Goal: Task Accomplishment & Management: Use online tool/utility

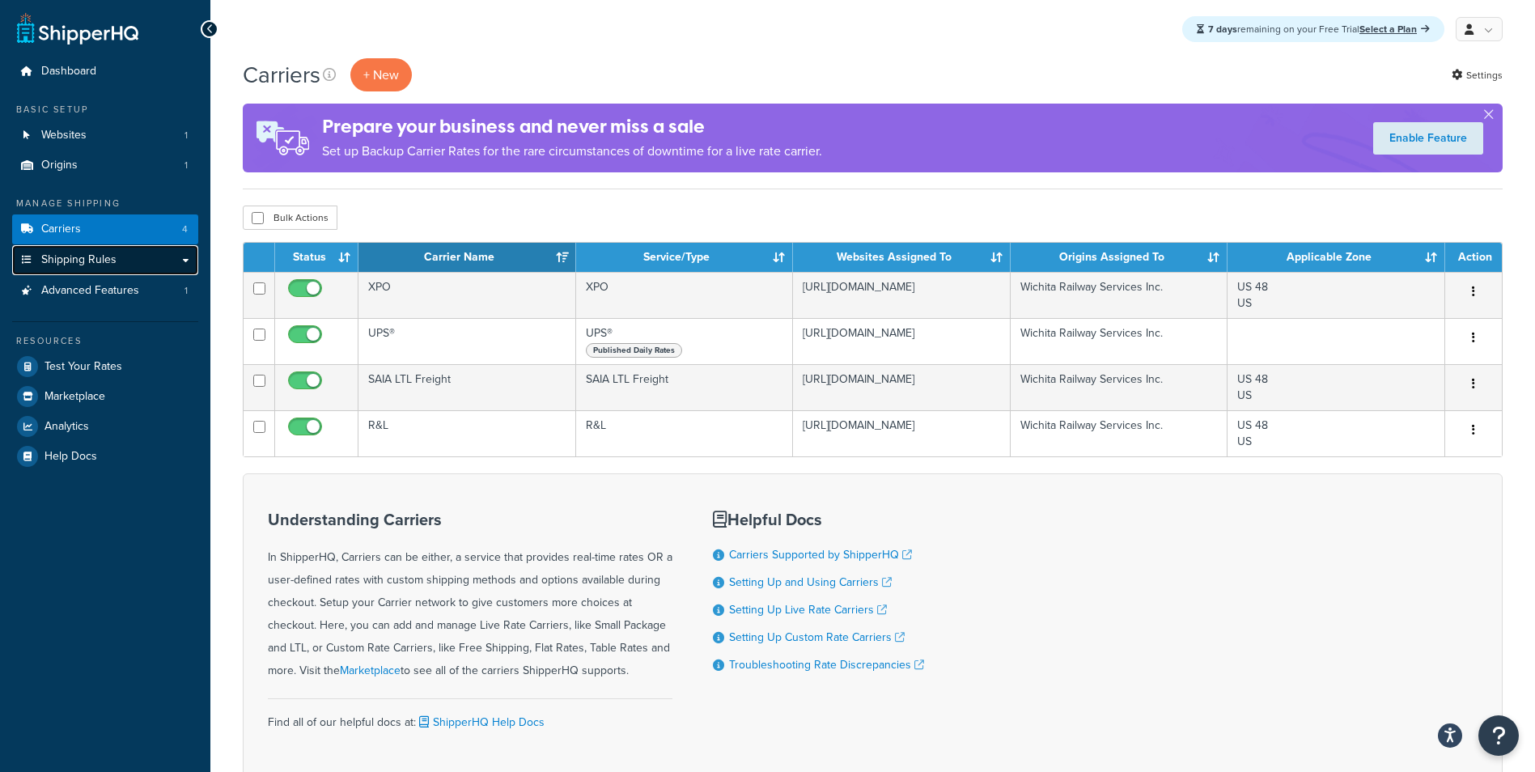
click at [50, 269] on link "Shipping Rules" at bounding box center [105, 260] width 186 height 30
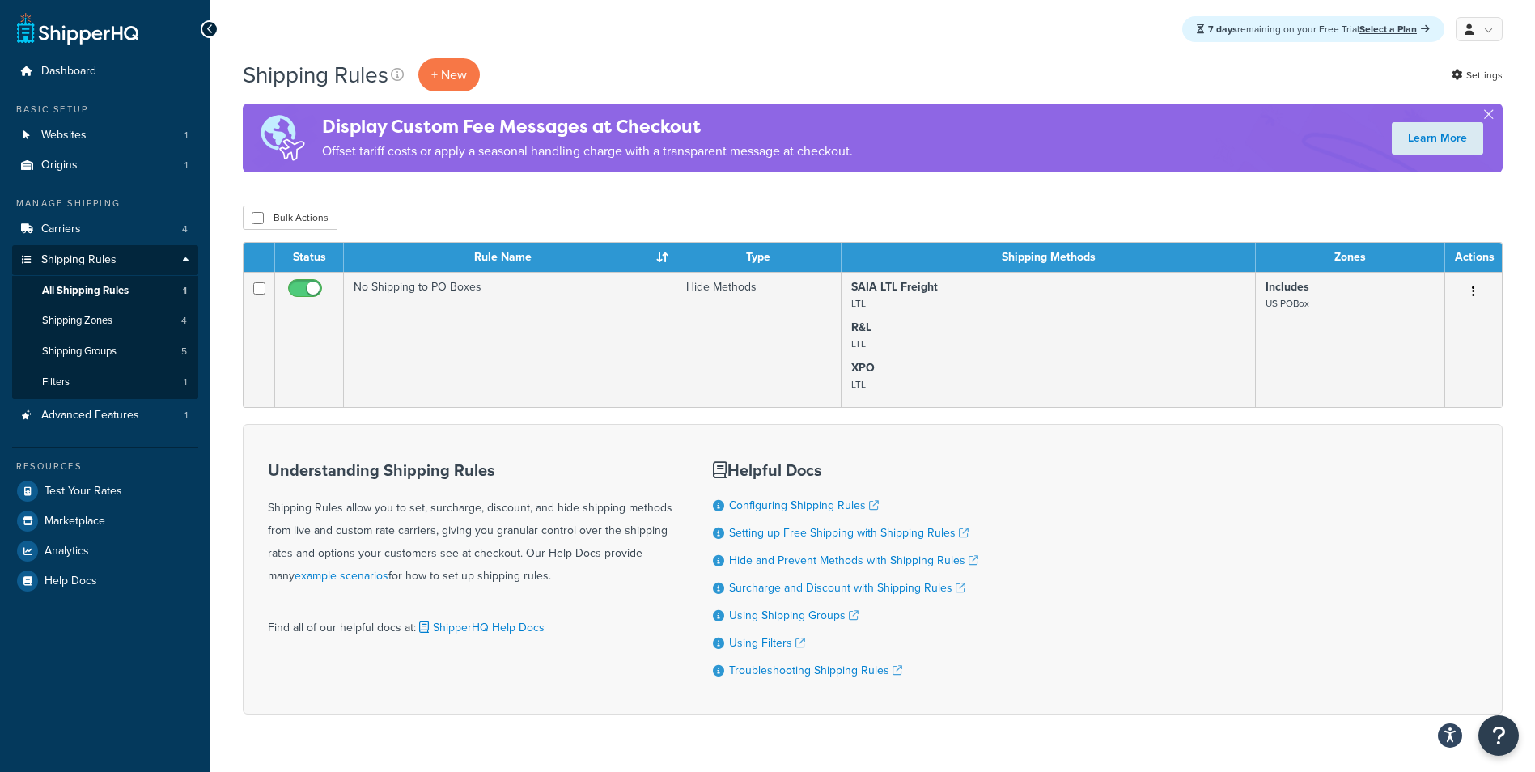
click at [1450, 551] on div "Understanding Shipping Rules Shipping Rules allow you to set, surcharge, discou…" at bounding box center [872, 569] width 1259 height 290
click at [1386, 513] on div "Understanding Shipping Rules Shipping Rules allow you to set, surcharge, discou…" at bounding box center [872, 569] width 1259 height 290
click at [1513, 513] on div "Shipping Rules + New Settings Display Custom Fee Messages at Checkout Offset ta…" at bounding box center [872, 414] width 1324 height 713
click at [1513, 485] on div "Shipping Rules + New Settings Display Custom Fee Messages at Checkout Offset ta…" at bounding box center [872, 414] width 1324 height 713
click at [91, 255] on span "Shipping Rules" at bounding box center [78, 260] width 75 height 14
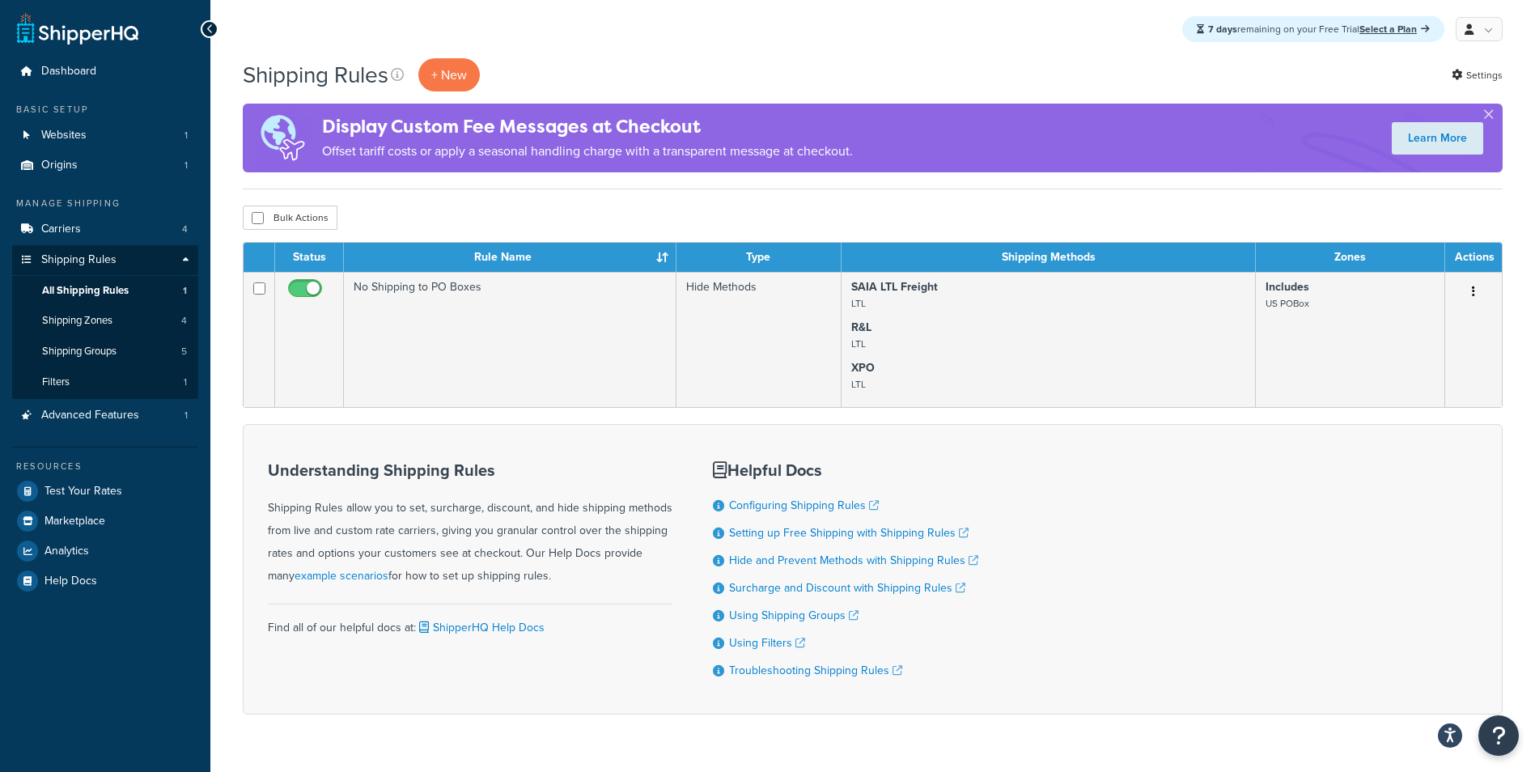
click at [545, 197] on div "Shipping Rules + New Settings Display Custom Fee Messages at Checkout Offset ta…" at bounding box center [872, 414] width 1324 height 713
click at [517, 205] on div "Bulk Actions Duplicate Delete" at bounding box center [872, 217] width 1259 height 24
click at [474, 202] on div "Shipping Rules + New Settings Display Custom Fee Messages at Checkout Offset ta…" at bounding box center [872, 414] width 1324 height 713
click at [453, 197] on div "Shipping Rules + New Settings Display Custom Fee Messages at Checkout Offset ta…" at bounding box center [872, 414] width 1324 height 713
click at [442, 78] on p "+ New" at bounding box center [448, 74] width 61 height 33
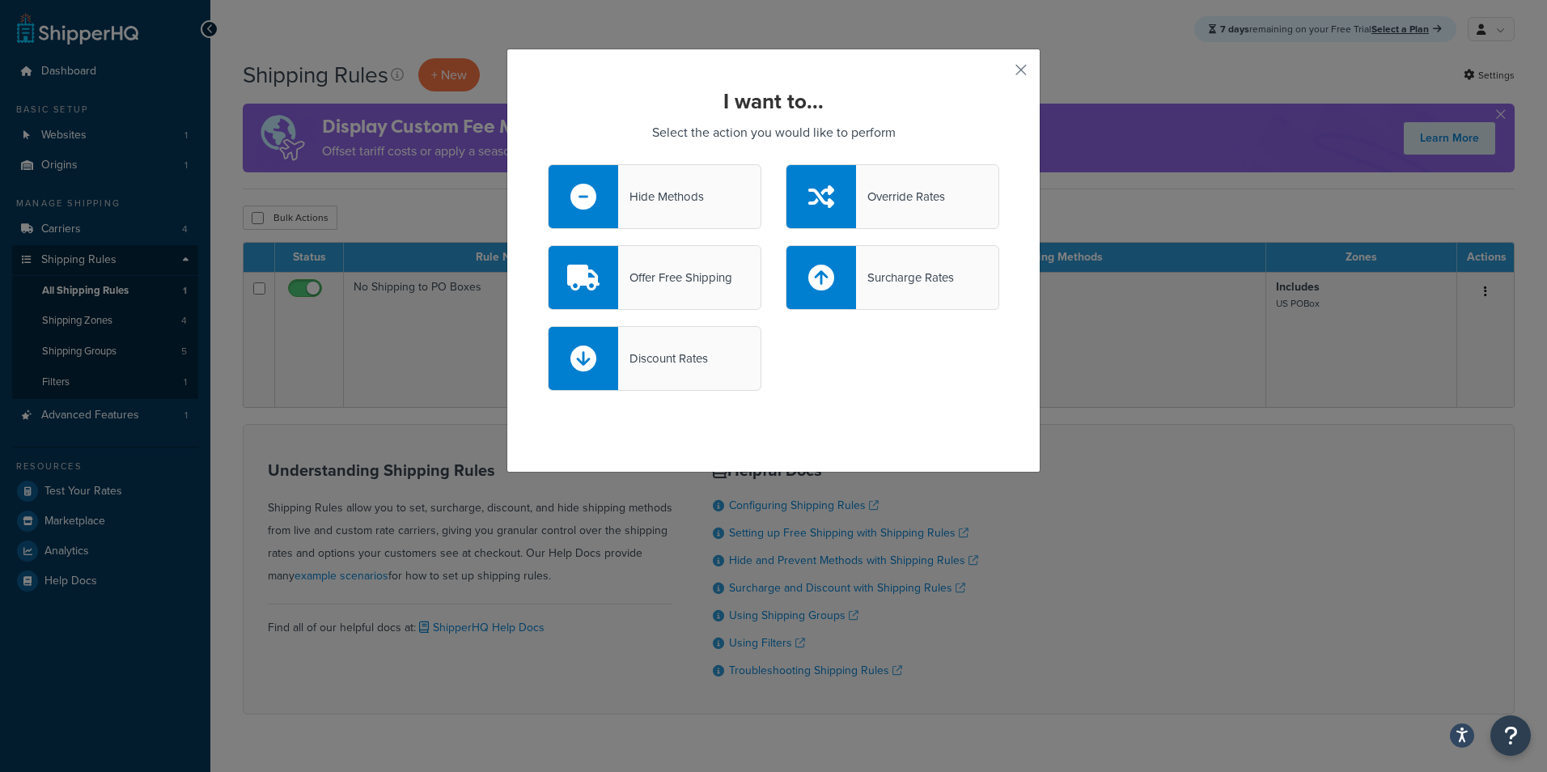
click at [862, 274] on div "Surcharge Rates" at bounding box center [905, 277] width 98 height 23
click at [0, 0] on input "Surcharge Rates" at bounding box center [0, 0] width 0 height 0
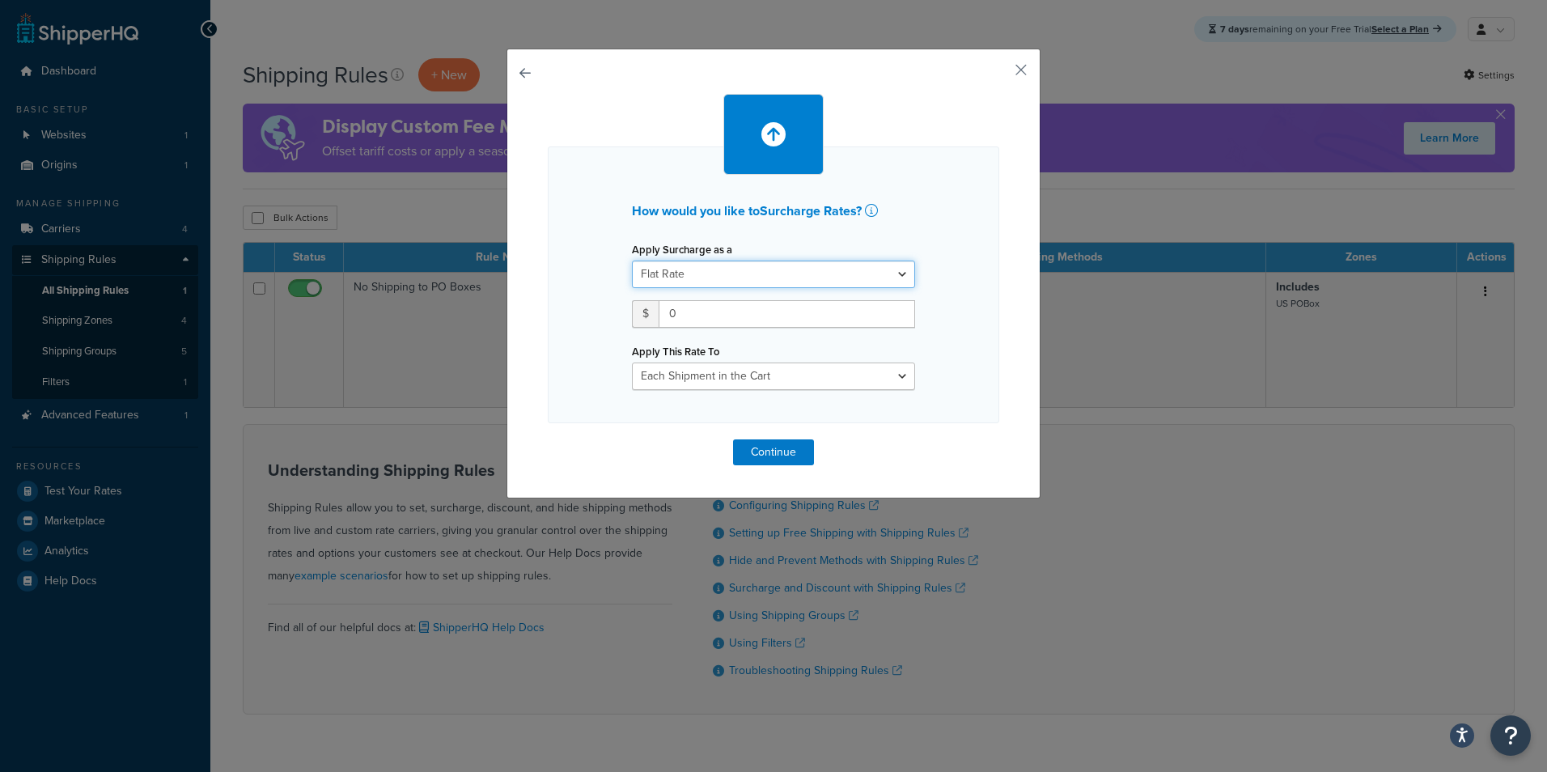
click at [810, 265] on select "Flat Rate Percentage Flat Rate & Percentage" at bounding box center [773, 274] width 283 height 28
select select "PERCENTAGE"
click at [632, 260] on select "Flat Rate Percentage Flat Rate & Percentage" at bounding box center [773, 274] width 283 height 28
click at [706, 318] on input "1" at bounding box center [682, 314] width 101 height 28
type input "15"
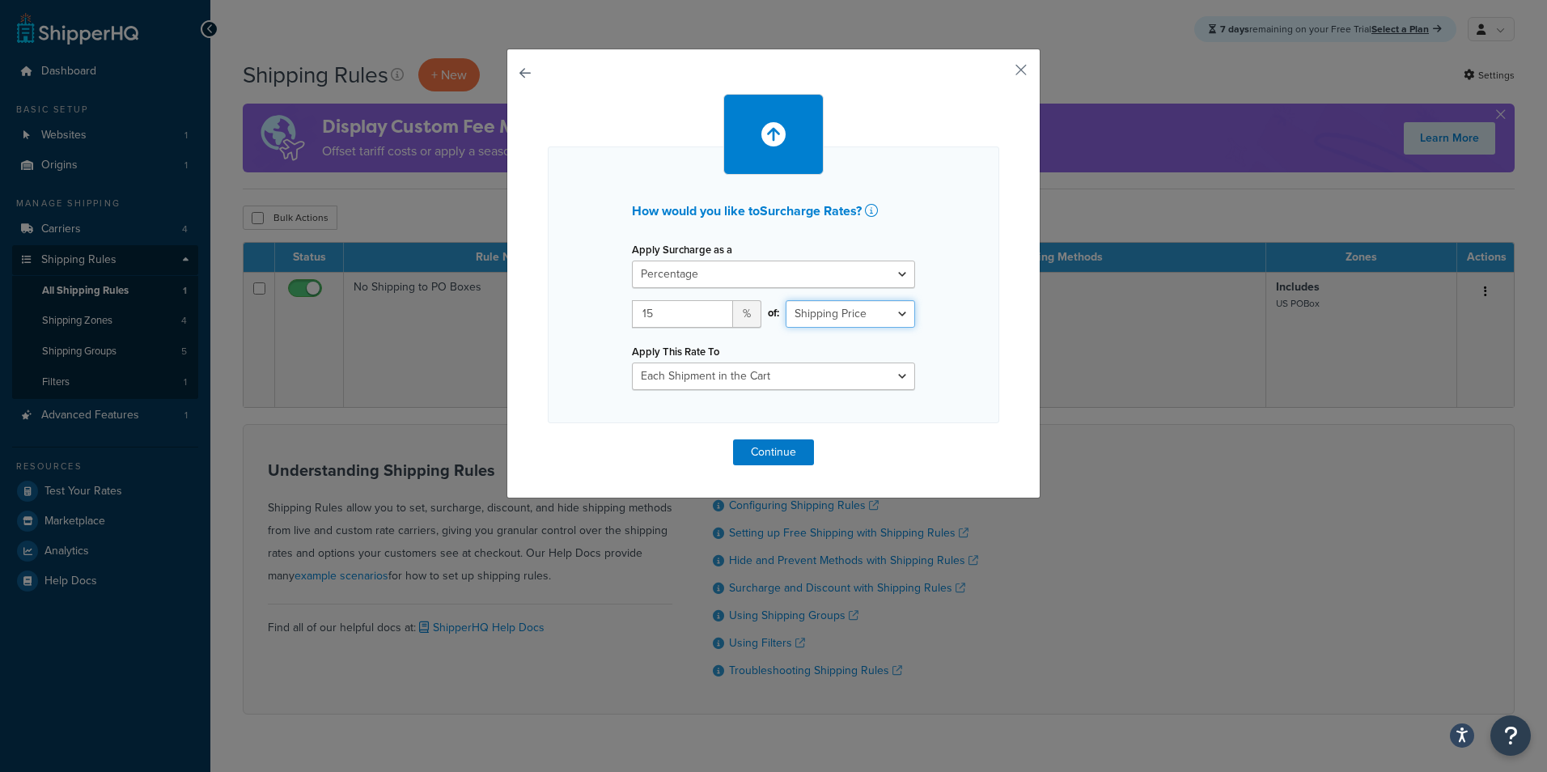
click at [828, 316] on select "Shipping Price Order Value" at bounding box center [849, 314] width 129 height 28
click at [578, 388] on div "How would you like to Surcharge Rates ? Apply Surcharge as a Flat Rate Percenta…" at bounding box center [773, 284] width 451 height 277
click at [668, 375] on select "Each Shipment in the Cart Each Shipping Group in the Cart Each Item within a Sh…" at bounding box center [773, 376] width 283 height 28
click at [796, 311] on select "Shipping Price Order Value" at bounding box center [849, 314] width 129 height 28
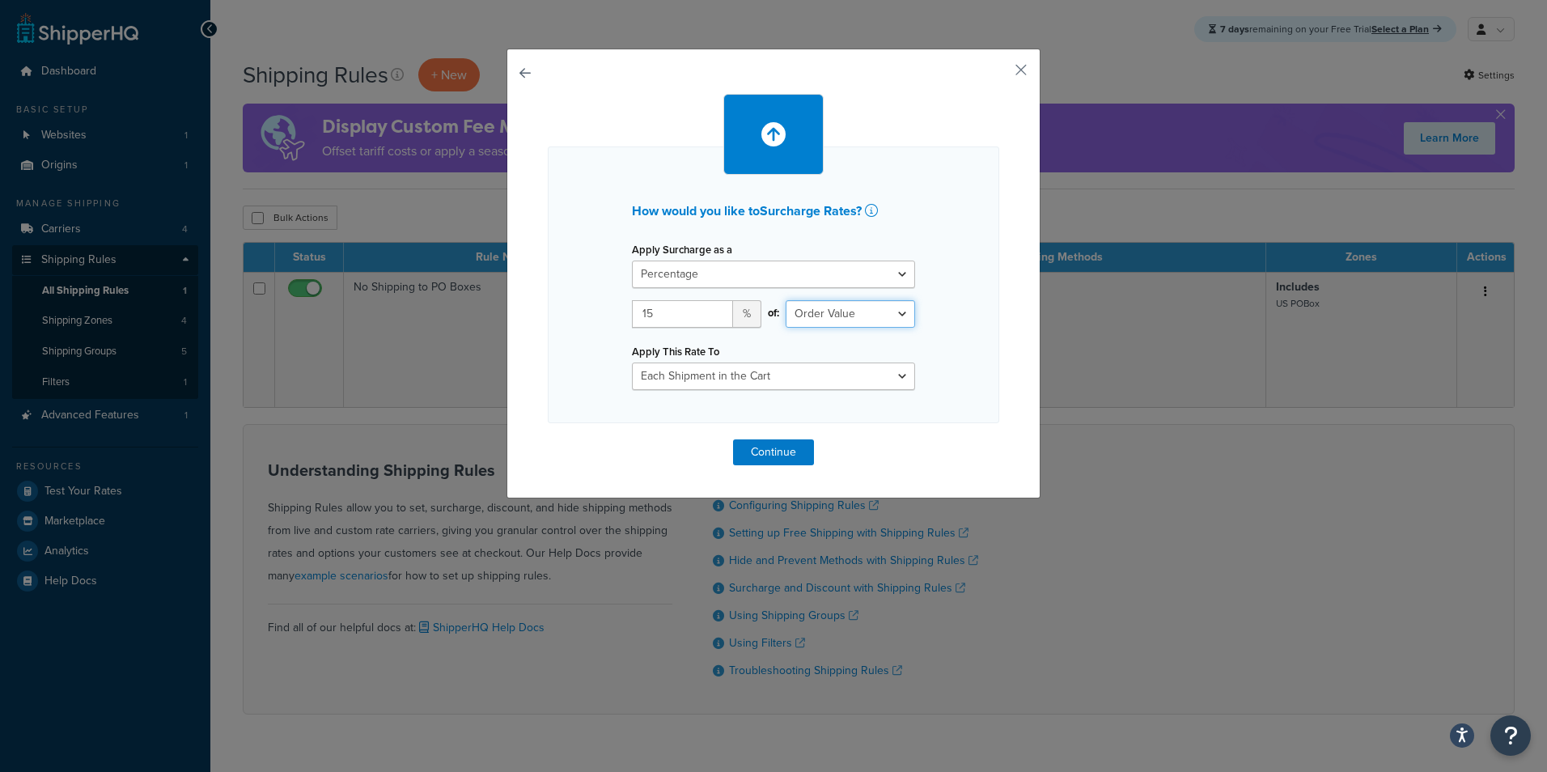
click at [785, 300] on select "Shipping Price Order Value" at bounding box center [849, 314] width 129 height 28
click at [818, 375] on select "Each Shipment in the Cart Each Shipping Group in the Cart Each Item within a Sh…" at bounding box center [773, 376] width 283 height 28
click at [816, 311] on select "Shipping Price Order Value" at bounding box center [849, 314] width 129 height 28
select select "SHIPPING"
click at [785, 300] on select "Shipping Price Order Value" at bounding box center [849, 314] width 129 height 28
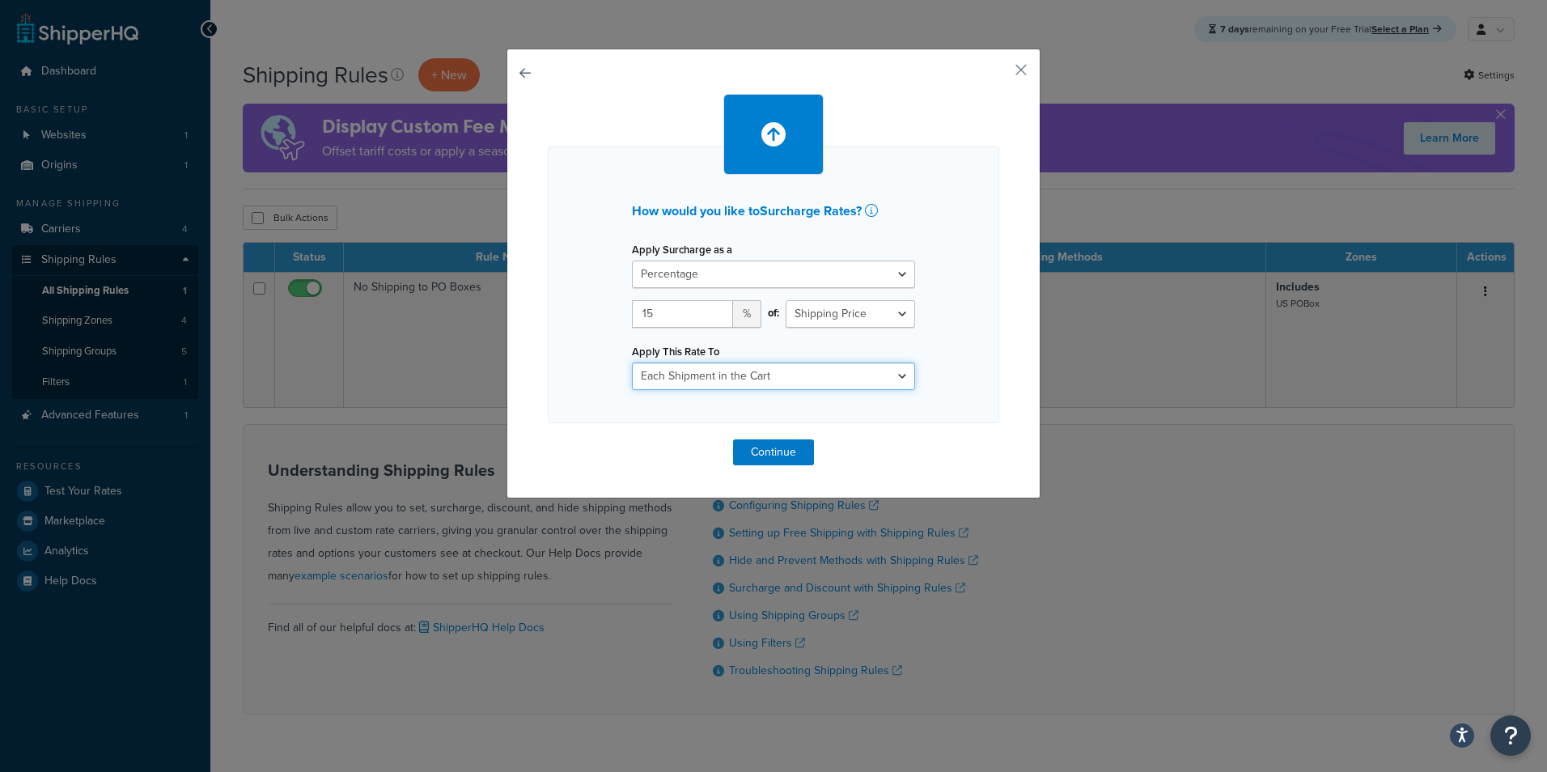
click at [806, 379] on select "Each Shipment in the Cart Each Shipping Group in the Cart Each Item within a Sh…" at bounding box center [773, 376] width 283 height 28
click at [632, 362] on select "Each Shipment in the Cart Each Shipping Group in the Cart Each Item within a Sh…" at bounding box center [773, 376] width 283 height 28
click at [754, 447] on button "Continue" at bounding box center [773, 452] width 81 height 26
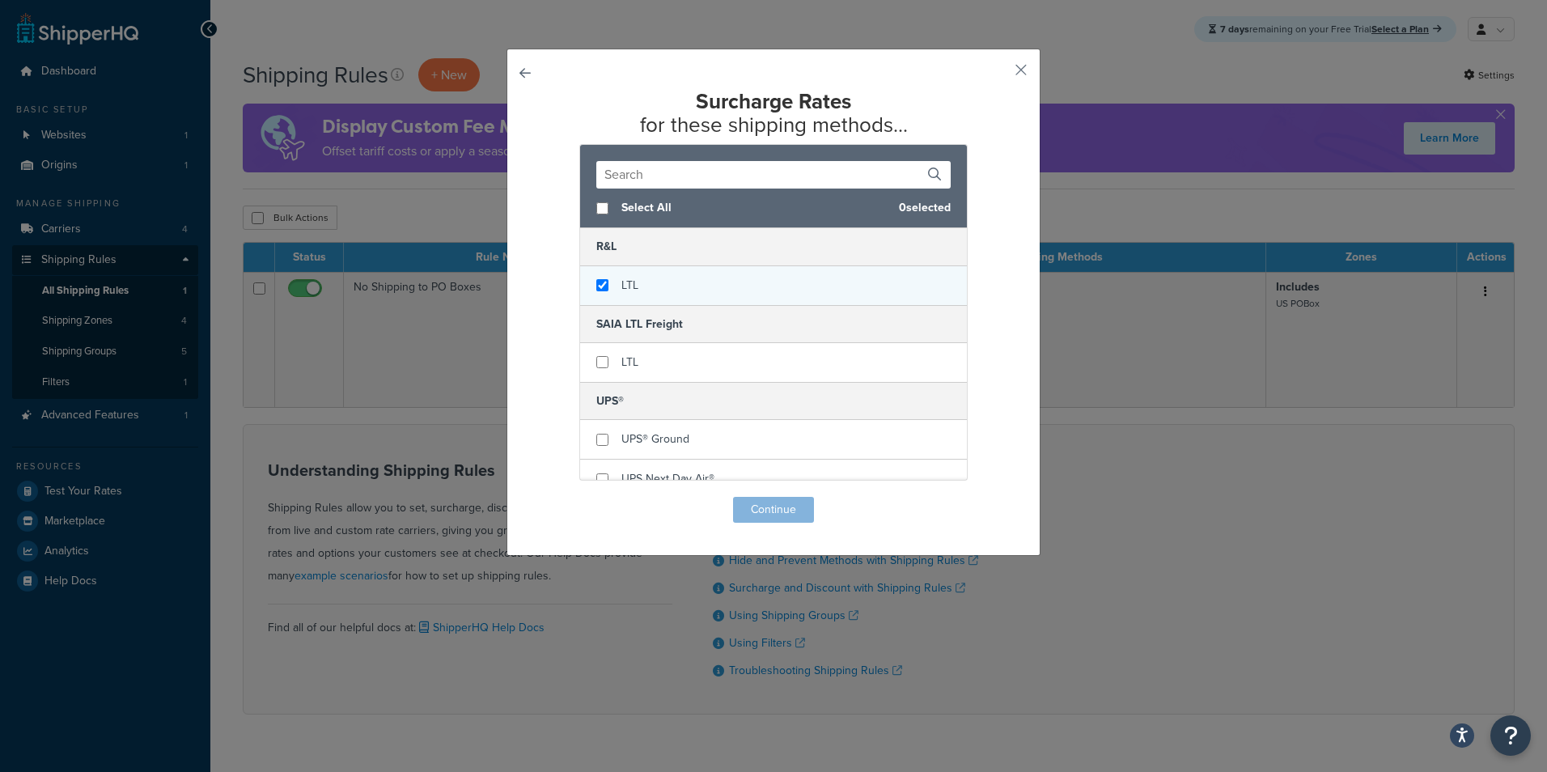
checkbox input "true"
click at [595, 278] on div "LTL" at bounding box center [773, 285] width 387 height 39
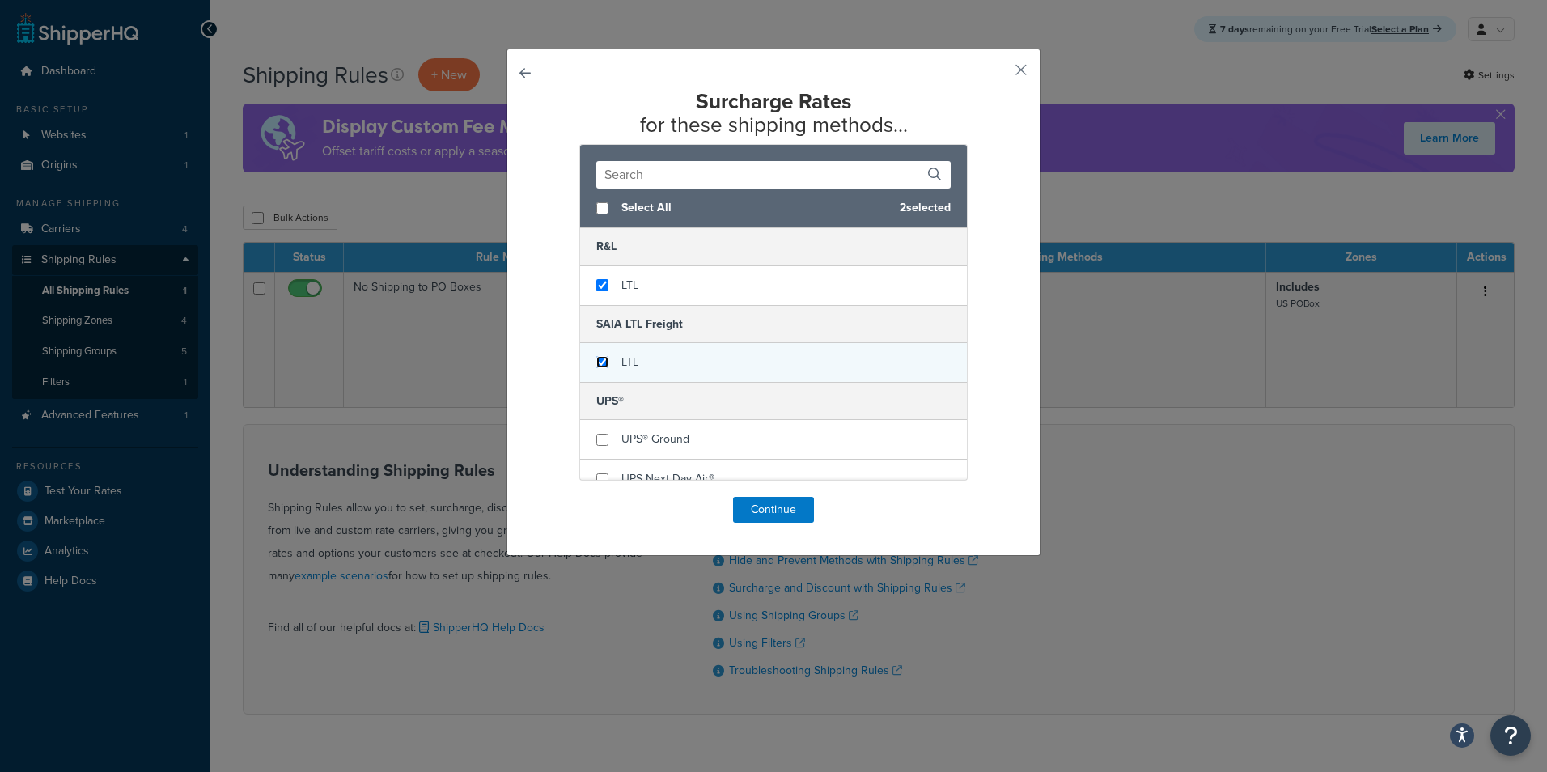
click at [596, 362] on input "checkbox" at bounding box center [602, 362] width 12 height 12
checkbox input "true"
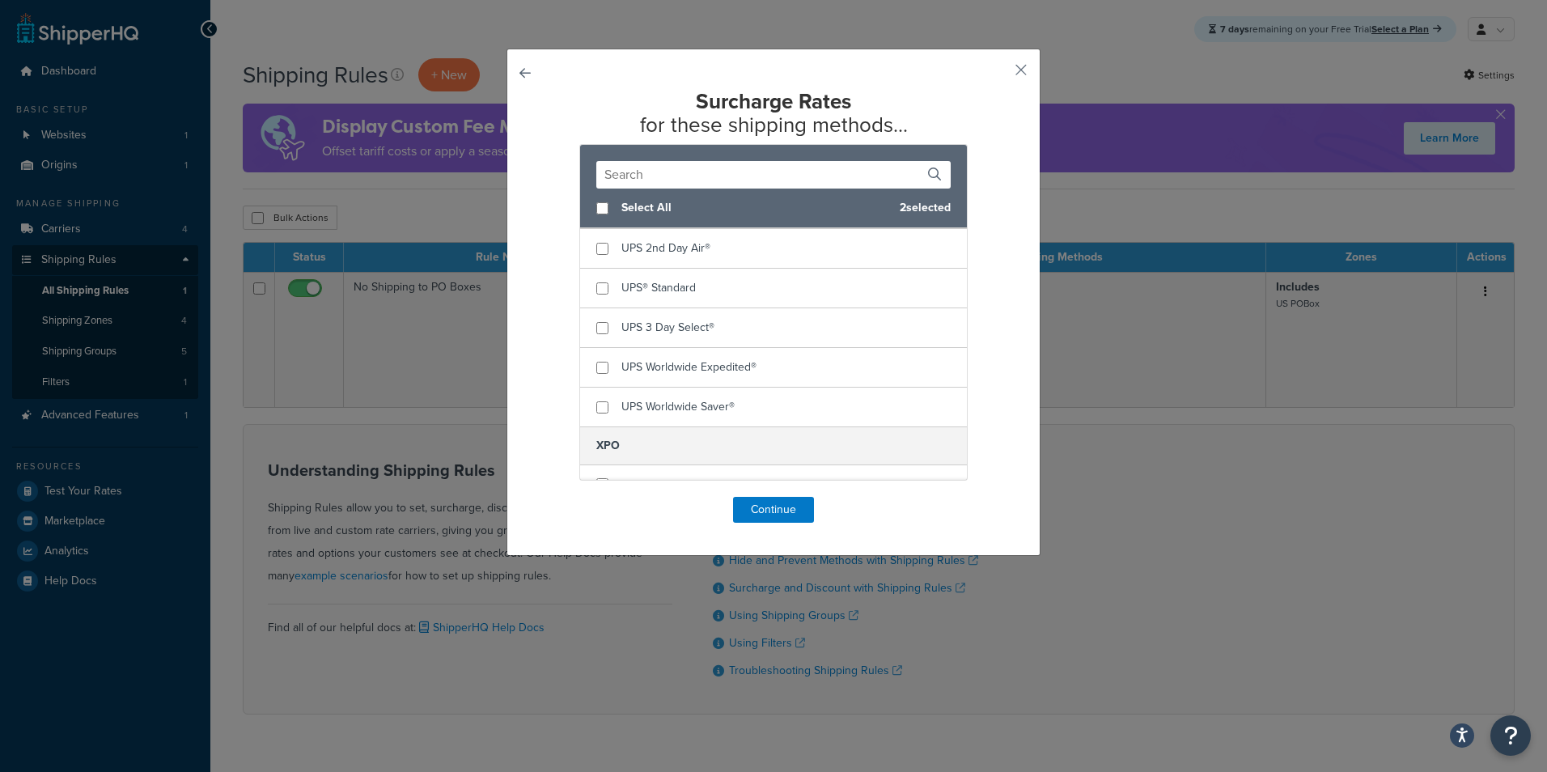
scroll to position [294, 0]
click at [588, 460] on div "LTL" at bounding box center [773, 460] width 387 height 39
click at [607, 465] on div "LTL" at bounding box center [773, 460] width 387 height 39
click at [596, 461] on input "checkbox" at bounding box center [602, 460] width 12 height 12
checkbox input "true"
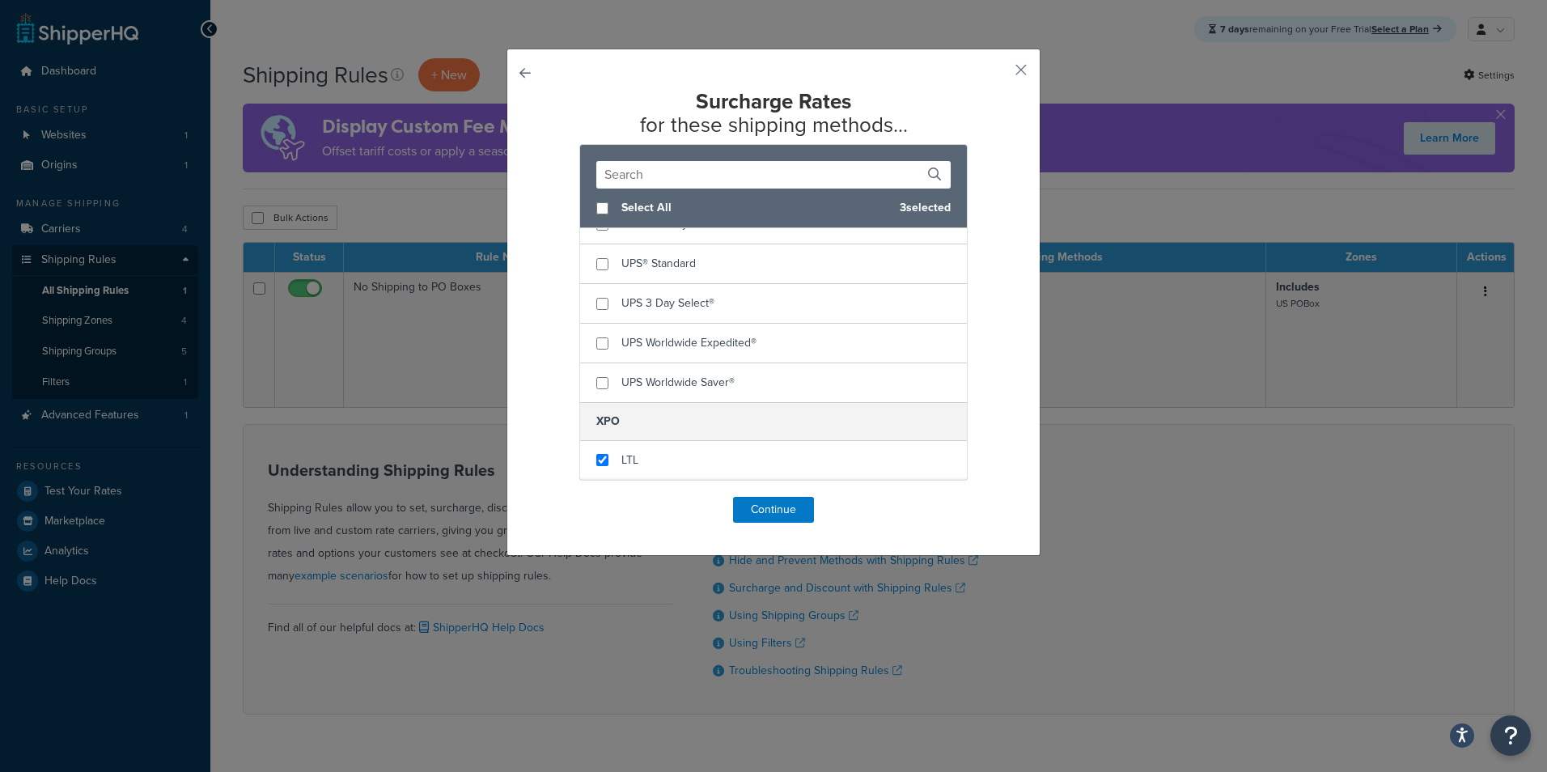
click at [723, 490] on div "Surcharge Rates for these shipping methods... Select All 3 selected R&L LTL SAI…" at bounding box center [773, 306] width 451 height 433
click at [755, 506] on button "Continue" at bounding box center [773, 510] width 81 height 26
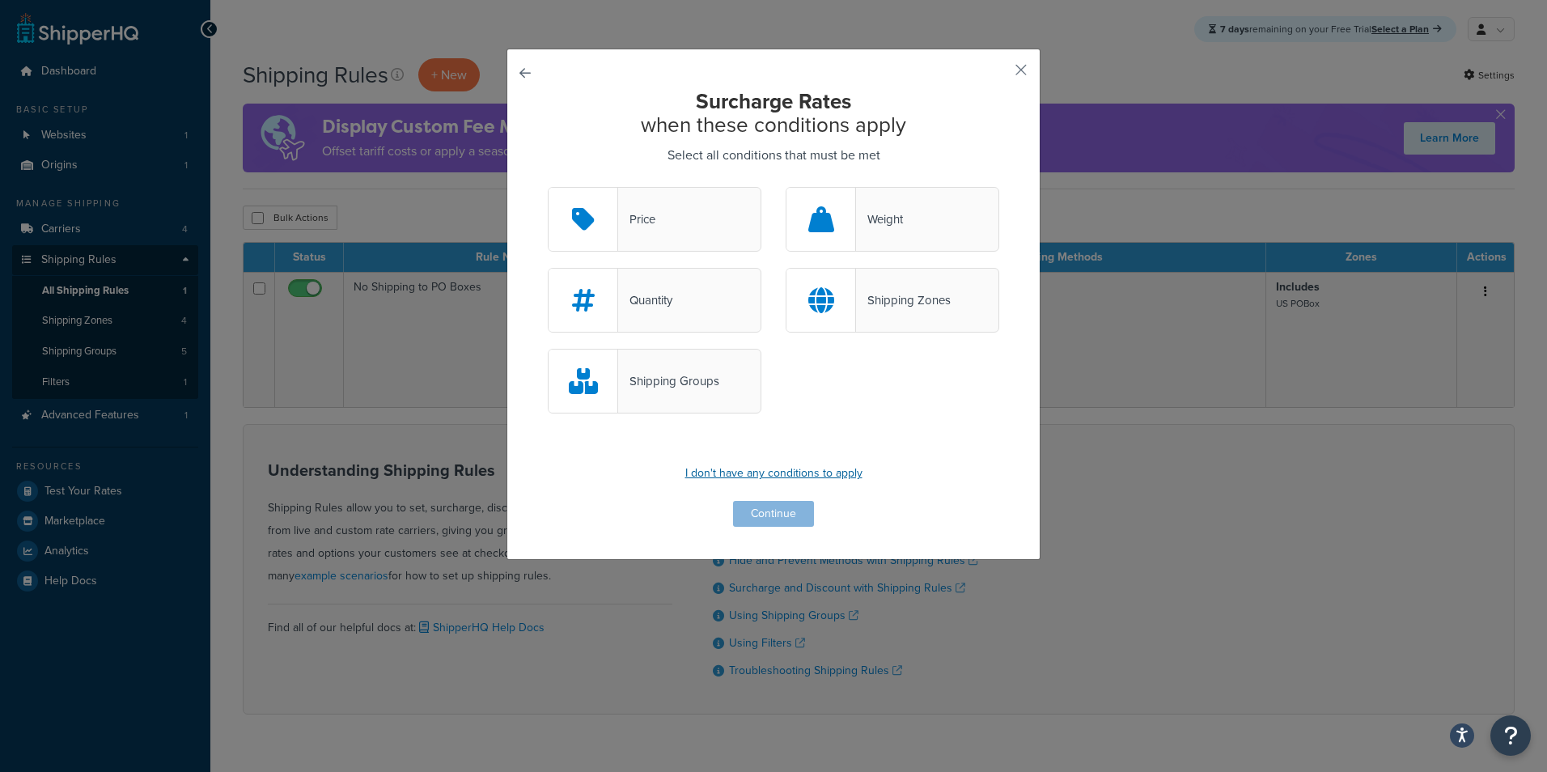
click at [753, 467] on p "I don't have any conditions to apply" at bounding box center [773, 473] width 451 height 23
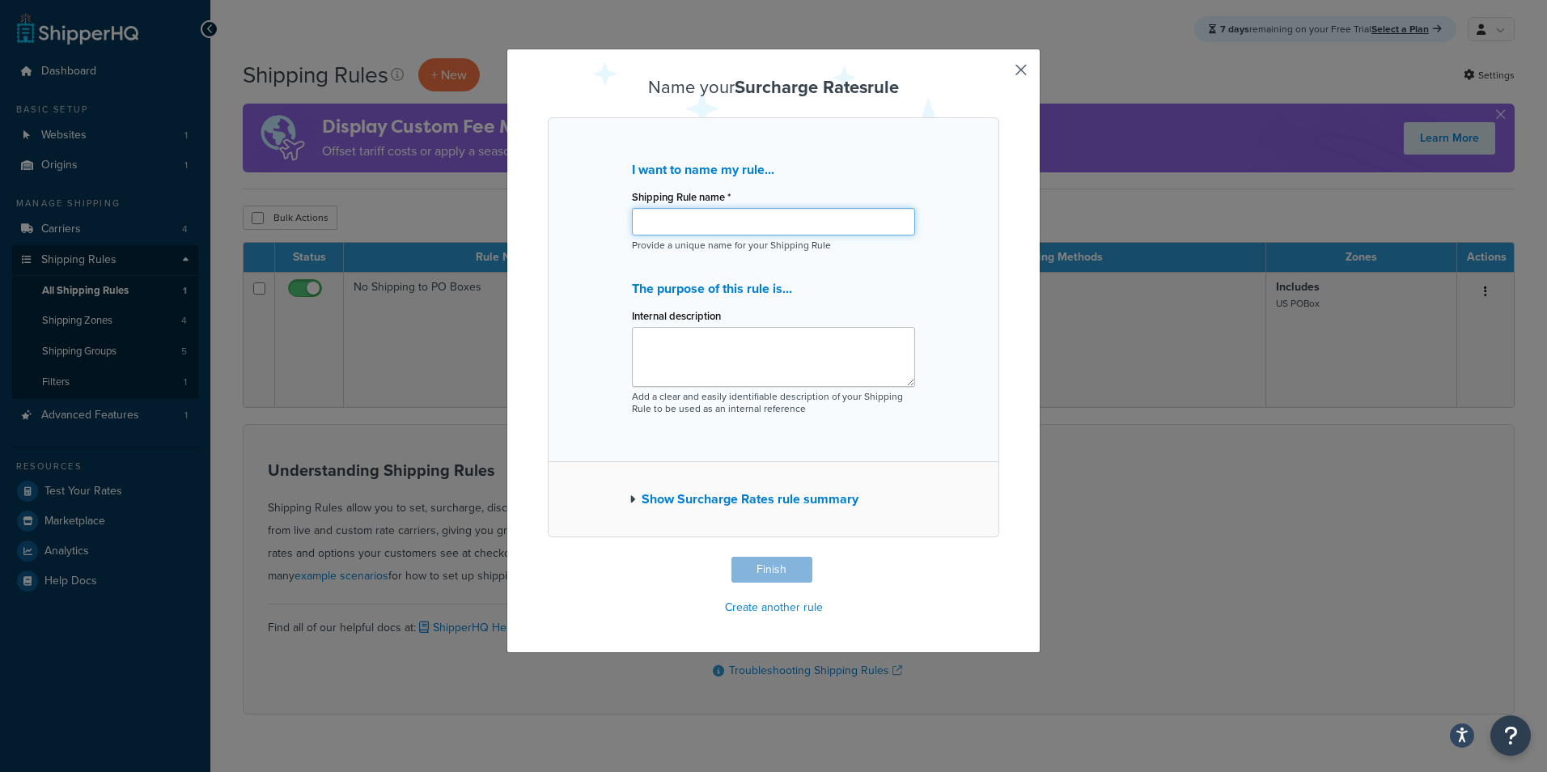
click at [740, 226] on input "Shipping Rule name *" at bounding box center [773, 222] width 283 height 28
type input "LTL 15% Surcharge"
click at [742, 352] on textarea "Internal description" at bounding box center [773, 357] width 283 height 60
type textarea "15% of shipping price"
click at [748, 428] on div "I want to name my rule... Shipping Rule name * LTL 15% Surcharge Provide a uniq…" at bounding box center [773, 289] width 451 height 345
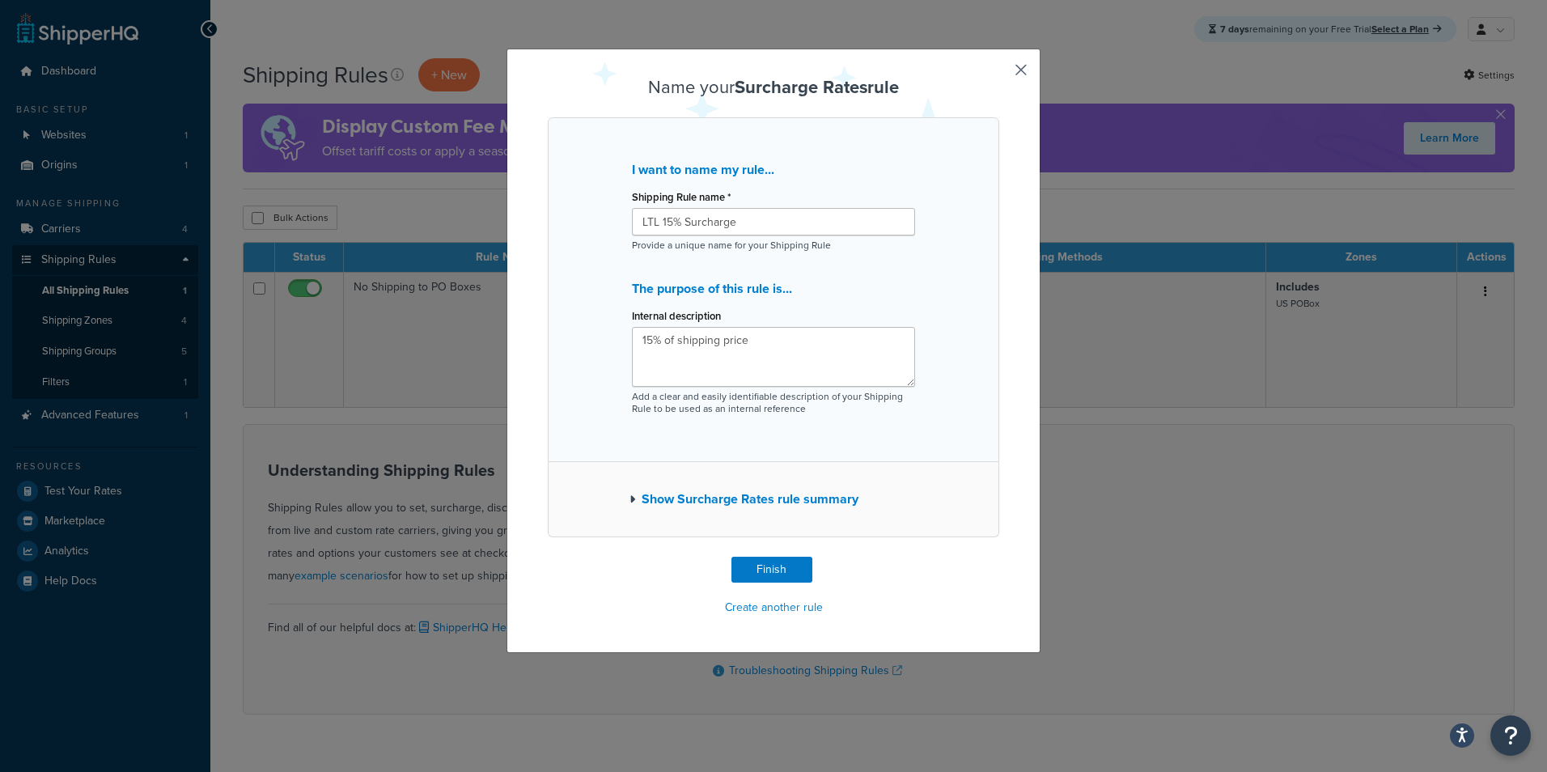
click at [747, 435] on div "I want to name my rule... Shipping Rule name * LTL 15% Surcharge Provide a uniq…" at bounding box center [773, 289] width 451 height 345
click at [774, 558] on button "Finish" at bounding box center [771, 570] width 81 height 26
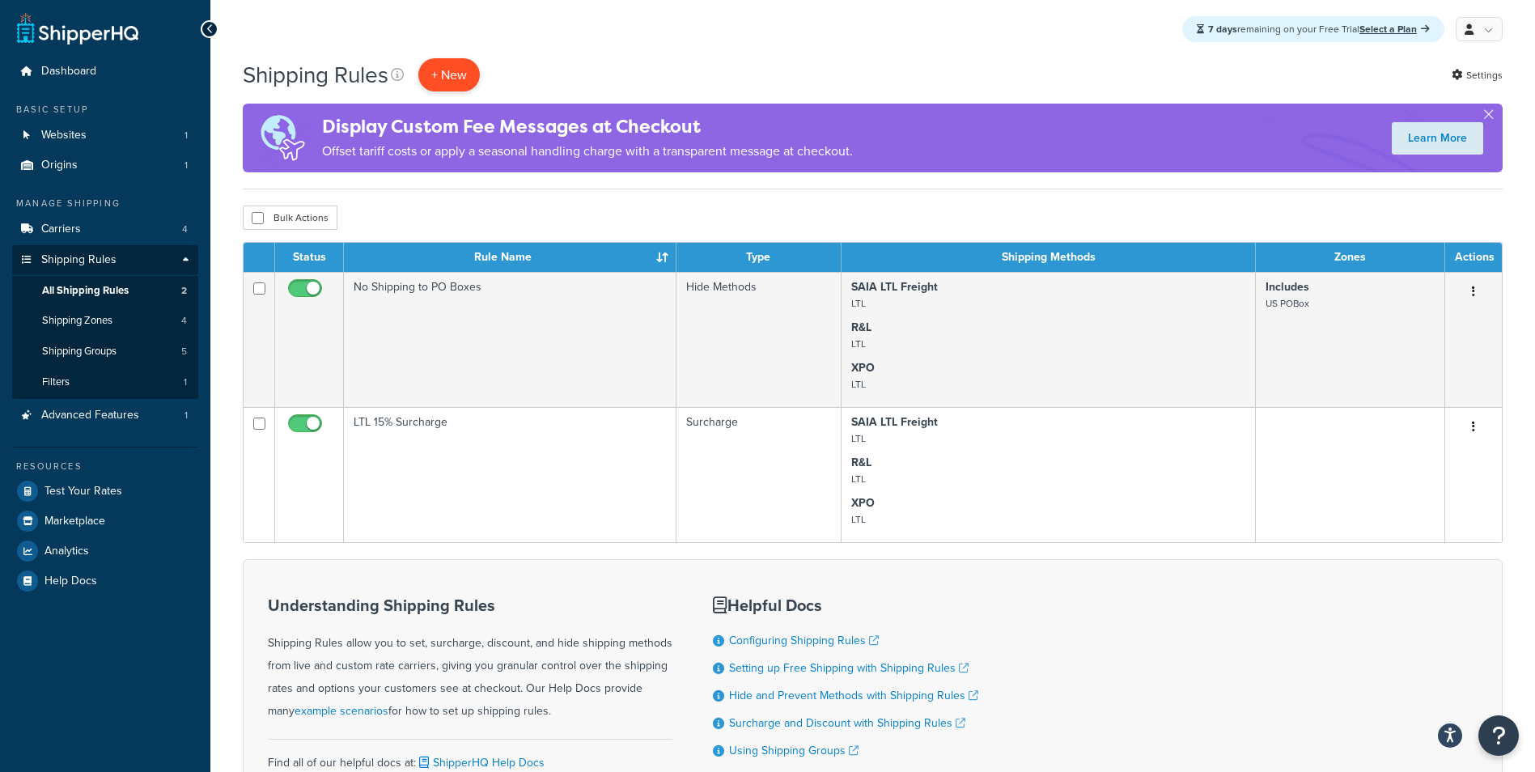
click at [441, 86] on p "+ New" at bounding box center [448, 74] width 61 height 33
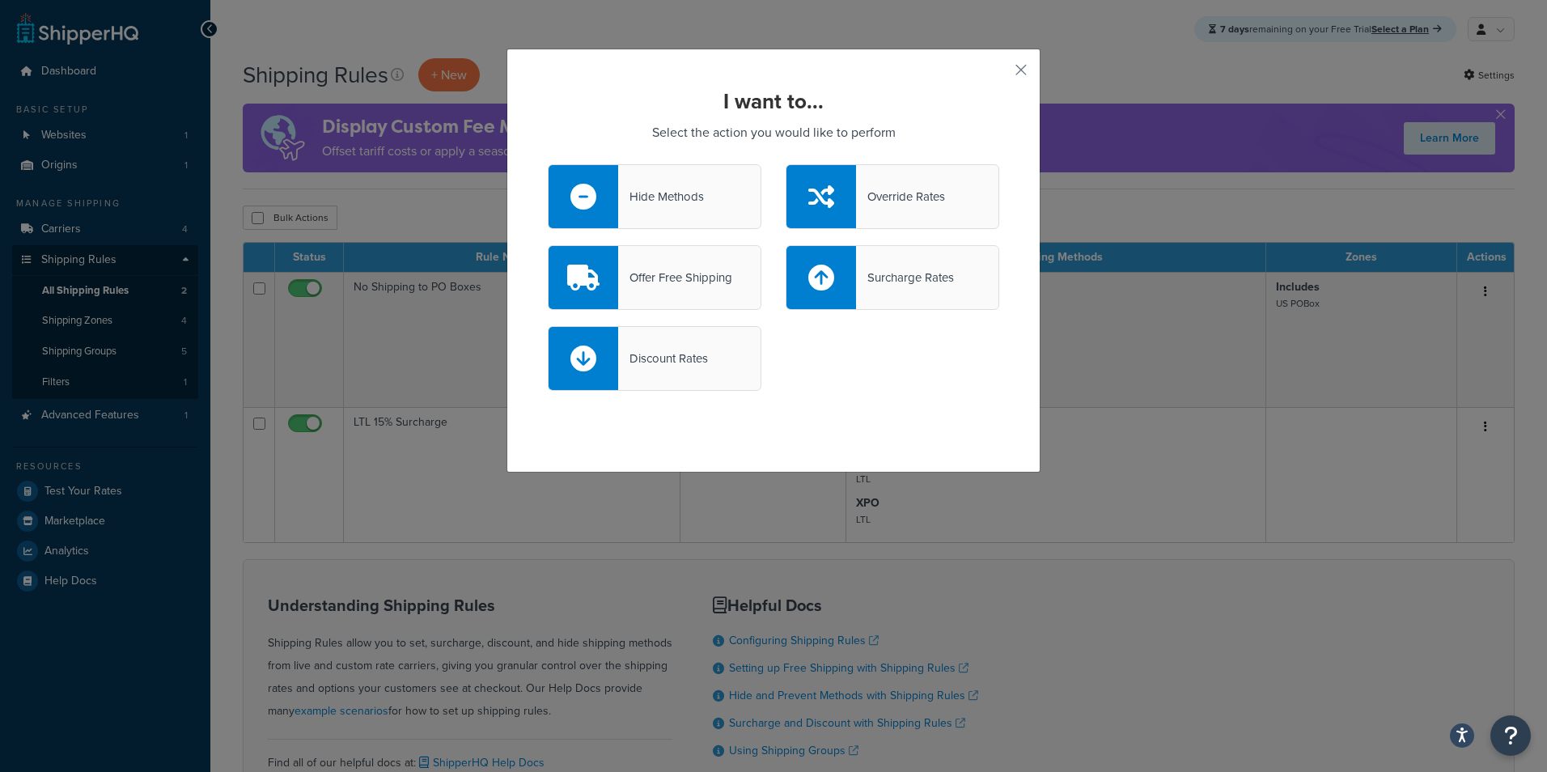
click at [879, 266] on div "Surcharge Rates" at bounding box center [905, 277] width 98 height 23
click at [0, 0] on input "Surcharge Rates" at bounding box center [0, 0] width 0 height 0
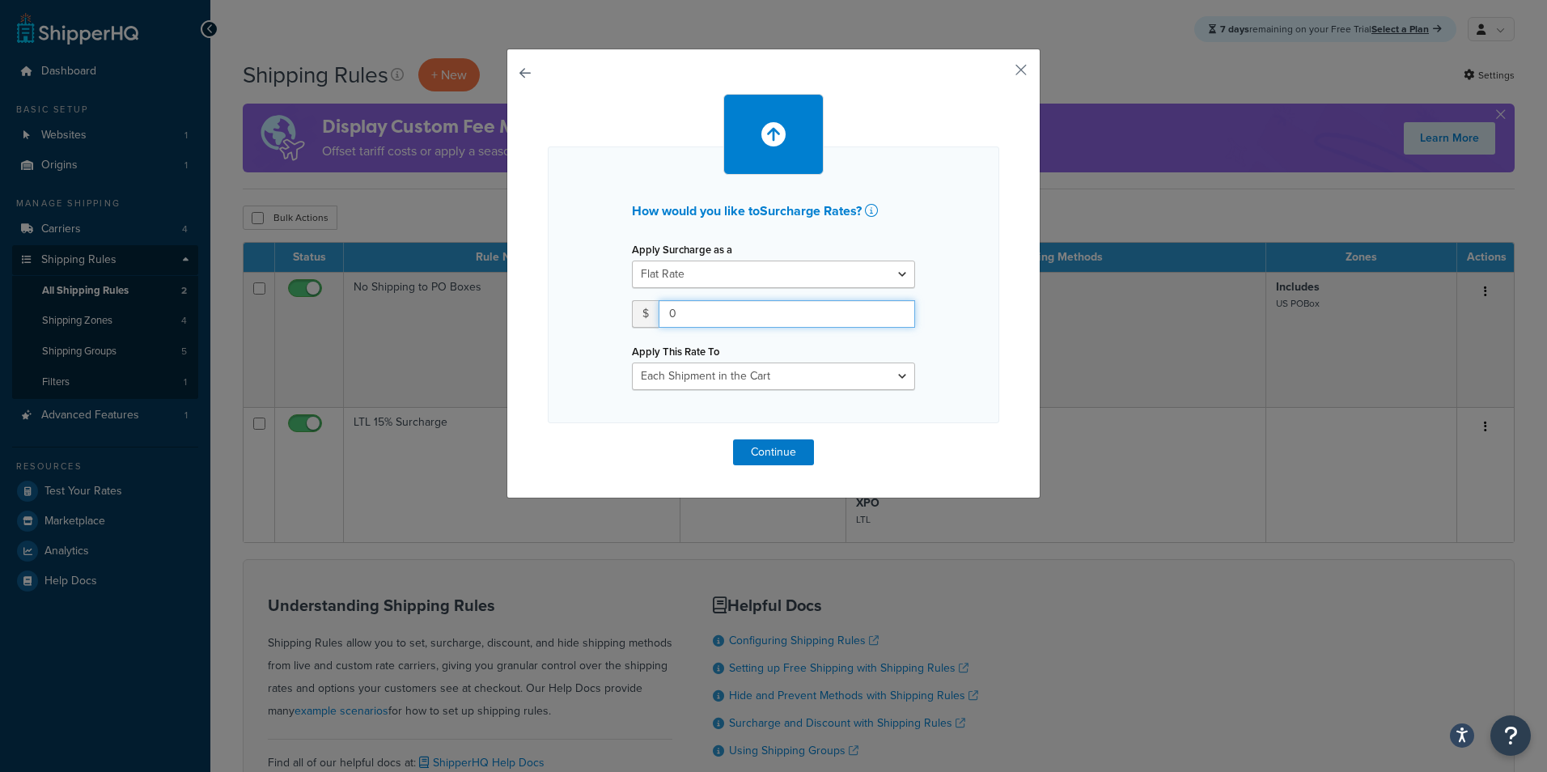
click at [698, 315] on input "0" at bounding box center [786, 314] width 256 height 28
click at [704, 281] on select "Flat Rate Percentage Flat Rate & Percentage" at bounding box center [773, 274] width 283 height 28
select select "PERCENTAGE"
click at [632, 260] on select "Flat Rate Percentage Flat Rate & Percentage" at bounding box center [773, 274] width 283 height 28
click at [671, 314] on input "number" at bounding box center [682, 314] width 101 height 28
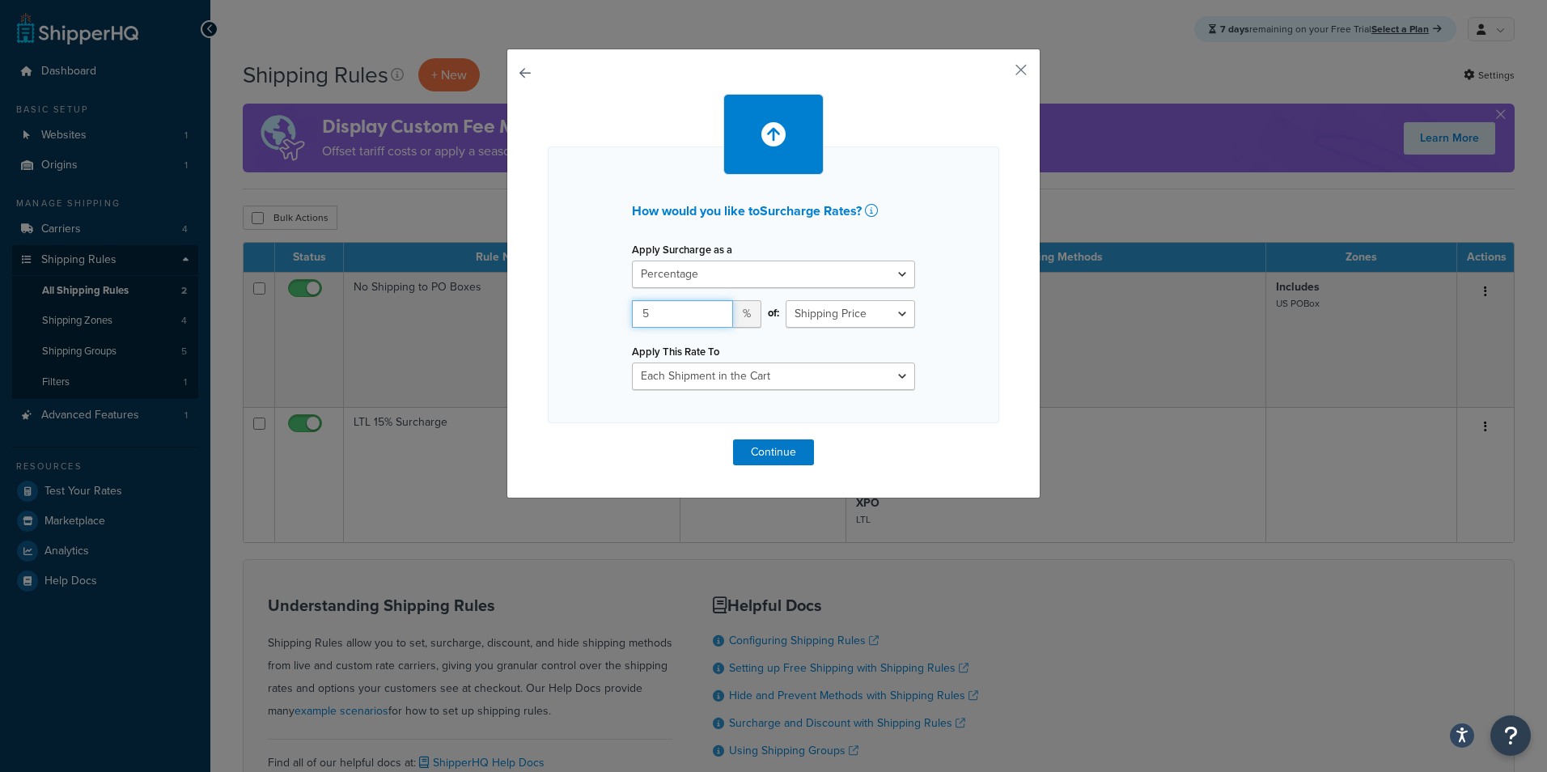
type input "5"
click at [815, 322] on select "Shipping Price Order Value" at bounding box center [849, 314] width 129 height 28
click at [769, 376] on select "Each Shipment in the Cart Each Shipping Group in the Cart Each Item within a Sh…" at bounding box center [773, 376] width 283 height 28
click at [632, 362] on select "Each Shipment in the Cart Each Shipping Group in the Cart Each Item within a Sh…" at bounding box center [773, 376] width 283 height 28
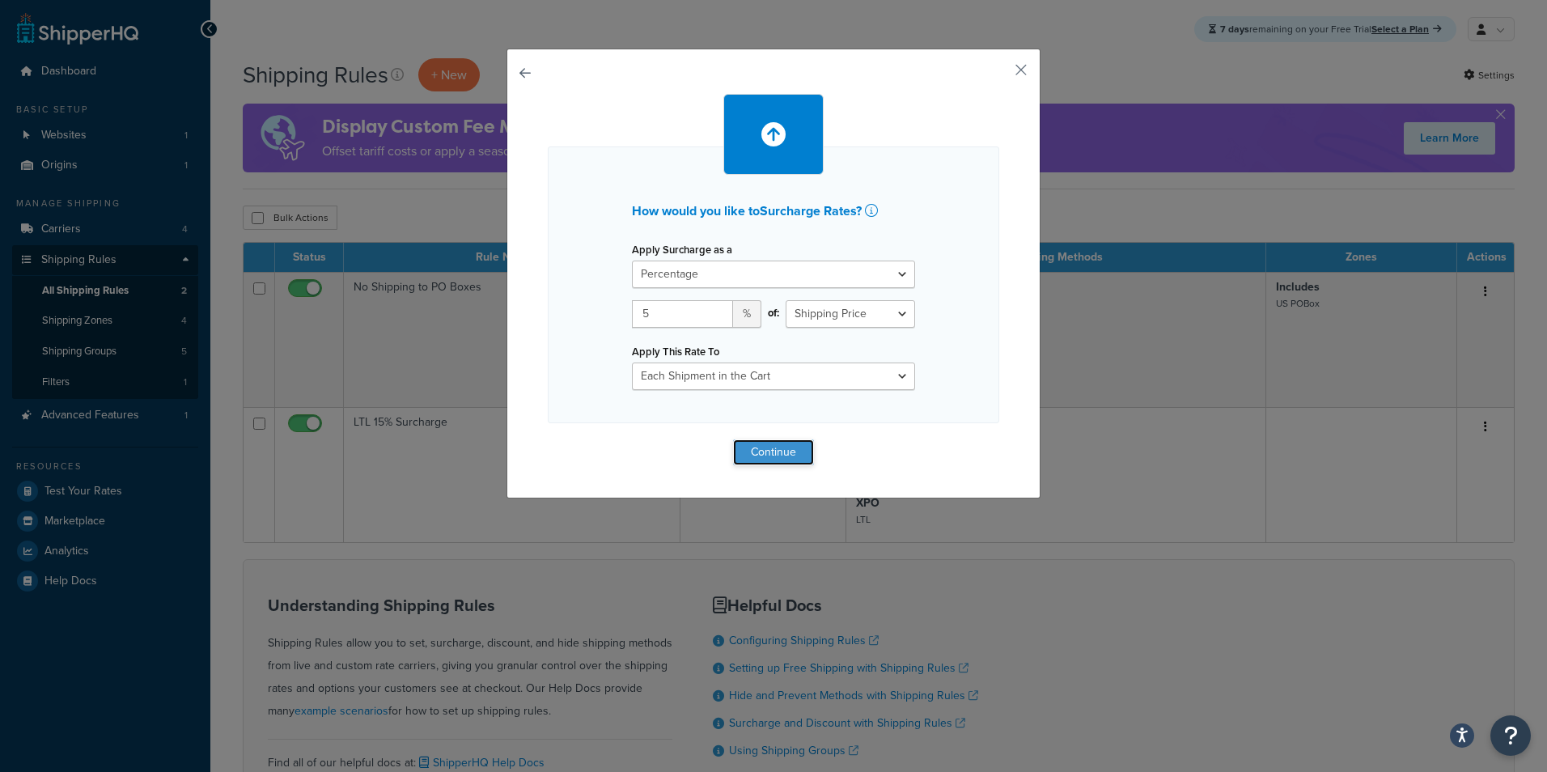
click at [775, 447] on button "Continue" at bounding box center [773, 452] width 81 height 26
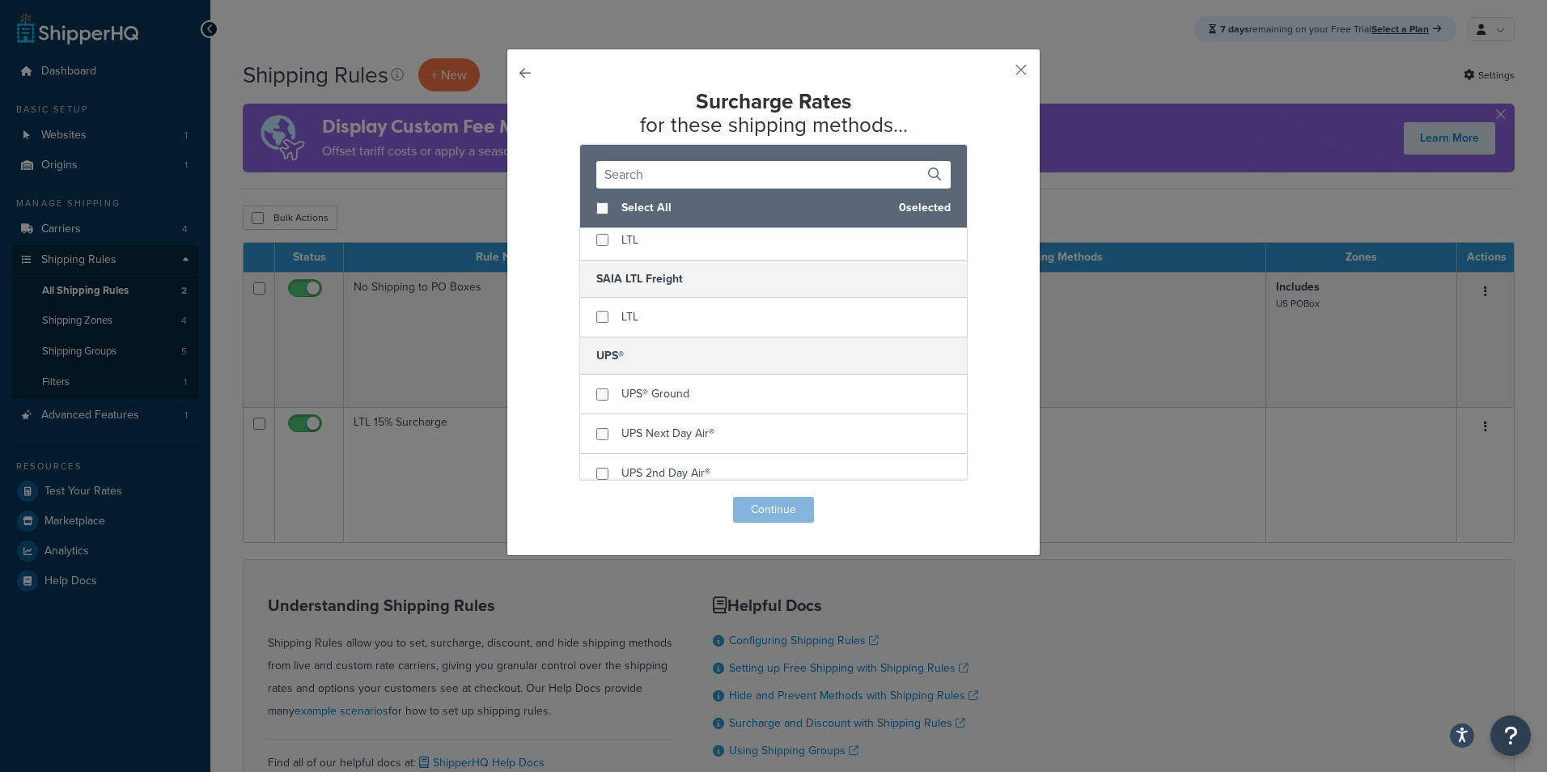
scroll to position [81, 0]
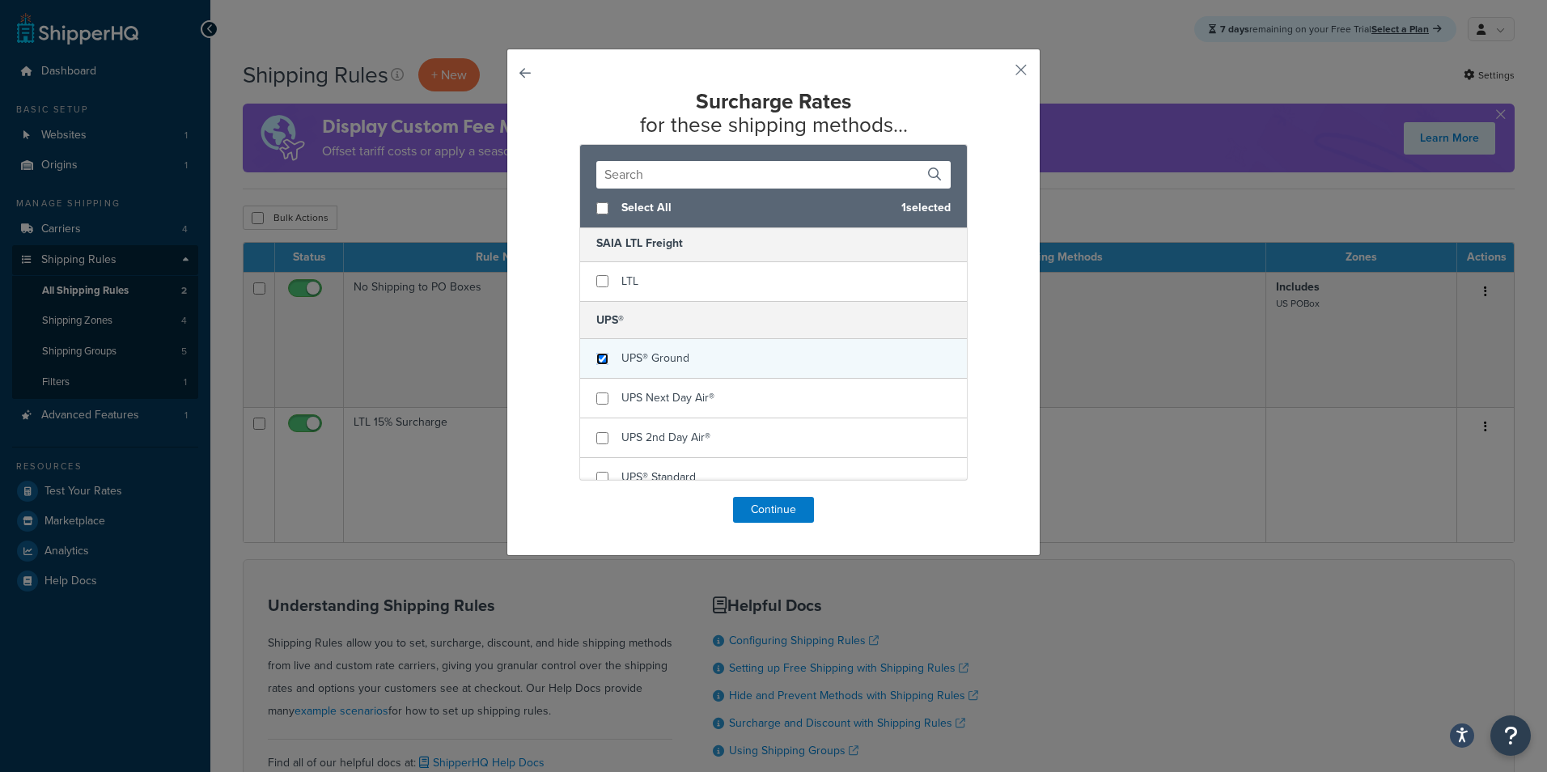
click at [596, 356] on input "checkbox" at bounding box center [602, 359] width 12 height 12
checkbox input "true"
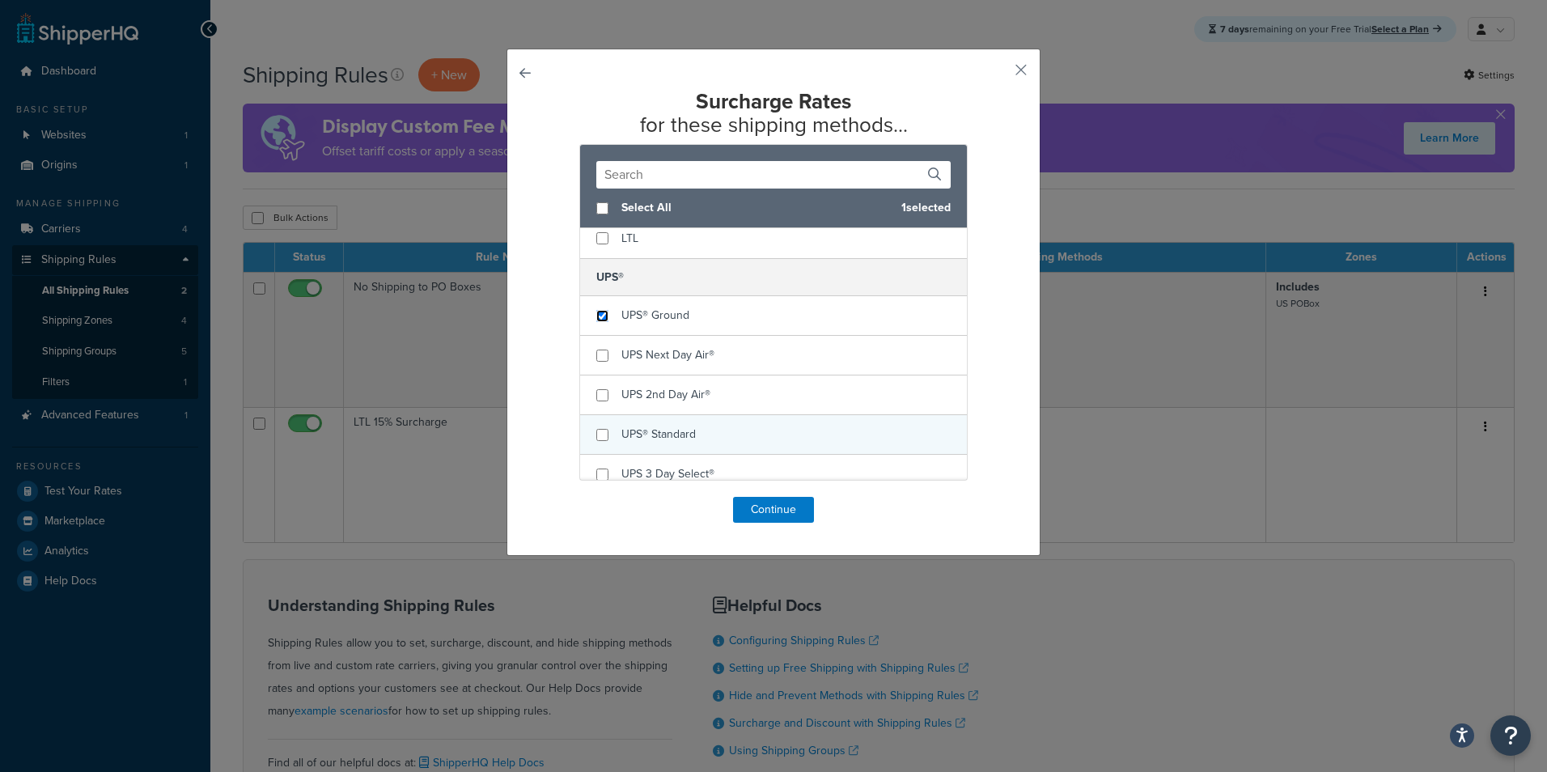
scroll to position [162, 0]
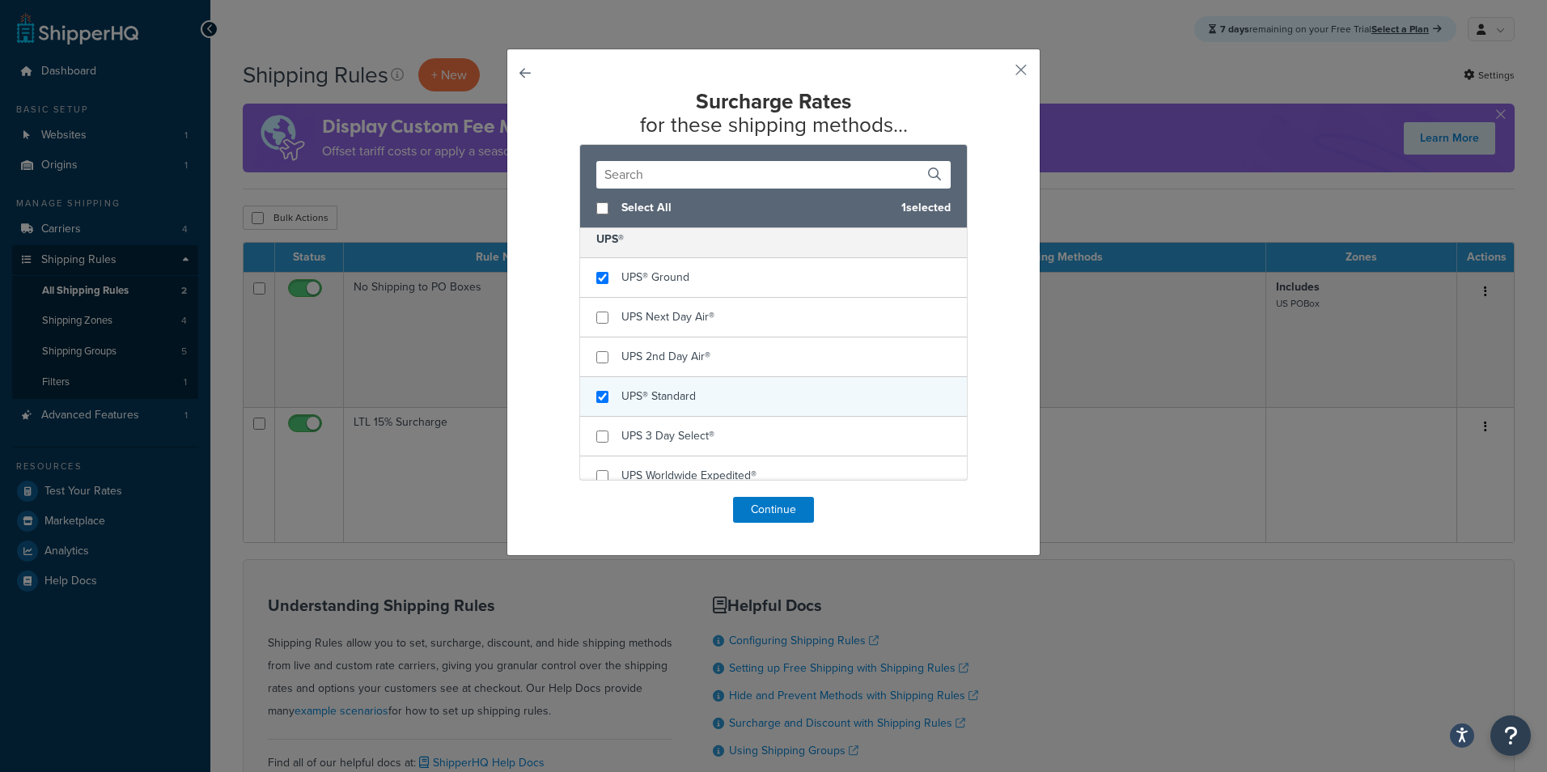
checkbox input "true"
click at [667, 398] on span "UPS® Standard" at bounding box center [658, 395] width 74 height 17
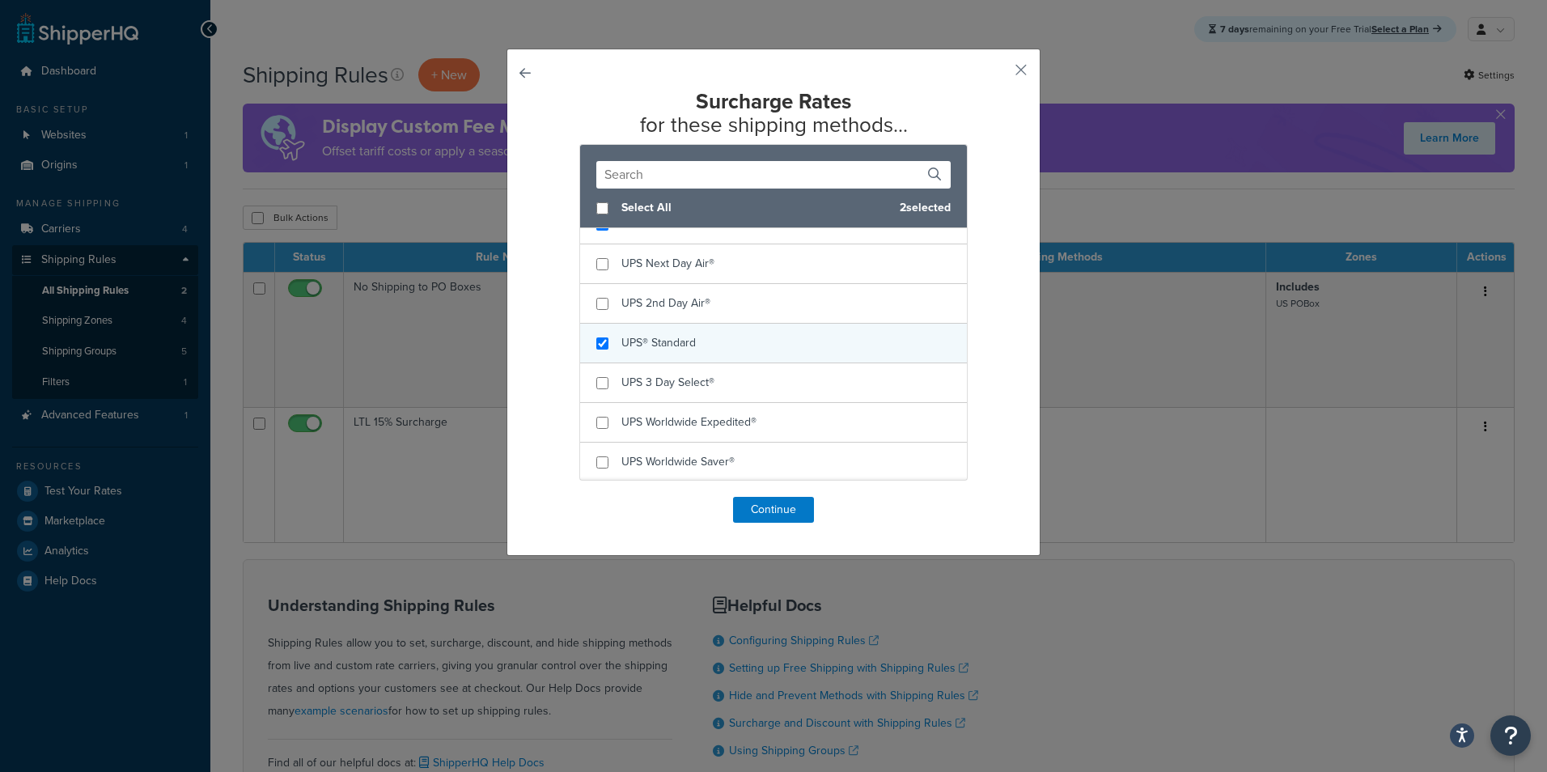
scroll to position [243, 0]
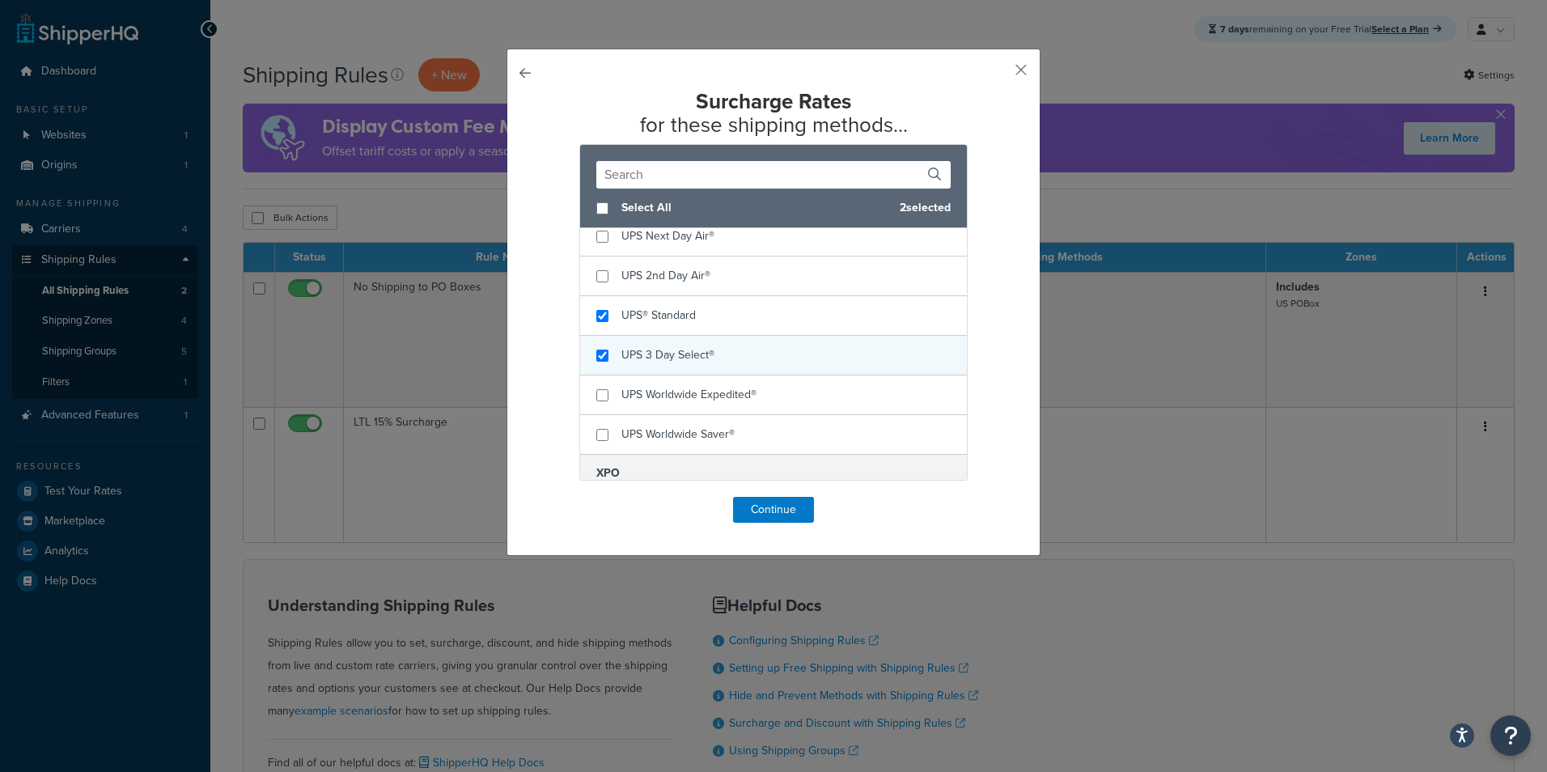
checkbox input "true"
click at [713, 351] on div "UPS 3 Day Select®" at bounding box center [773, 356] width 387 height 40
click at [784, 509] on button "Continue" at bounding box center [773, 510] width 81 height 26
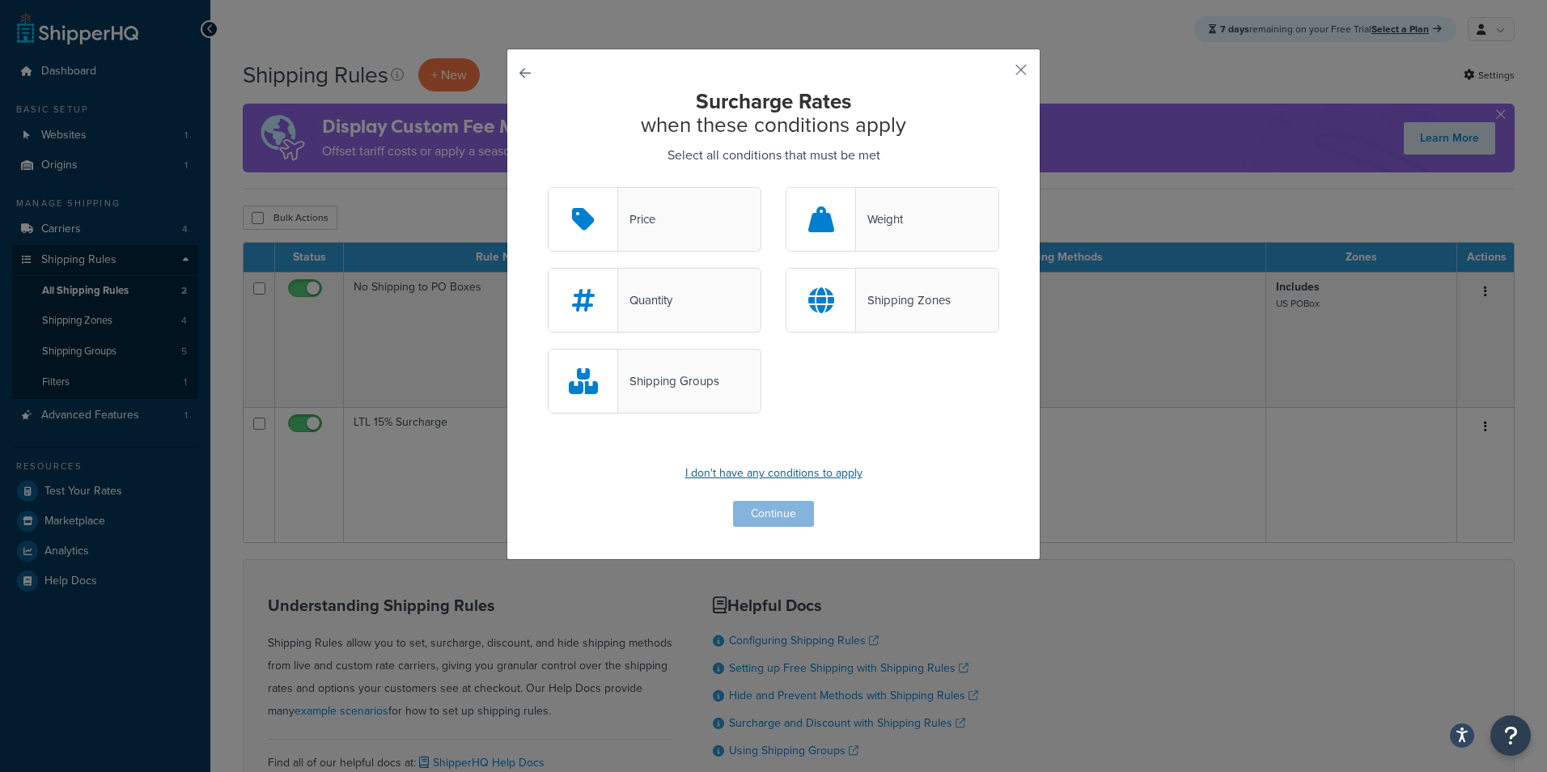
click at [769, 470] on p "I don't have any conditions to apply" at bounding box center [773, 473] width 451 height 23
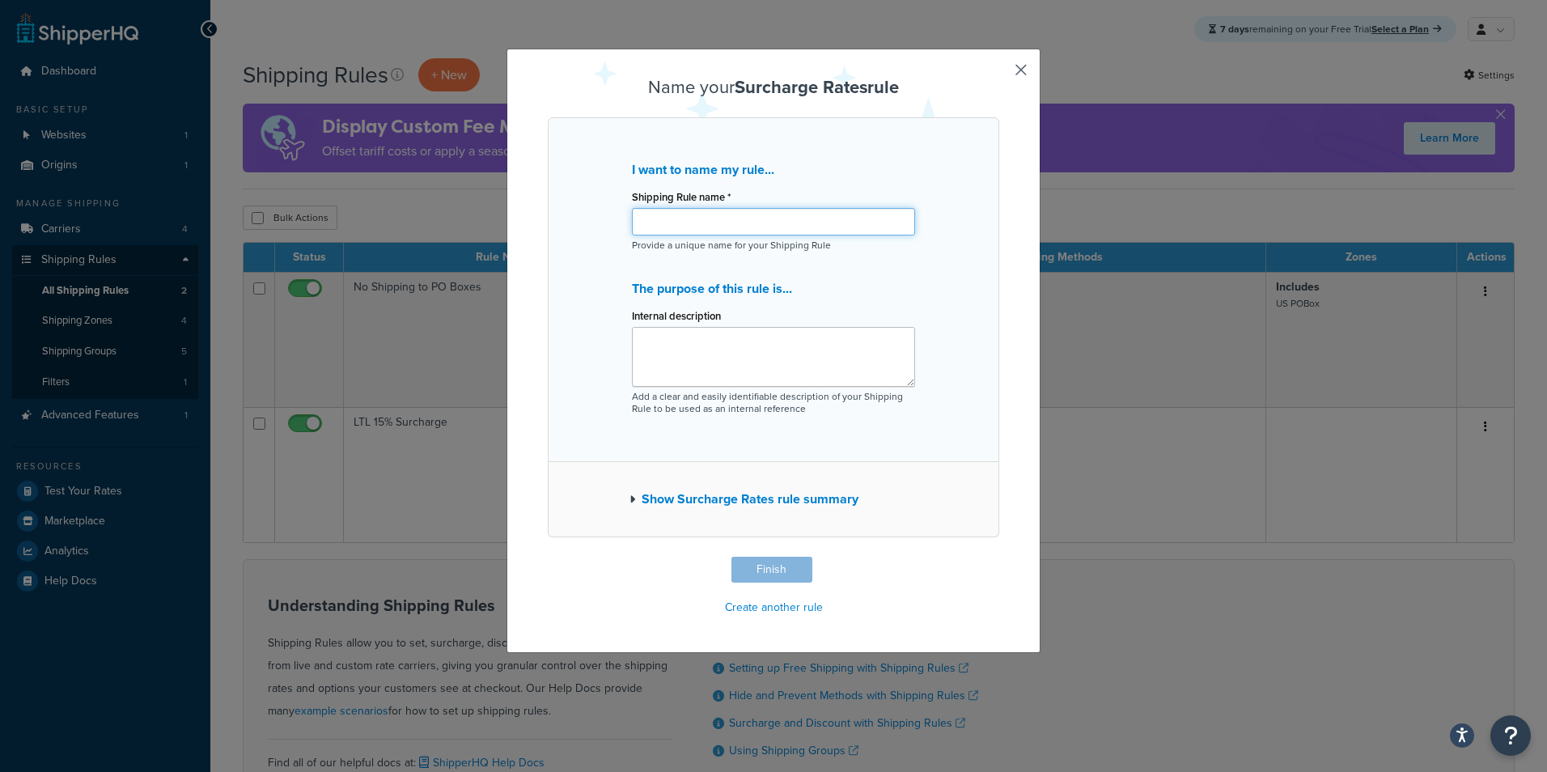
click at [726, 224] on input "Shipping Rule name *" at bounding box center [773, 222] width 283 height 28
type input "5% Surcharge UPS"
click at [747, 336] on textarea "Internal description" at bounding box center [773, 357] width 283 height 60
type textarea "5% shipping price"
click at [753, 567] on button "Finish" at bounding box center [771, 570] width 81 height 26
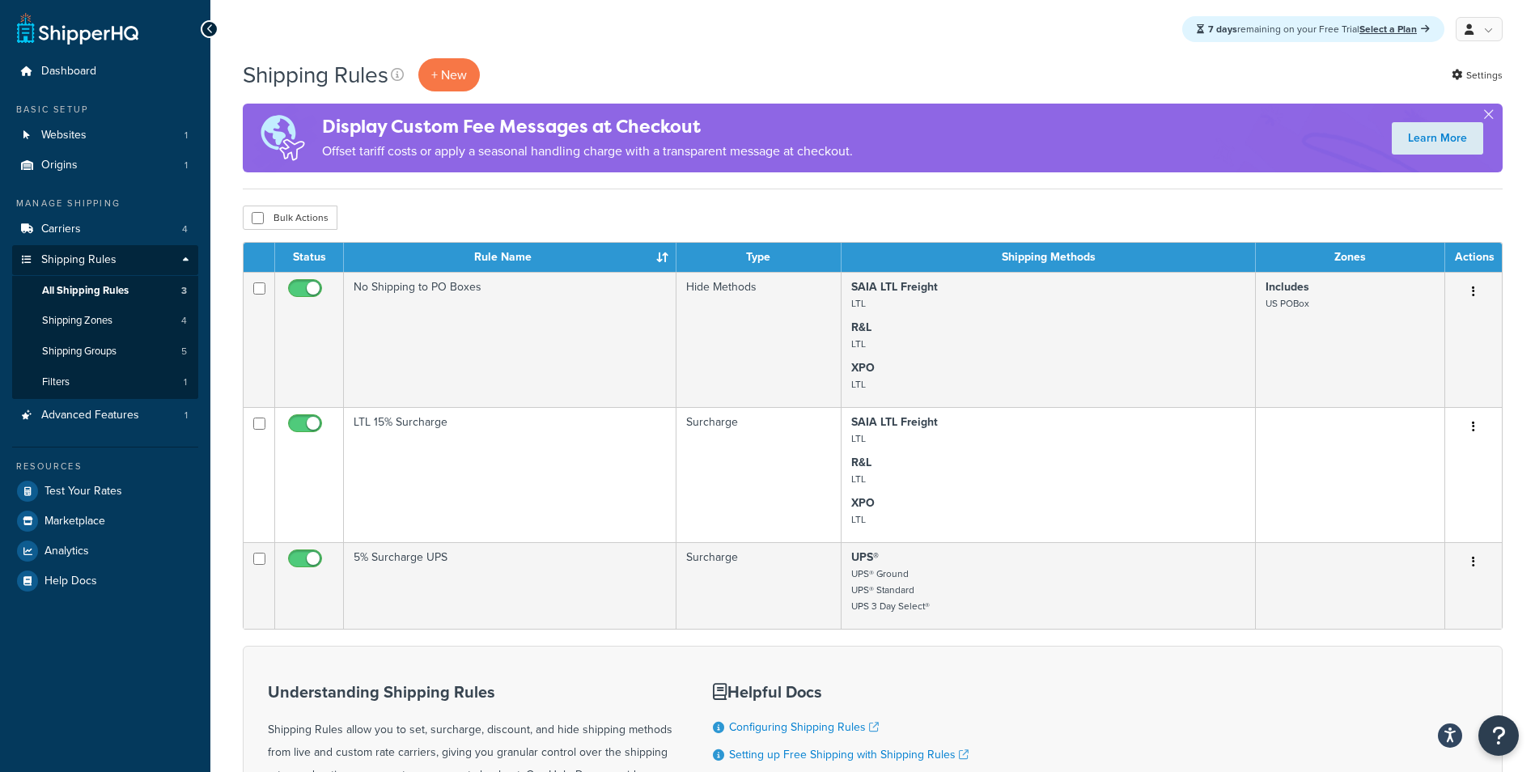
drag, startPoint x: 825, startPoint y: 197, endPoint x: 938, endPoint y: 205, distance: 112.7
click at [827, 197] on div "Shipping Rules + New Settings Display Custom Fee Messages at Checkout Offset ta…" at bounding box center [872, 525] width 1324 height 934
click at [938, 205] on div "Bulk Actions Duplicate [GEOGRAPHIC_DATA]" at bounding box center [872, 217] width 1259 height 24
click at [914, 39] on div "7 days remaining on your Free Trial Select a Plan My Profile Billing Global Set…" at bounding box center [872, 29] width 1324 height 58
click at [925, 54] on div "7 days remaining on your Free Trial Select a Plan My Profile Billing Global Set…" at bounding box center [872, 29] width 1324 height 58
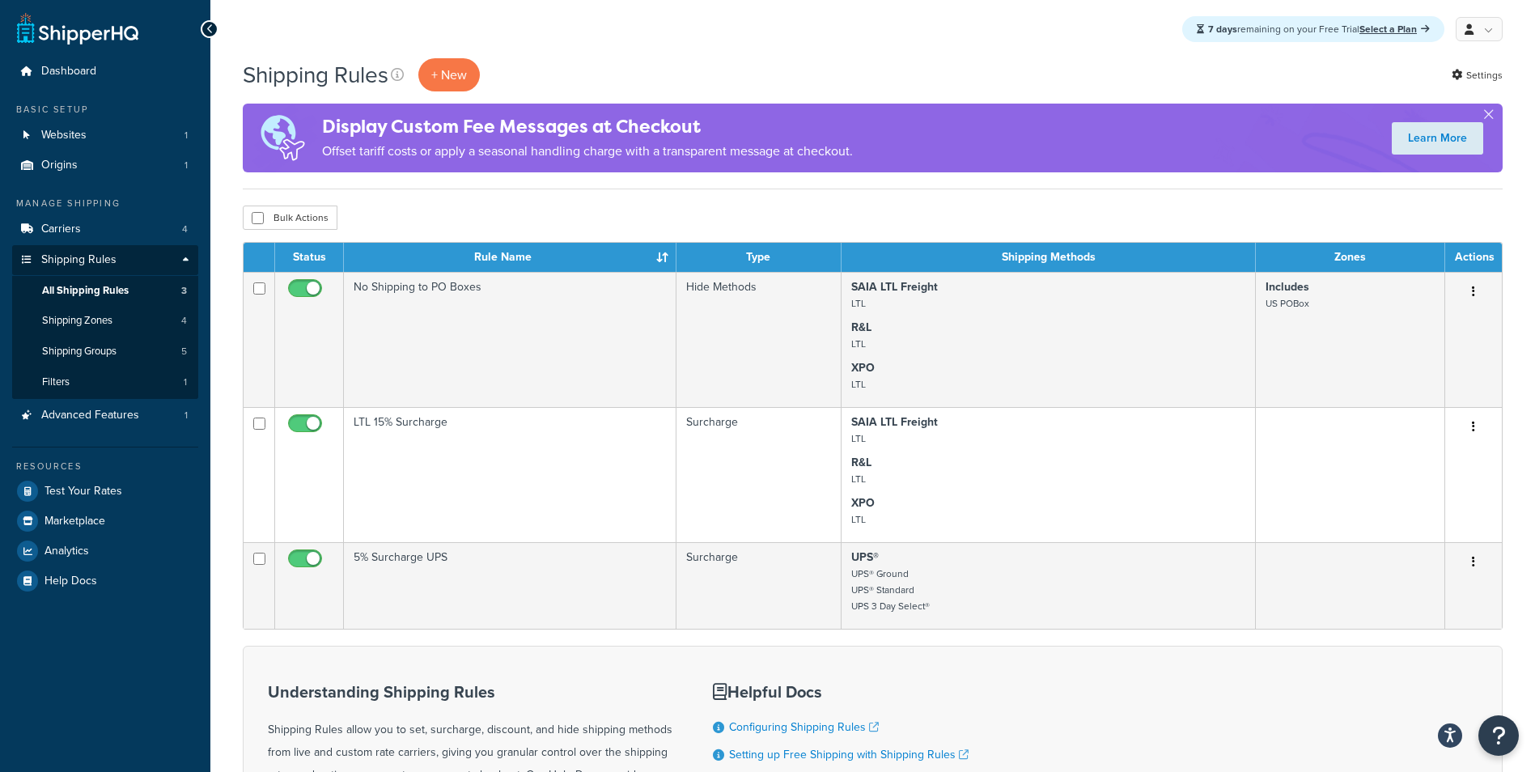
click at [1054, 218] on div "Bulk Actions Duplicate [GEOGRAPHIC_DATA]" at bounding box center [872, 217] width 1259 height 24
click at [1017, 210] on div "Bulk Actions Duplicate [GEOGRAPHIC_DATA]" at bounding box center [872, 217] width 1259 height 24
click at [769, 76] on div "Shipping Rules + New Settings" at bounding box center [872, 74] width 1259 height 33
click at [748, 40] on div "7 days remaining on your Free Trial Select a Plan My Profile Billing Global Set…" at bounding box center [872, 29] width 1324 height 58
click at [599, 23] on div "7 days remaining on your Free Trial Select a Plan My Profile Billing Global Set…" at bounding box center [872, 29] width 1324 height 58
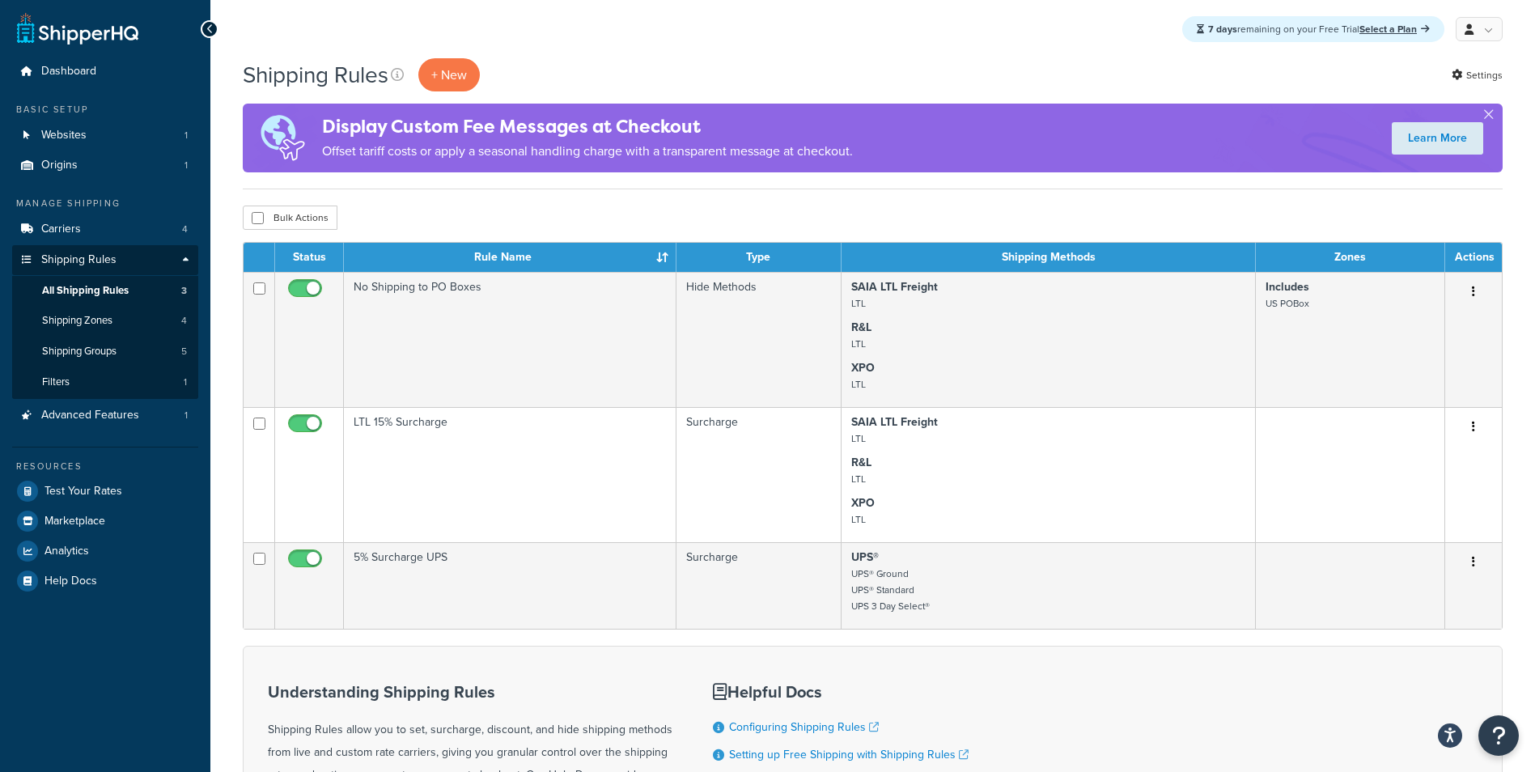
click at [571, 30] on div "7 days remaining on your Free Trial Select a Plan My Profile Billing Global Set…" at bounding box center [872, 29] width 1324 height 58
click at [537, 38] on div "7 days remaining on your Free Trial Select a Plan My Profile Billing Global Set…" at bounding box center [872, 29] width 1324 height 58
click at [522, 36] on div "7 days remaining on your Free Trial Select a Plan My Profile Billing Global Set…" at bounding box center [872, 29] width 1324 height 58
click at [523, 56] on div "7 days remaining on your Free Trial Select a Plan My Profile Billing Global Set…" at bounding box center [872, 29] width 1324 height 58
click at [860, 43] on div "7 days remaining on your Free Trial Select a Plan My Profile Billing Global Set…" at bounding box center [872, 29] width 1324 height 58
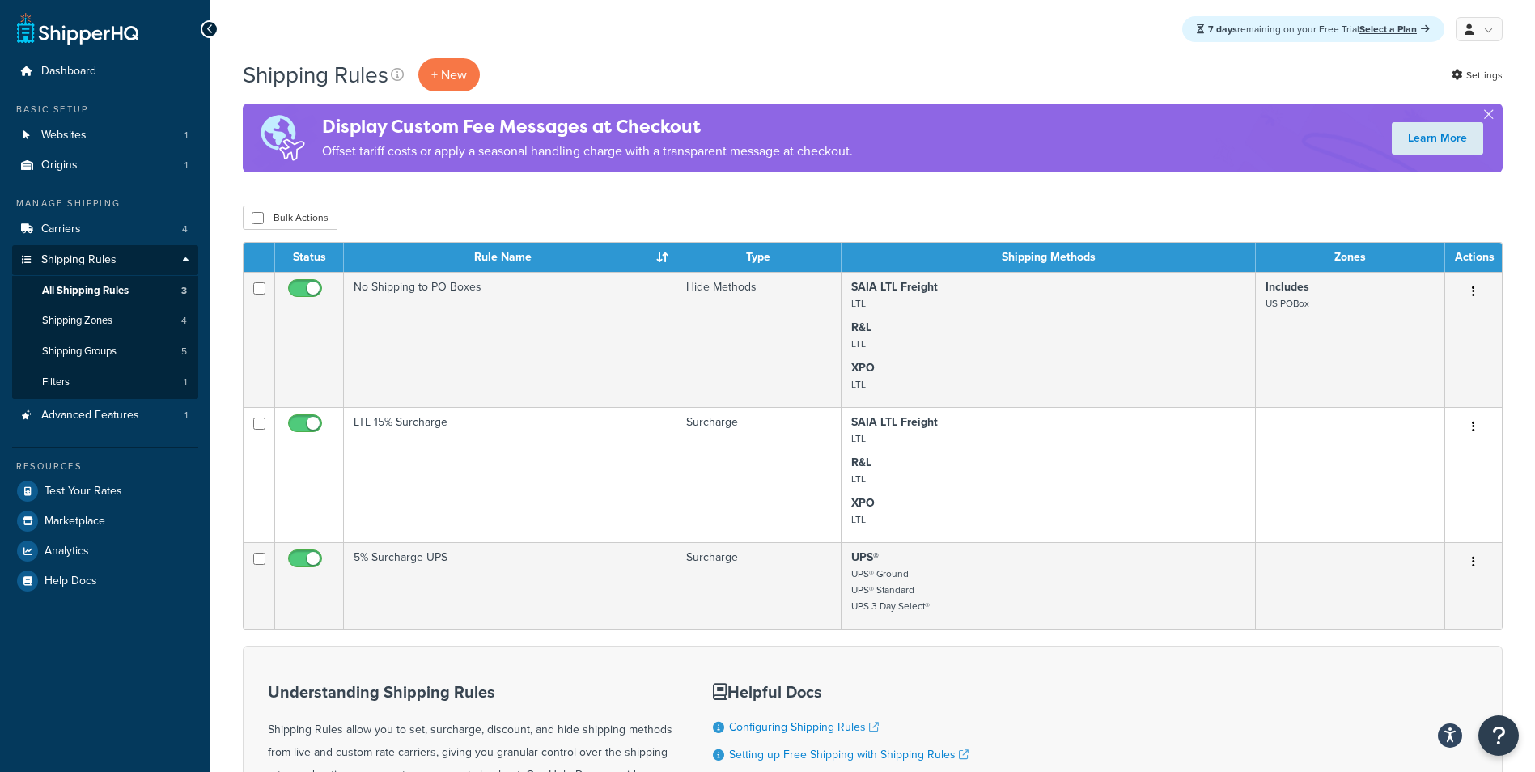
click at [536, 30] on div "7 days remaining on your Free Trial Select a Plan My Profile Billing Global Set…" at bounding box center [872, 29] width 1324 height 58
click at [571, 41] on div "7 days remaining on your Free Trial Select a Plan My Profile Billing Global Set…" at bounding box center [872, 29] width 1324 height 58
drag, startPoint x: 1045, startPoint y: 41, endPoint x: 1037, endPoint y: 43, distance: 8.2
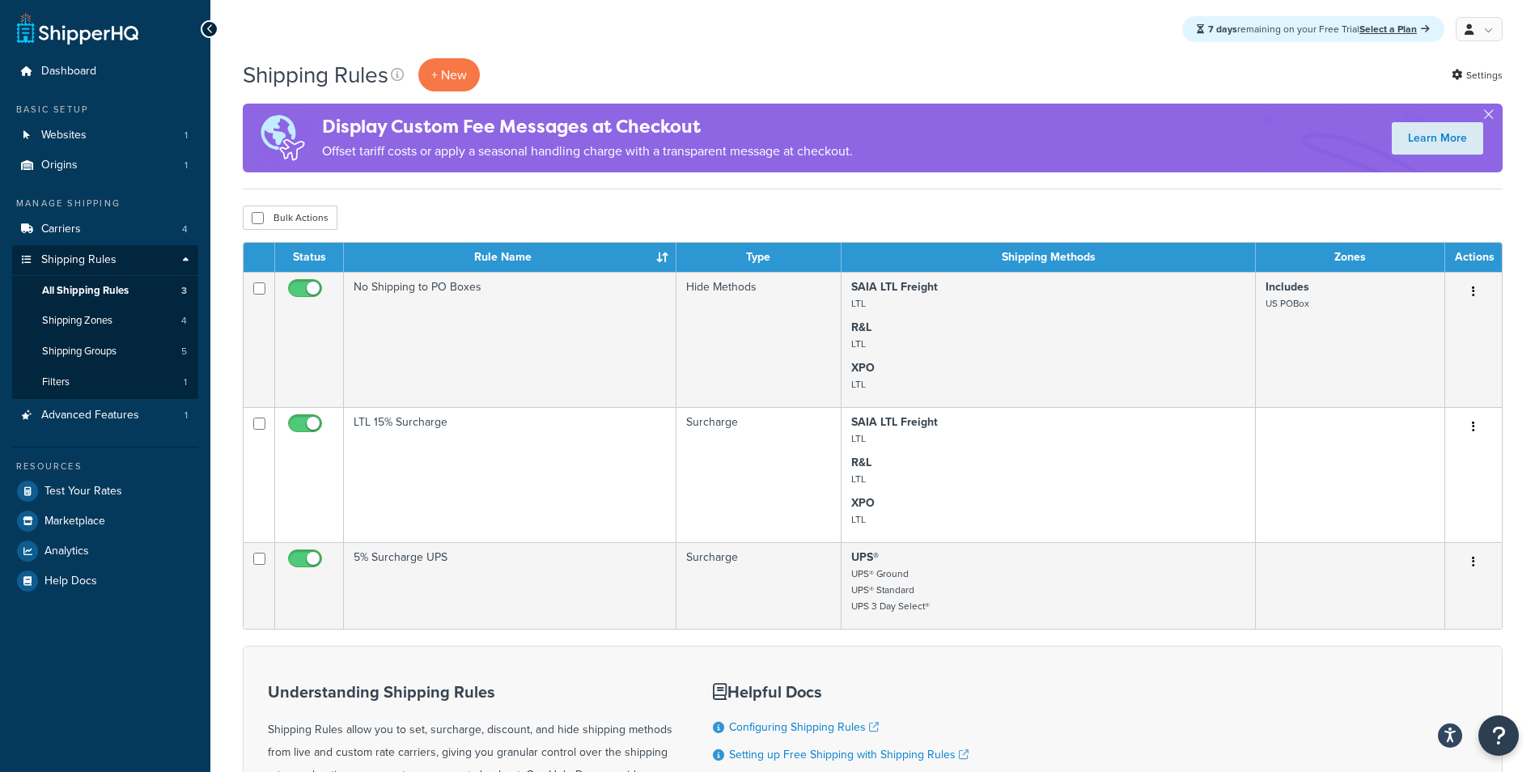
click at [1045, 41] on div "7 days remaining on your Free Trial Select a Plan My Profile Billing Global Set…" at bounding box center [872, 29] width 1324 height 58
click at [996, 48] on div "7 days remaining on your Free Trial Select a Plan My Profile Billing Global Set…" at bounding box center [872, 29] width 1324 height 58
click at [944, 52] on div "7 days remaining on your Free Trial Select a Plan My Profile Billing Global Set…" at bounding box center [872, 29] width 1324 height 58
click at [899, 61] on div "Shipping Rules + New Settings" at bounding box center [872, 74] width 1259 height 33
click at [502, 210] on div "Bulk Actions Duplicate [GEOGRAPHIC_DATA]" at bounding box center [872, 217] width 1259 height 24
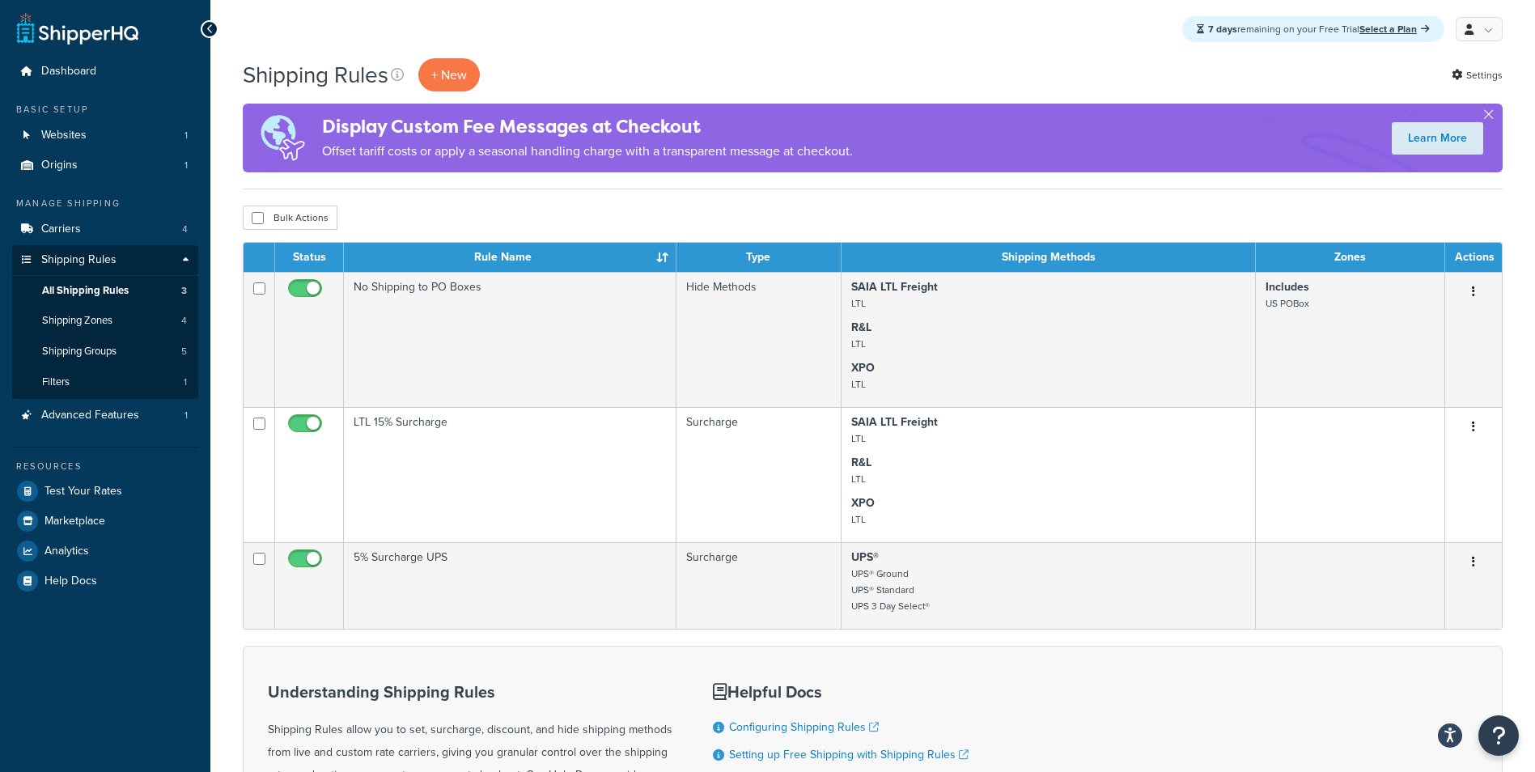
drag, startPoint x: 560, startPoint y: 220, endPoint x: 568, endPoint y: 230, distance: 12.6
click at [565, 227] on div "Bulk Actions Duplicate [GEOGRAPHIC_DATA]" at bounding box center [872, 217] width 1259 height 24
drag, startPoint x: 782, startPoint y: 212, endPoint x: 771, endPoint y: 209, distance: 11.8
click at [776, 210] on div "Bulk Actions Duplicate [GEOGRAPHIC_DATA]" at bounding box center [872, 217] width 1259 height 24
click at [756, 202] on div "Shipping Rules + New Settings Display Custom Fee Messages at Checkout Offset ta…" at bounding box center [872, 525] width 1324 height 934
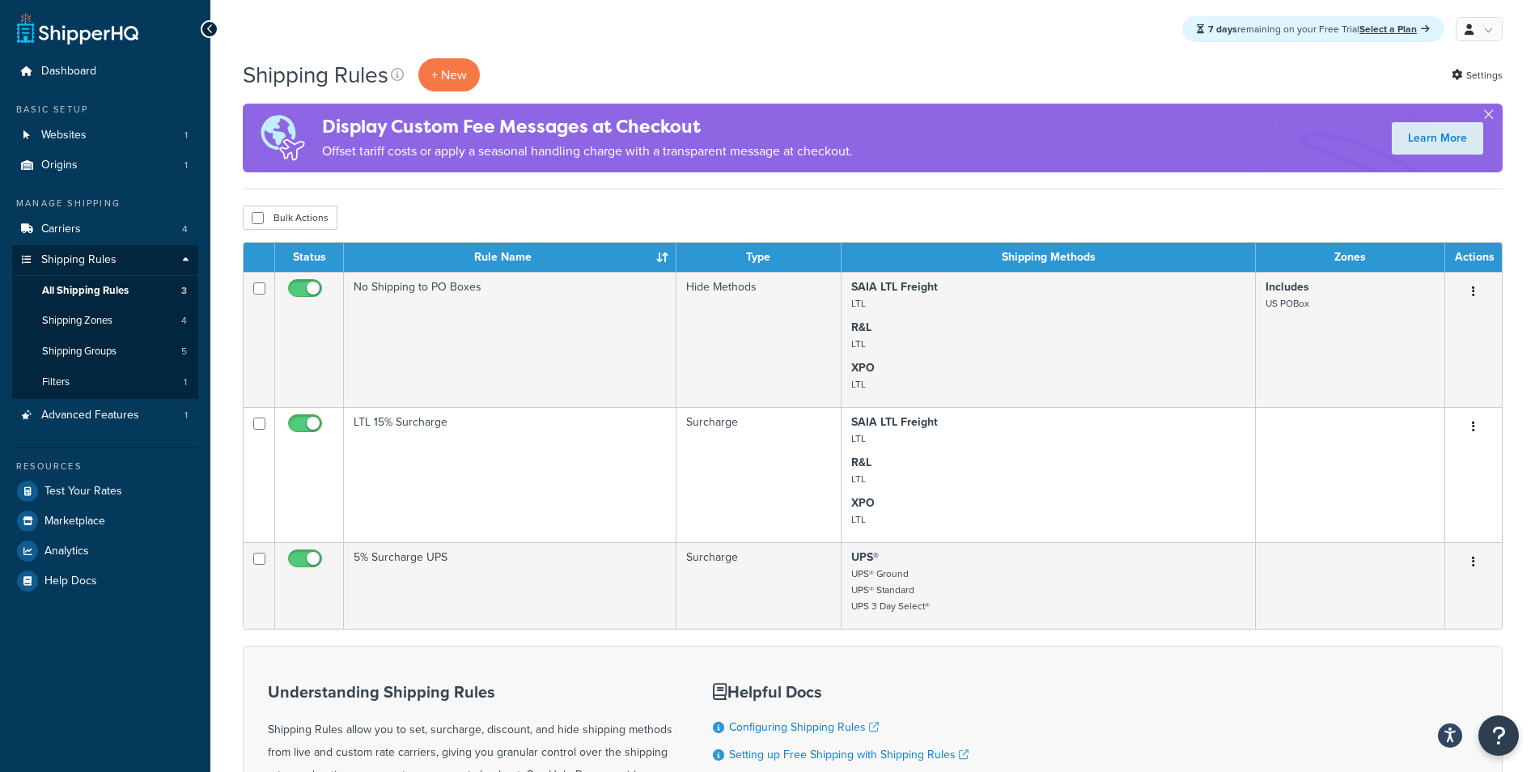
click at [627, 198] on div "Shipping Rules + New Settings Display Custom Fee Messages at Checkout Offset ta…" at bounding box center [872, 525] width 1324 height 934
click at [600, 200] on div "Shipping Rules + New Settings Display Custom Fee Messages at Checkout Offset ta…" at bounding box center [872, 525] width 1324 height 934
click at [517, 210] on div "Bulk Actions Duplicate [GEOGRAPHIC_DATA]" at bounding box center [872, 217] width 1259 height 24
click at [474, 201] on div "Shipping Rules + New Settings Display Custom Fee Messages at Checkout Offset ta…" at bounding box center [872, 525] width 1324 height 934
drag, startPoint x: 565, startPoint y: 56, endPoint x: 675, endPoint y: 30, distance: 113.8
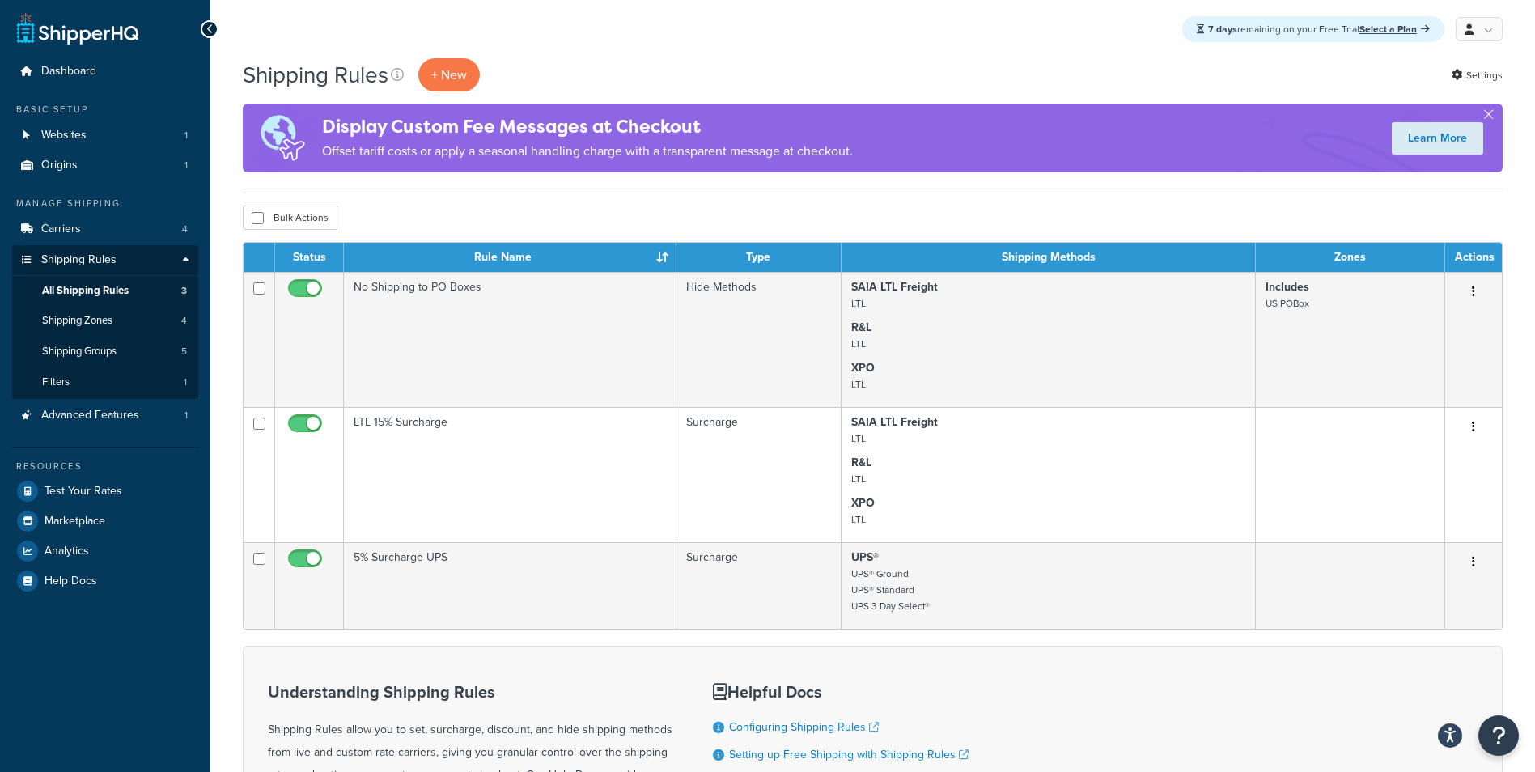
click at [568, 55] on div "7 days remaining on your Free Trial Select a Plan My Profile Billing Global Set…" at bounding box center [872, 29] width 1324 height 58
click at [759, 6] on div "7 days remaining on your Free Trial Select a Plan My Profile Billing Global Set…" at bounding box center [872, 29] width 1324 height 58
click at [1074, 46] on div "7 days remaining on your Free Trial Select a Plan My Profile Billing Global Set…" at bounding box center [872, 29] width 1324 height 58
click at [1030, 32] on div "7 days remaining on your Free Trial Select a Plan My Profile Billing Global Set…" at bounding box center [872, 29] width 1324 height 58
click at [822, 46] on div "7 days remaining on your Free Trial Select a Plan My Profile Billing Global Set…" at bounding box center [872, 29] width 1324 height 58
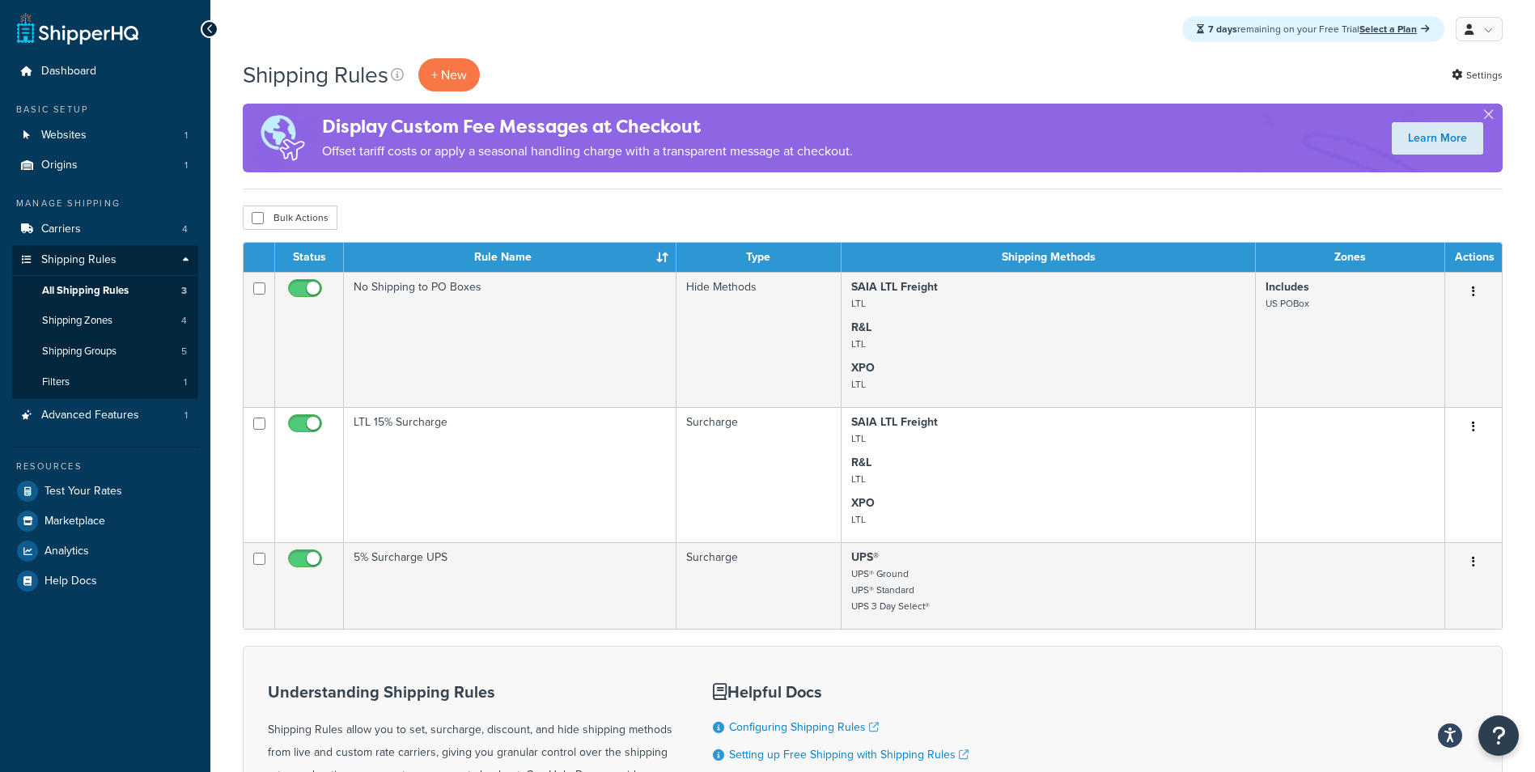
click at [794, 29] on div "7 days remaining on your Free Trial Select a Plan My Profile Billing Global Set…" at bounding box center [872, 29] width 1324 height 58
click at [749, 44] on div "7 days remaining on your Free Trial Select a Plan My Profile Billing Global Set…" at bounding box center [872, 29] width 1324 height 58
click at [722, 62] on div "Shipping Rules + New Settings" at bounding box center [872, 74] width 1259 height 33
click at [705, 62] on div "Shipping Rules + New Settings" at bounding box center [872, 74] width 1259 height 33
click at [704, 34] on div "7 days remaining on your Free Trial Select a Plan My Profile Billing Global Set…" at bounding box center [872, 29] width 1324 height 58
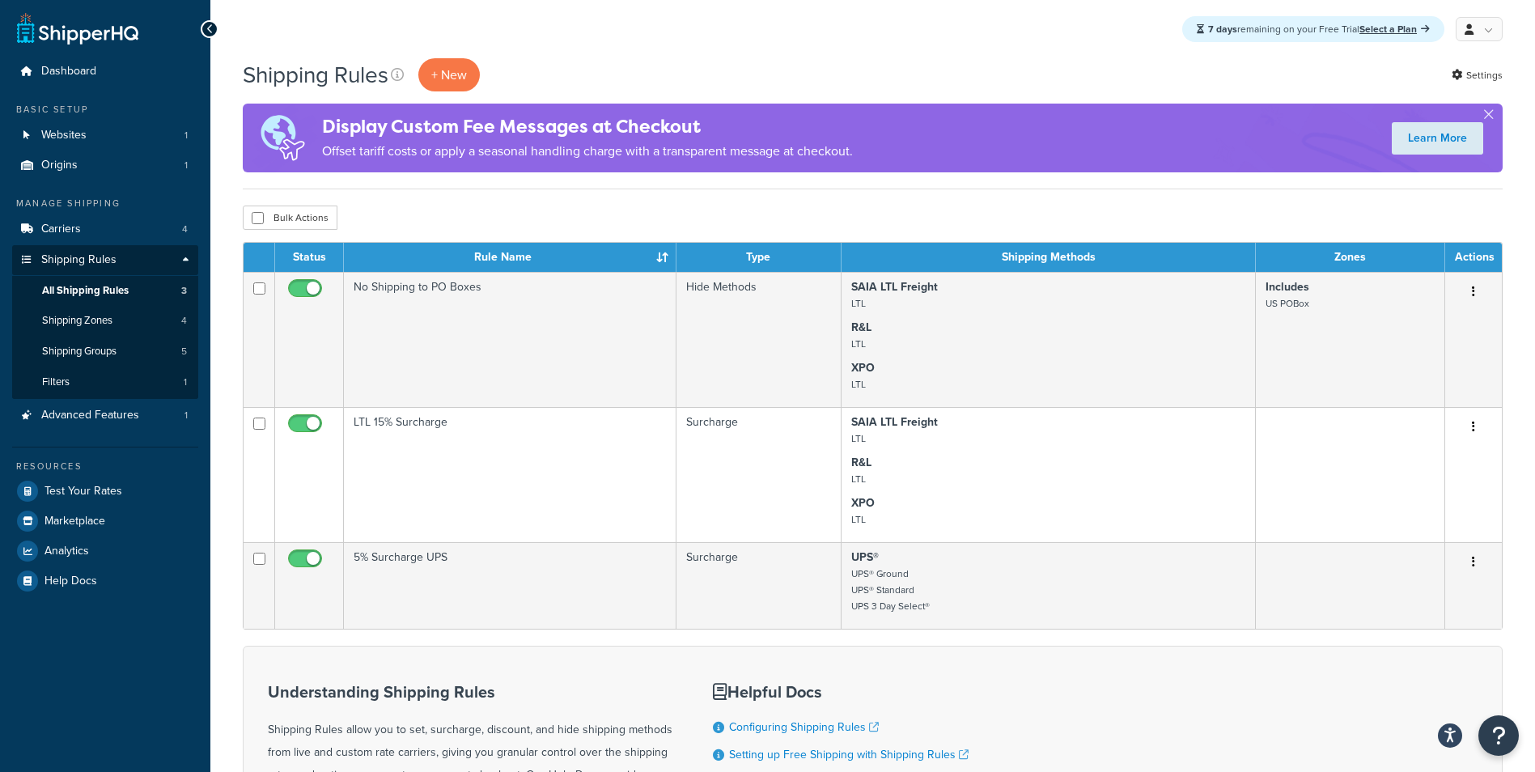
click at [695, 23] on div "7 days remaining on your Free Trial Select a Plan My Profile Billing Global Set…" at bounding box center [872, 29] width 1324 height 58
click at [687, 11] on div "7 days remaining on your Free Trial Select a Plan My Profile Billing Global Set…" at bounding box center [872, 29] width 1324 height 58
drag, startPoint x: 710, startPoint y: 53, endPoint x: 729, endPoint y: 67, distance: 23.6
click at [711, 53] on div "7 days remaining on your Free Trial Select a Plan My Profile Billing Global Set…" at bounding box center [872, 29] width 1324 height 58
click at [729, 67] on div "Shipping Rules + New Settings" at bounding box center [872, 74] width 1259 height 33
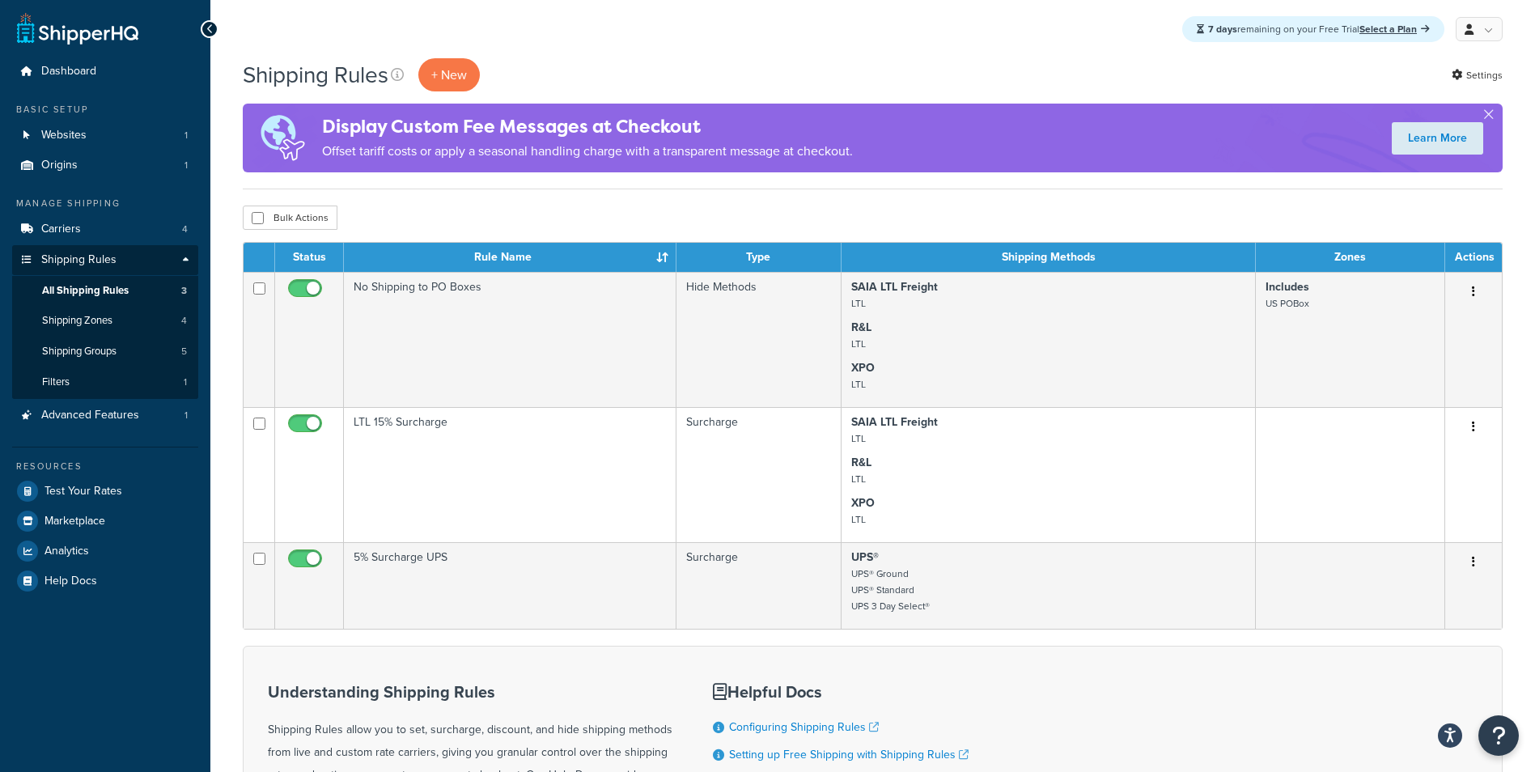
click at [744, 63] on div "Shipping Rules + New Settings" at bounding box center [872, 74] width 1259 height 33
click at [759, 78] on div "Shipping Rules + New Settings" at bounding box center [872, 74] width 1259 height 33
click at [928, 60] on div "Shipping Rules + New Settings" at bounding box center [872, 74] width 1259 height 33
click at [959, 52] on div "7 days remaining on your Free Trial Select a Plan My Profile Billing Global Set…" at bounding box center [872, 29] width 1324 height 58
click at [1001, 49] on div "7 days remaining on your Free Trial Select a Plan My Profile Billing Global Set…" at bounding box center [872, 29] width 1324 height 58
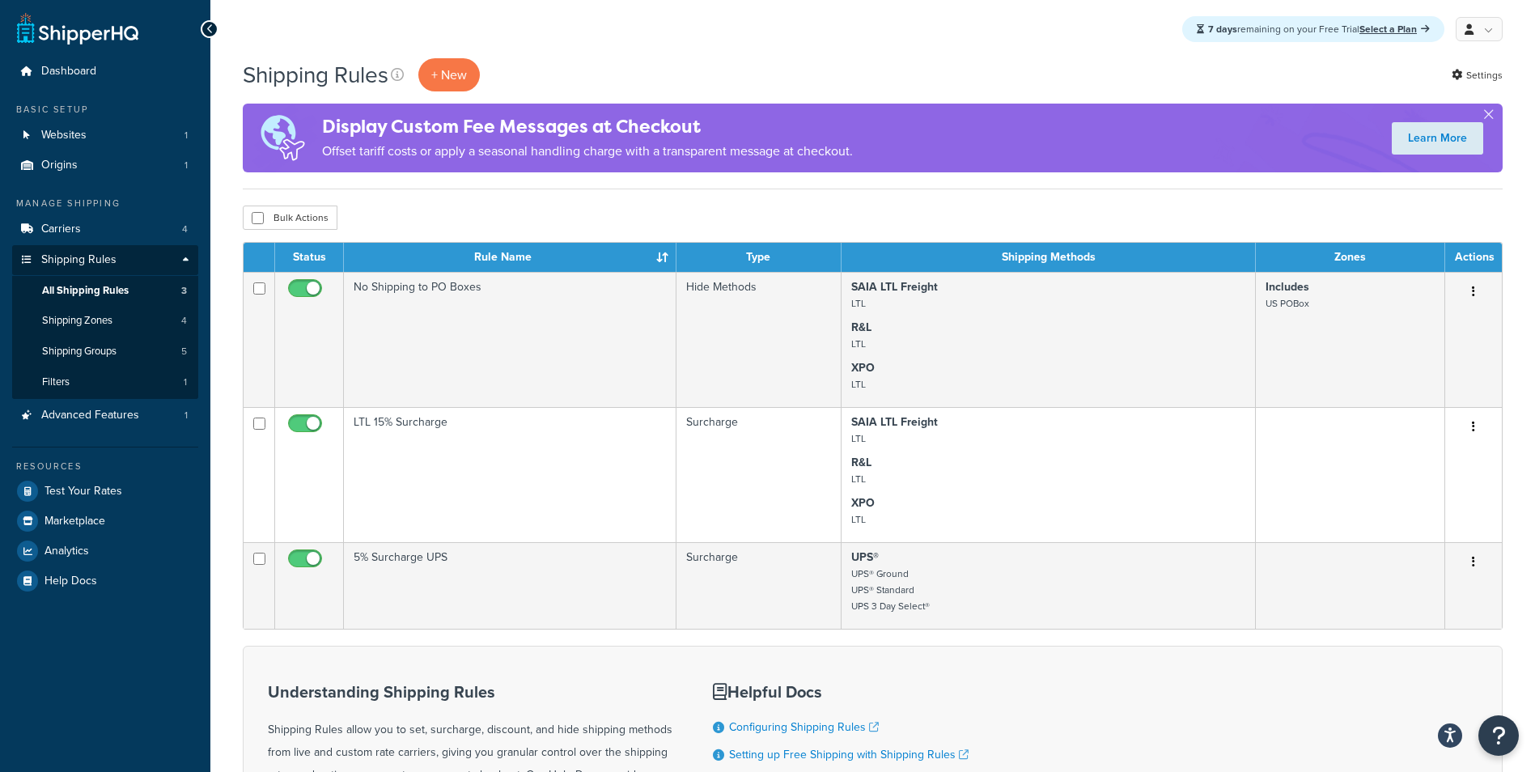
click at [975, 34] on div "7 days remaining on your Free Trial Select a Plan My Profile Billing Global Set…" at bounding box center [872, 29] width 1324 height 58
click at [773, 61] on div "Shipping Rules + New Settings" at bounding box center [872, 74] width 1259 height 33
click at [741, 40] on div "7 days remaining on your Free Trial Select a Plan My Profile Billing Global Set…" at bounding box center [872, 29] width 1324 height 58
click at [740, 47] on div "7 days remaining on your Free Trial Select a Plan My Profile Billing Global Set…" at bounding box center [872, 29] width 1324 height 58
click at [748, 60] on div "Shipping Rules + New Settings" at bounding box center [872, 74] width 1259 height 33
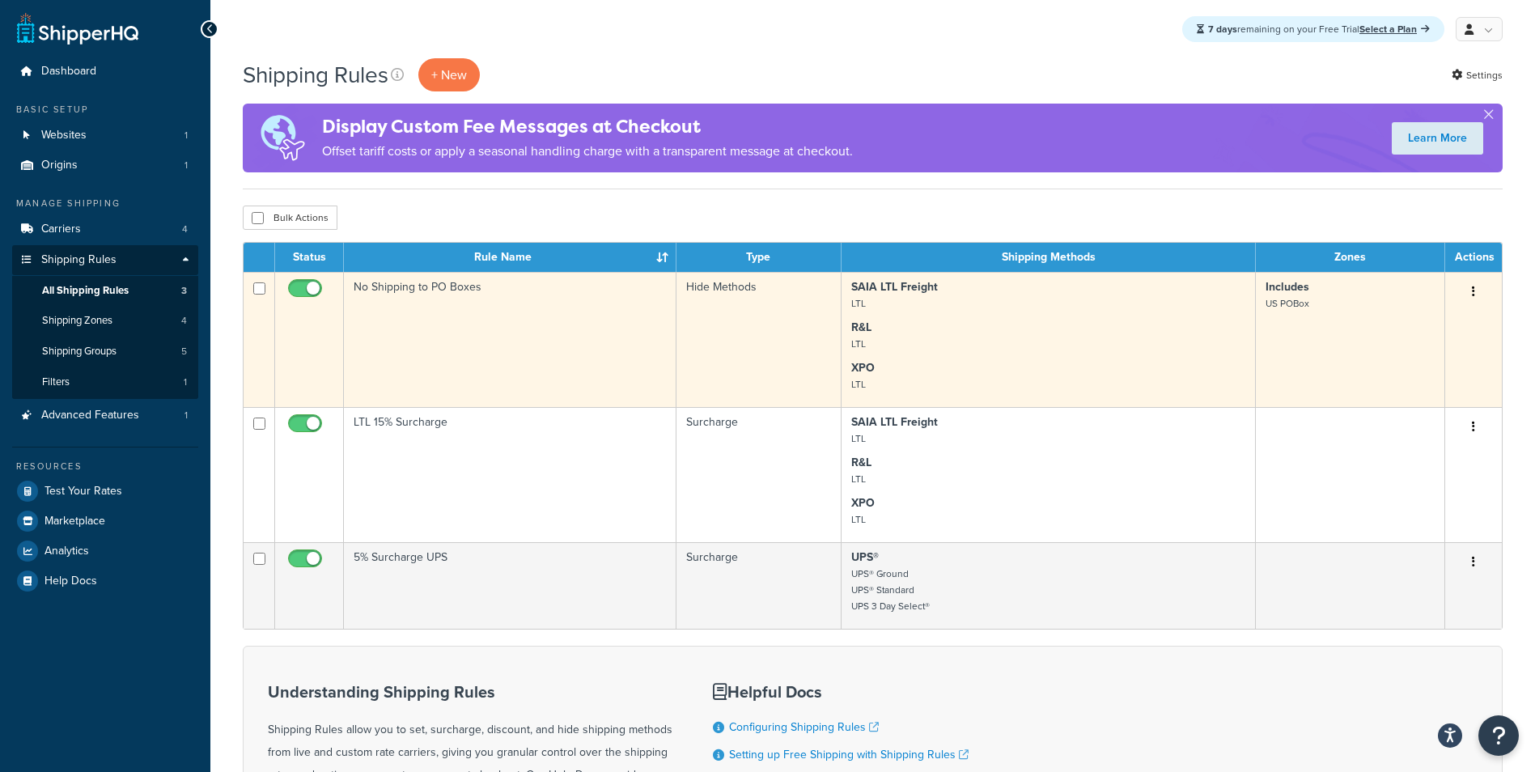
click at [597, 321] on td "No Shipping to PO Boxes" at bounding box center [510, 339] width 332 height 135
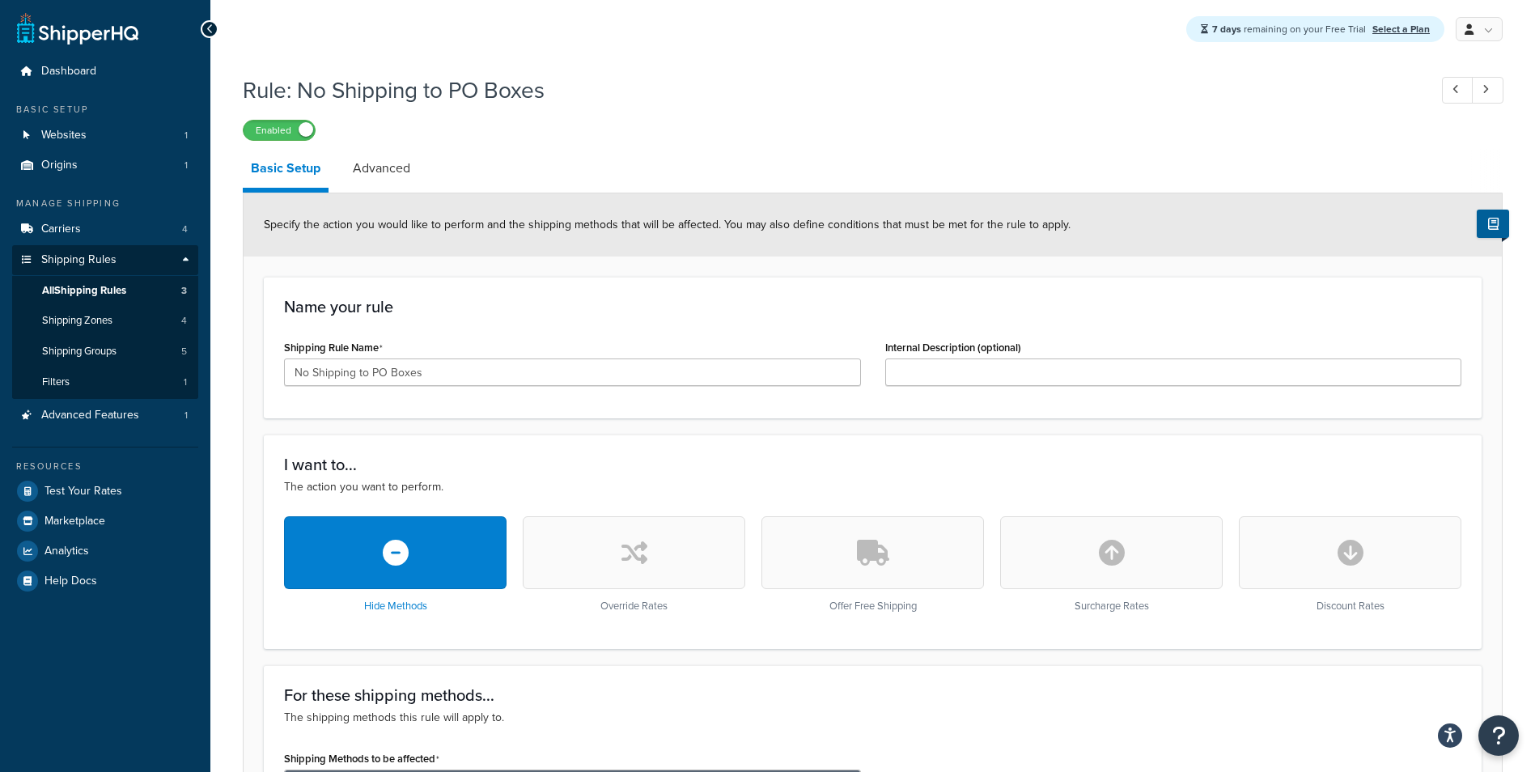
click at [670, 129] on div "Enabled" at bounding box center [872, 129] width 1259 height 23
click at [804, 81] on h1 "Rule: No Shipping to PO Boxes" at bounding box center [827, 90] width 1169 height 32
click at [819, 32] on div "7 days remaining on your Free Trial Select a Plan My Profile Billing Global Set…" at bounding box center [872, 29] width 1324 height 58
click at [798, 67] on div "Rule: No Shipping to PO Boxes Enabled" at bounding box center [872, 103] width 1259 height 74
click at [684, 101] on h1 "Rule: No Shipping to PO Boxes" at bounding box center [827, 90] width 1169 height 32
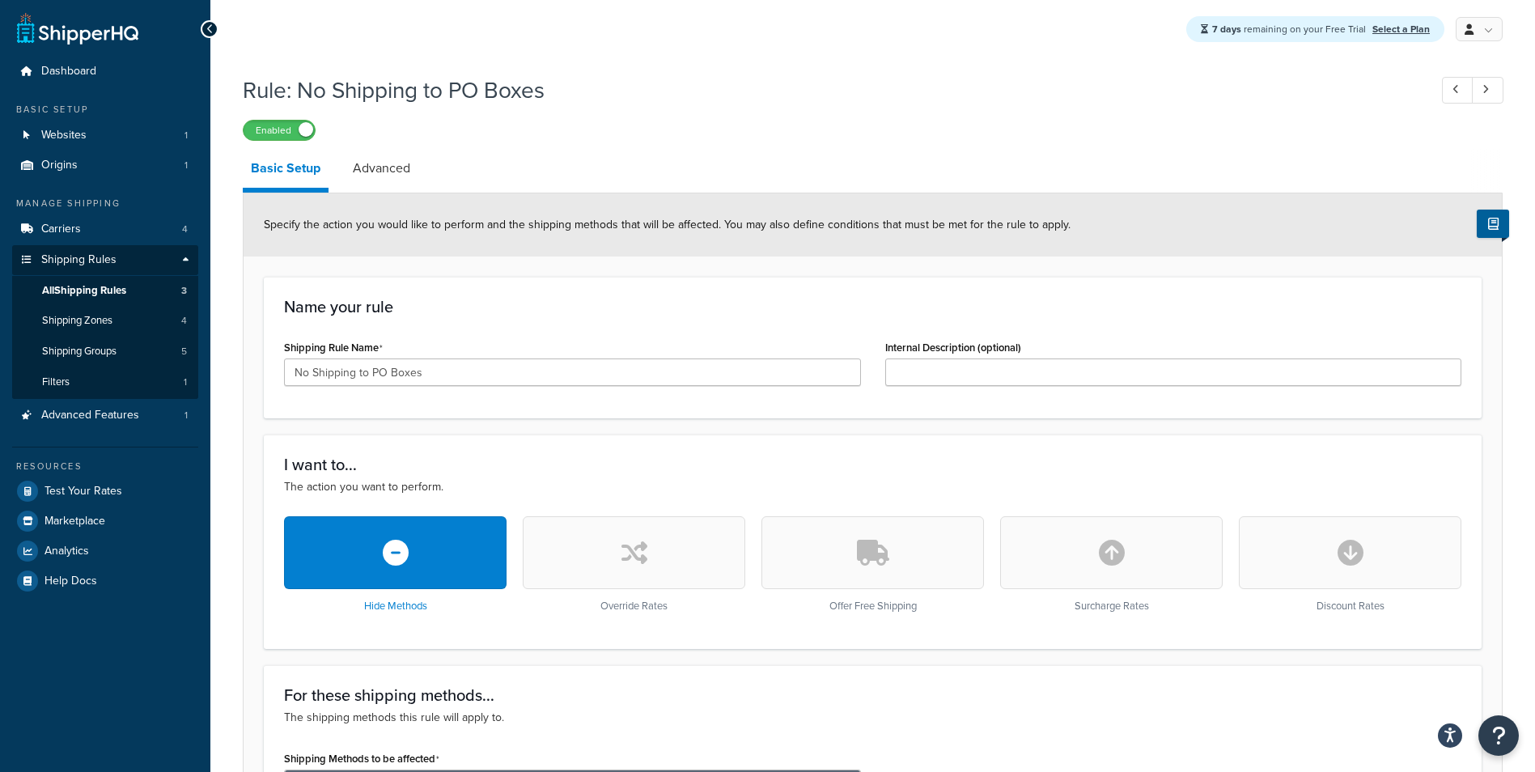
click at [684, 107] on div "Rule: No Shipping to PO Boxes Enabled" at bounding box center [872, 103] width 1259 height 74
click at [107, 253] on span "Shipping Rules" at bounding box center [78, 260] width 75 height 14
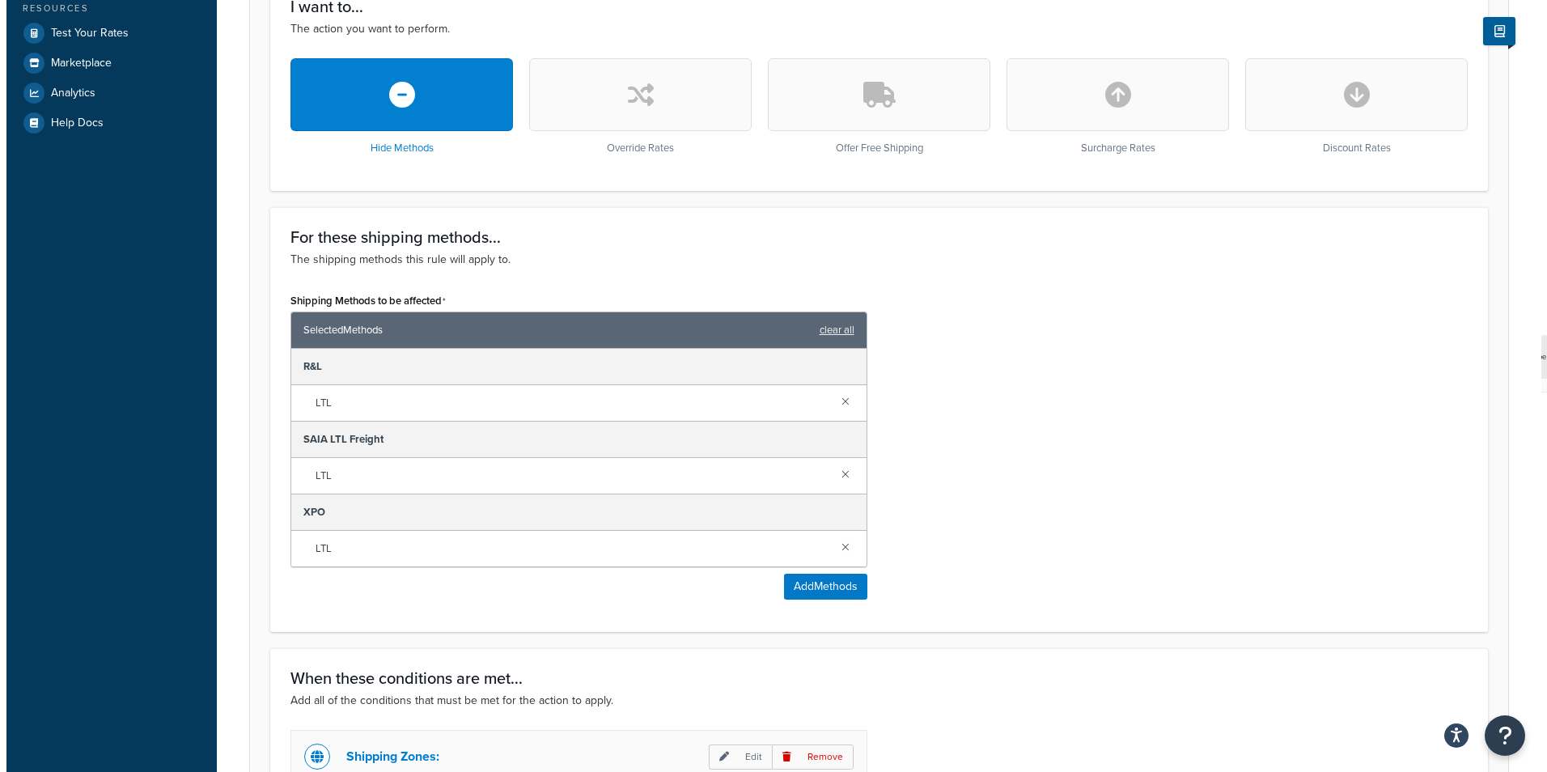
scroll to position [566, 0]
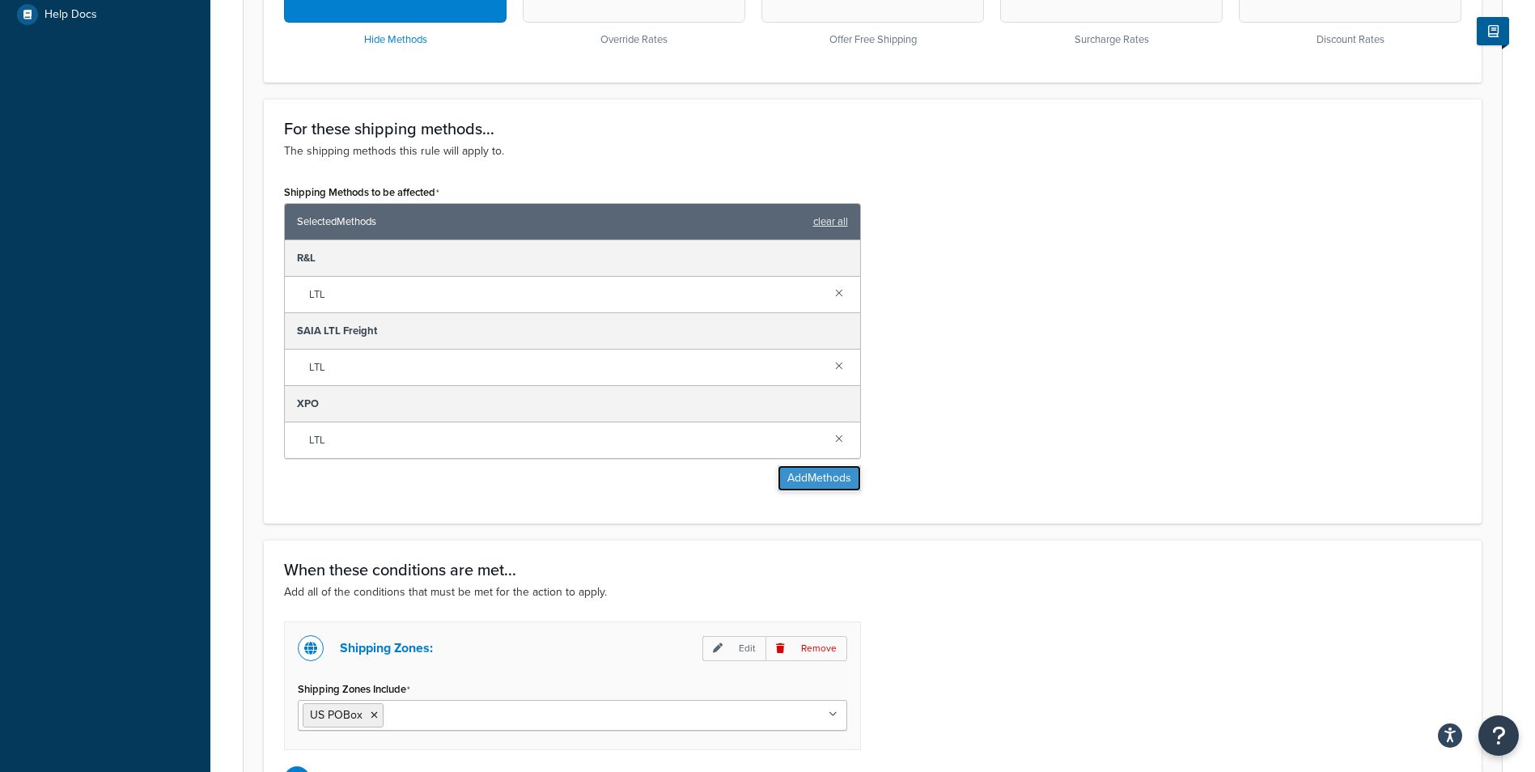
click at [823, 479] on button "Add Methods" at bounding box center [818, 478] width 83 height 26
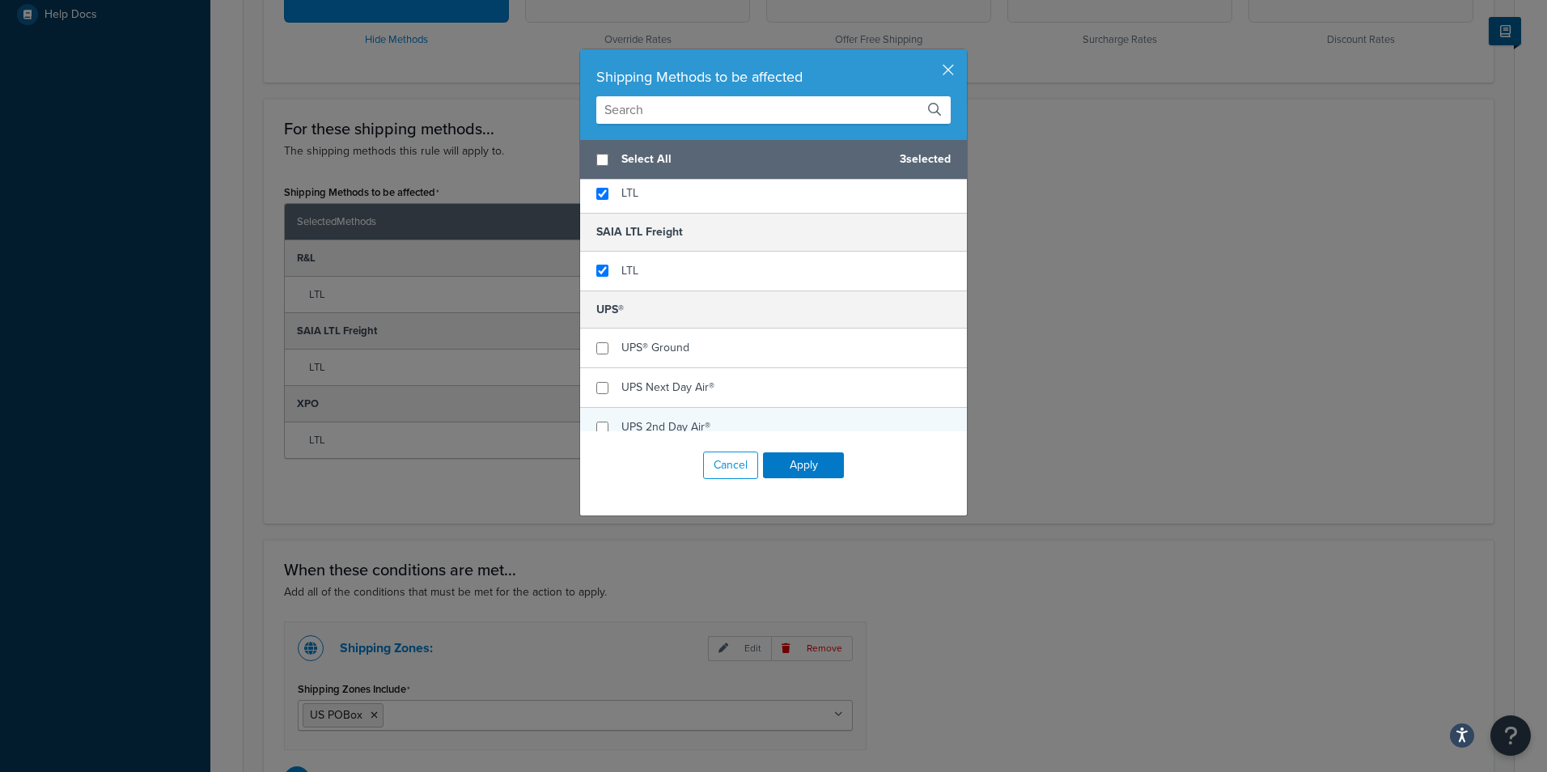
scroll to position [81, 0]
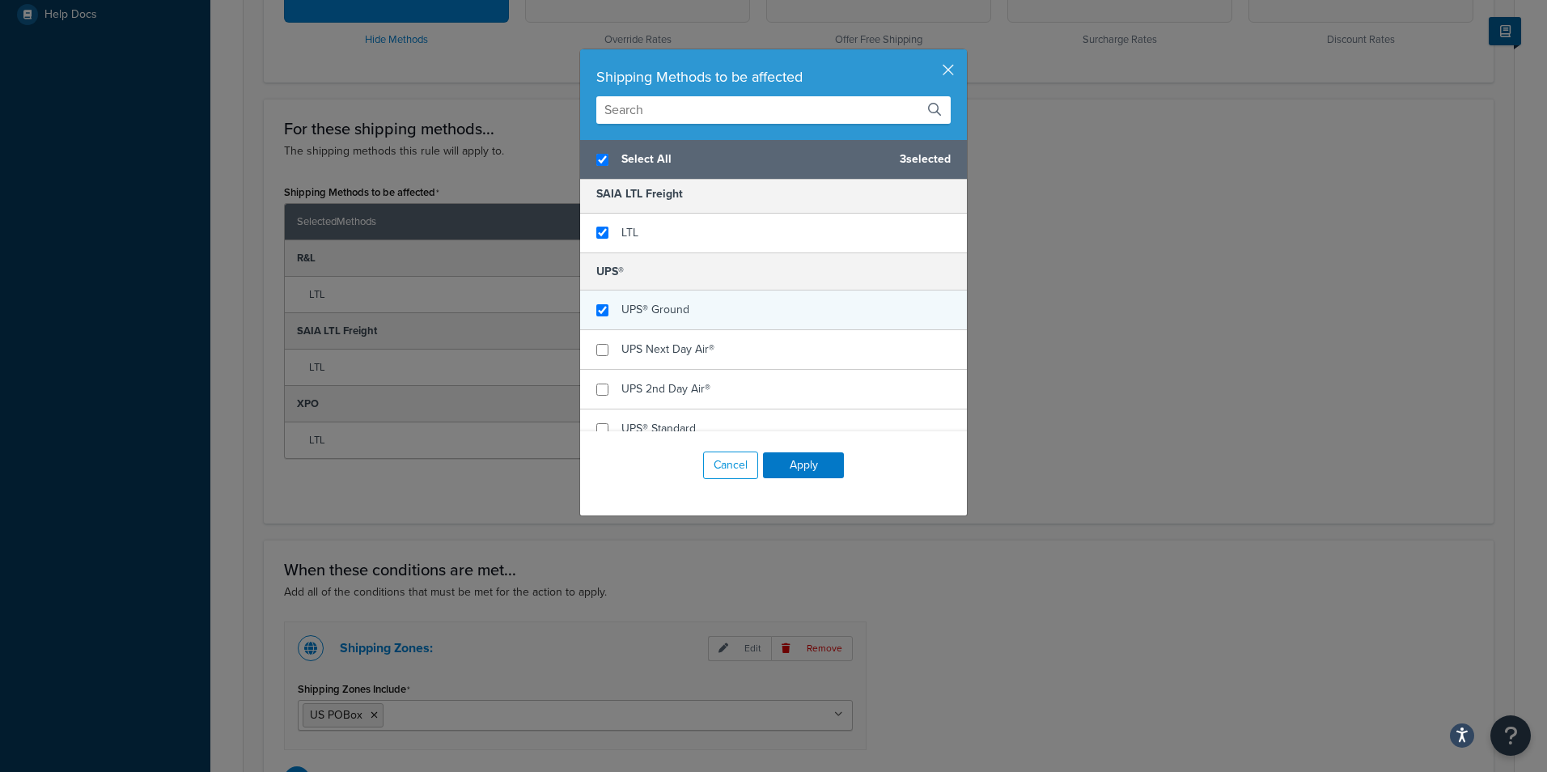
checkbox input "true"
click at [621, 320] on div "UPS® Ground" at bounding box center [655, 309] width 68 height 23
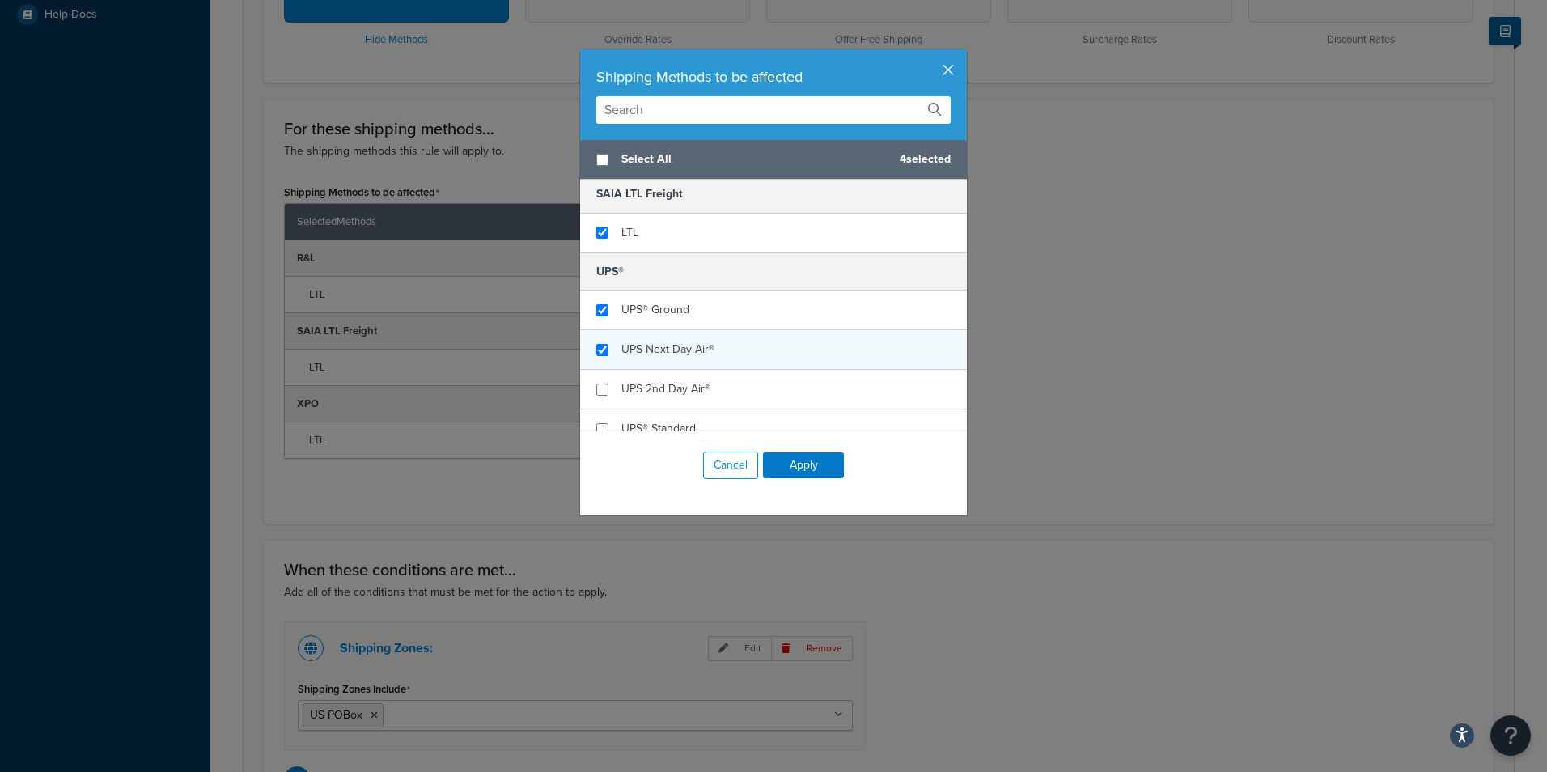
checkbox input "false"
checkbox input "true"
click at [640, 351] on span "UPS Next Day Air®" at bounding box center [667, 349] width 93 height 17
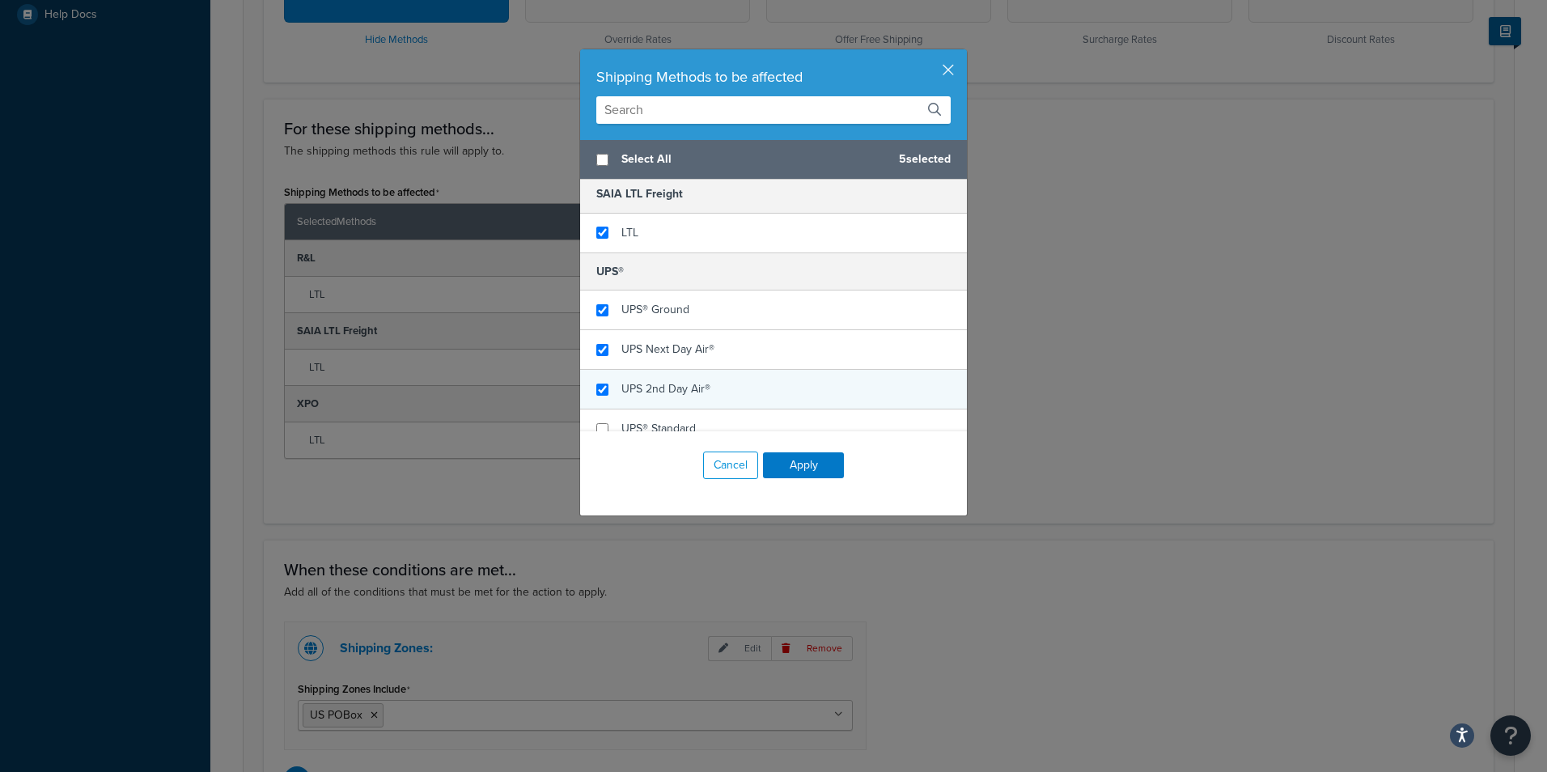
checkbox input "true"
click at [651, 375] on div "UPS 2nd Day Air®" at bounding box center [773, 390] width 387 height 40
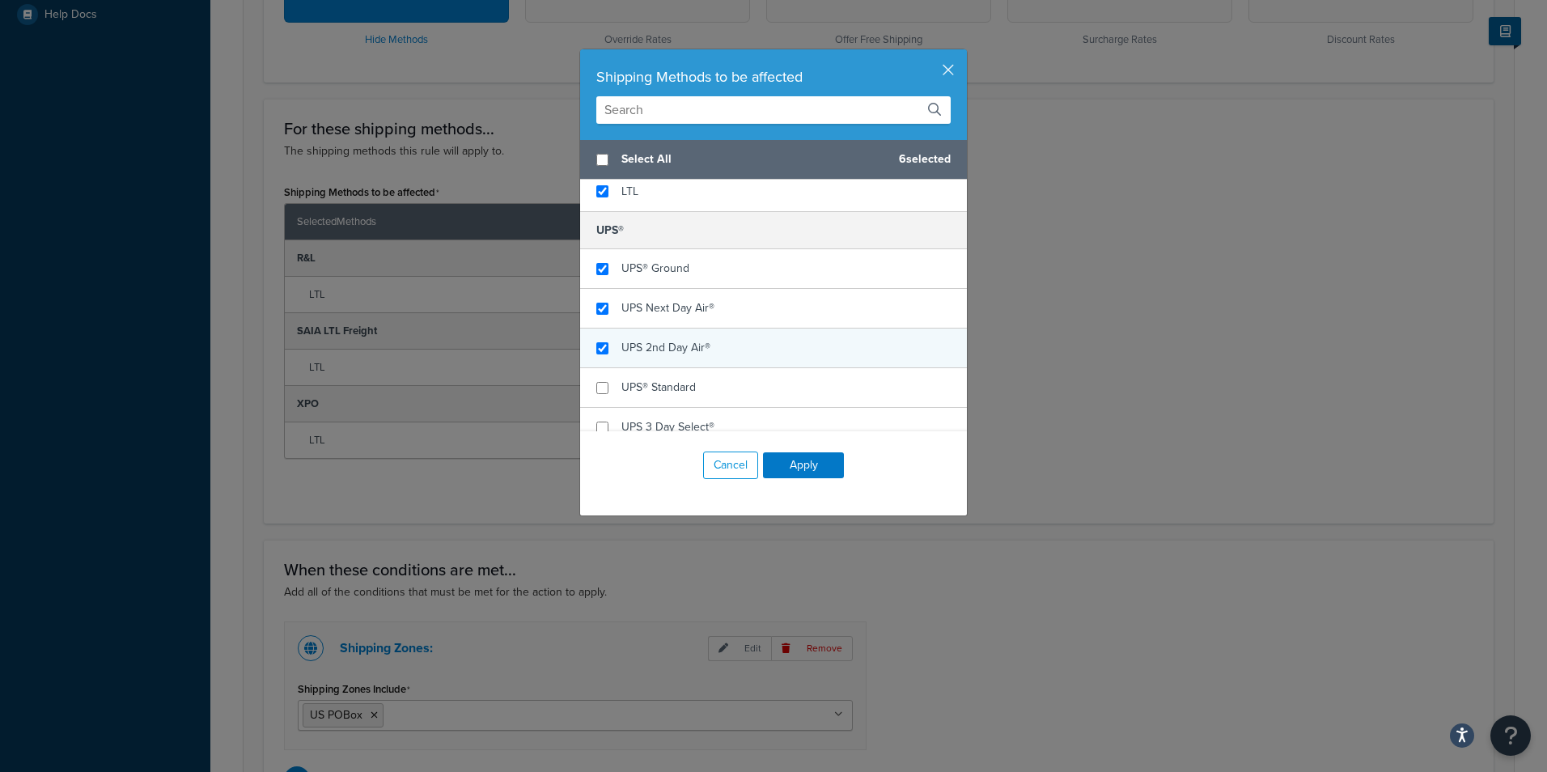
scroll to position [162, 0]
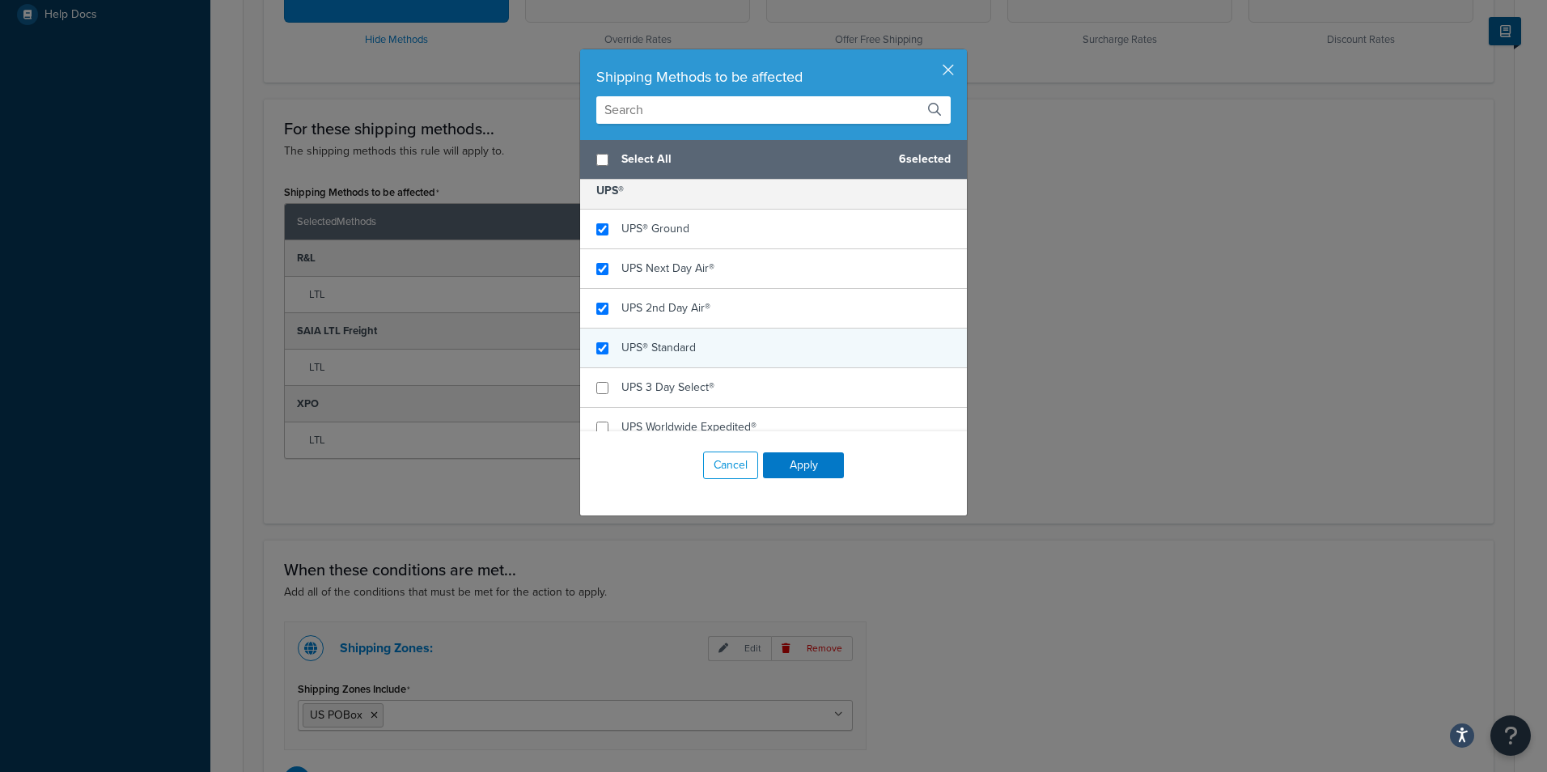
checkbox input "true"
click at [680, 345] on span "UPS® Standard" at bounding box center [658, 347] width 74 height 17
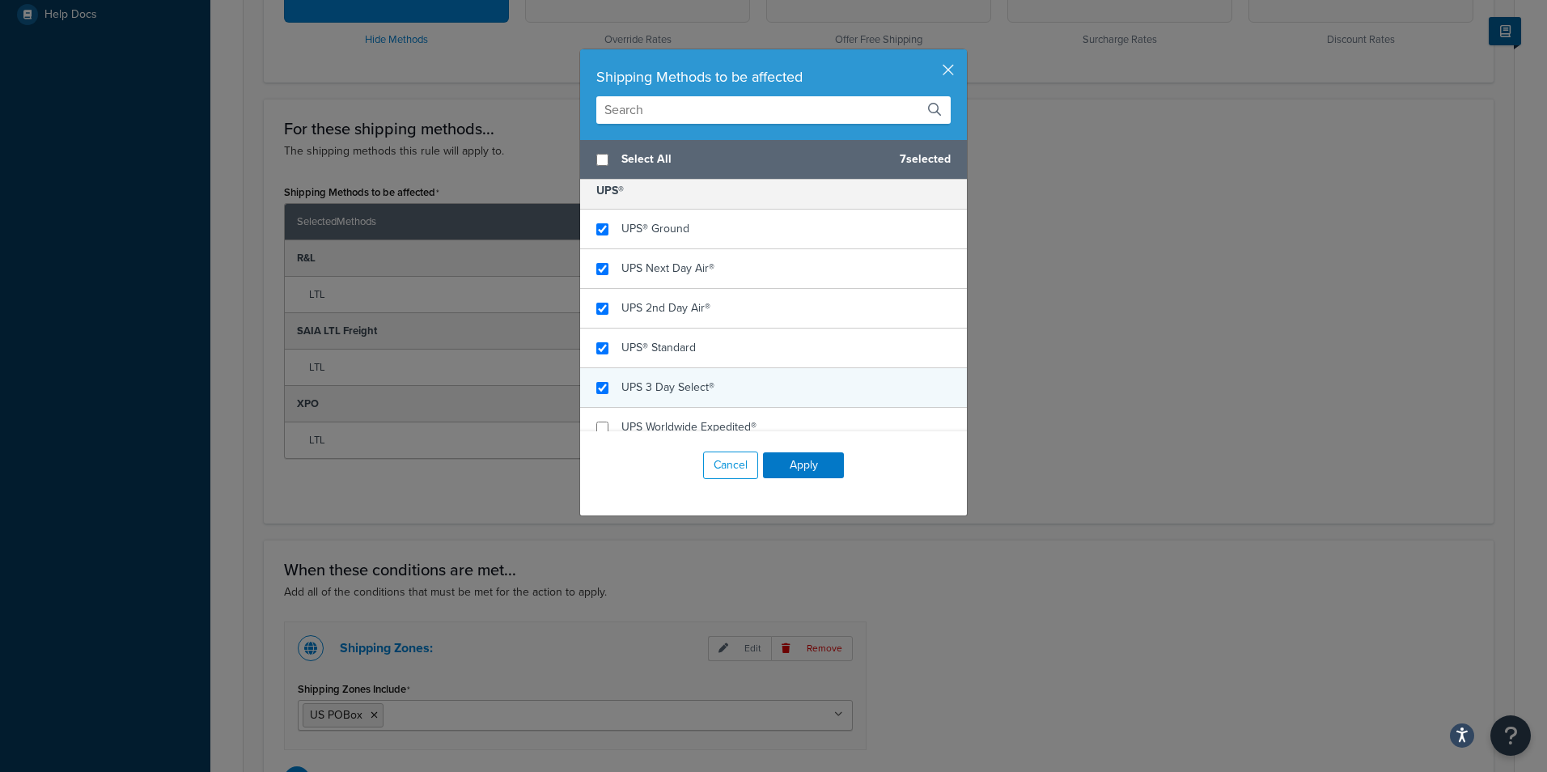
checkbox input "true"
click at [679, 391] on span "UPS 3 Day Select®" at bounding box center [667, 387] width 93 height 17
checkbox input "true"
click at [681, 425] on span "UPS Worldwide Expedited®" at bounding box center [688, 426] width 135 height 17
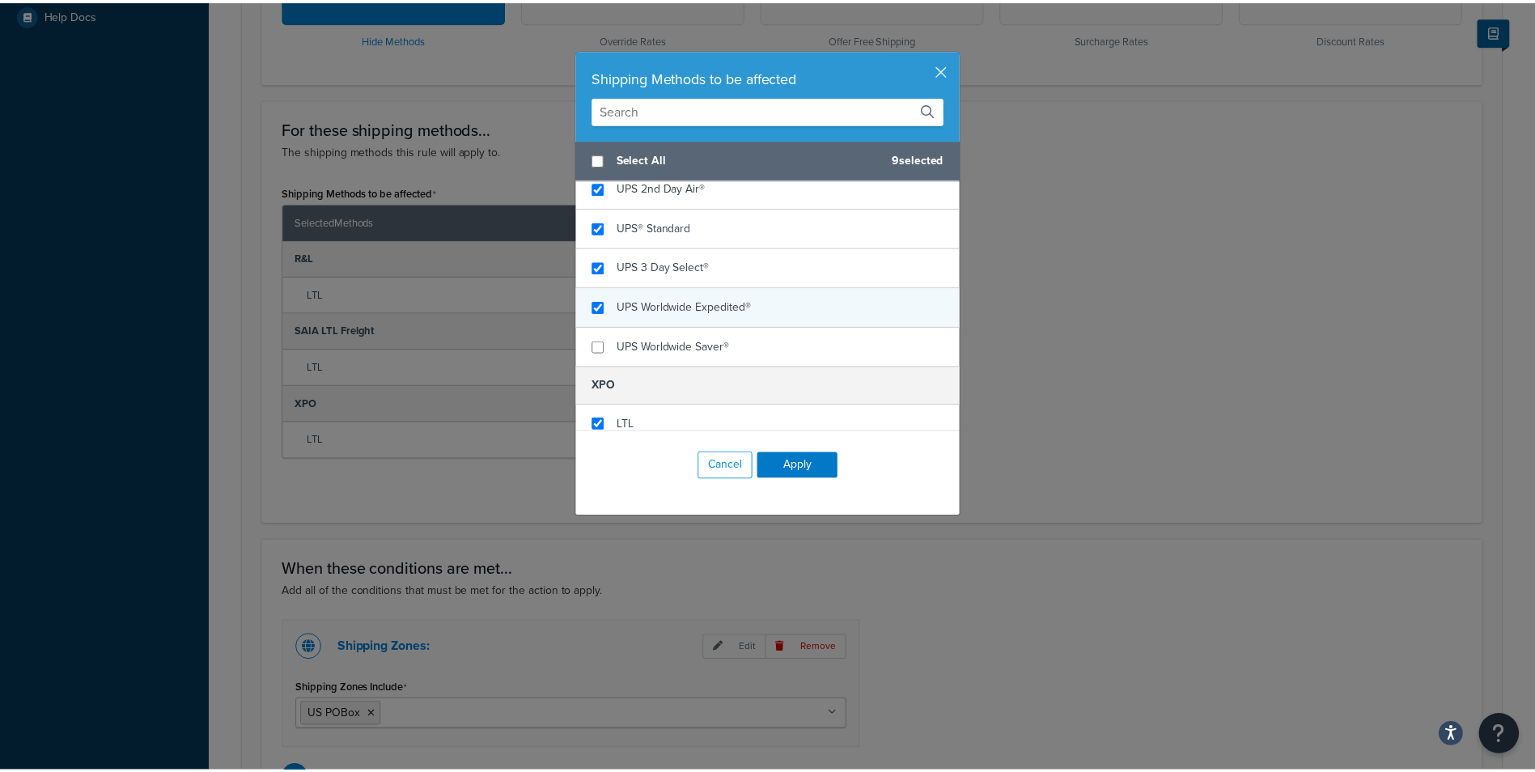
scroll to position [294, 0]
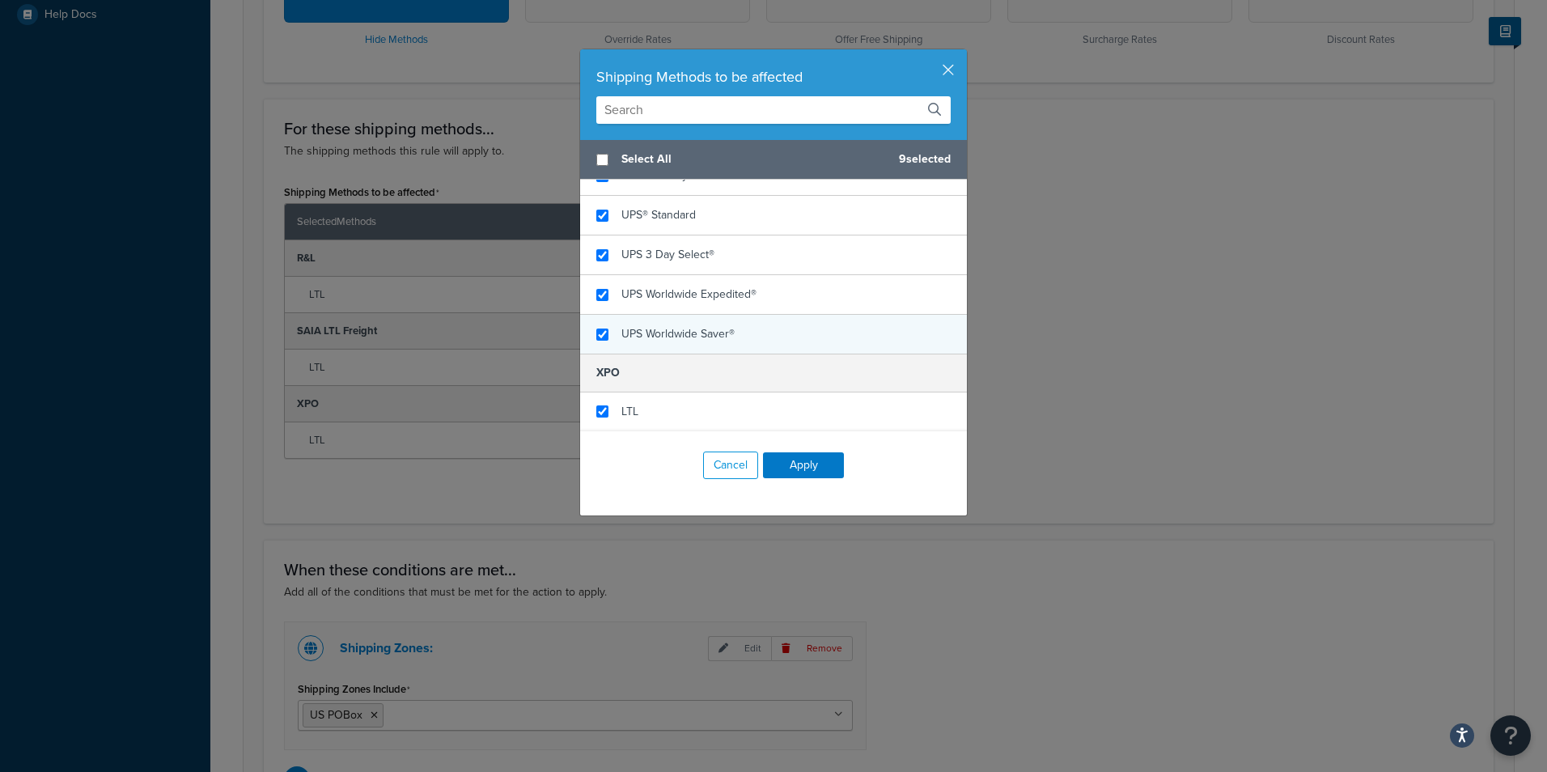
checkbox input "true"
click at [700, 329] on span "UPS Worldwide Saver®" at bounding box center [677, 333] width 113 height 17
click at [777, 455] on button "Apply" at bounding box center [803, 465] width 81 height 26
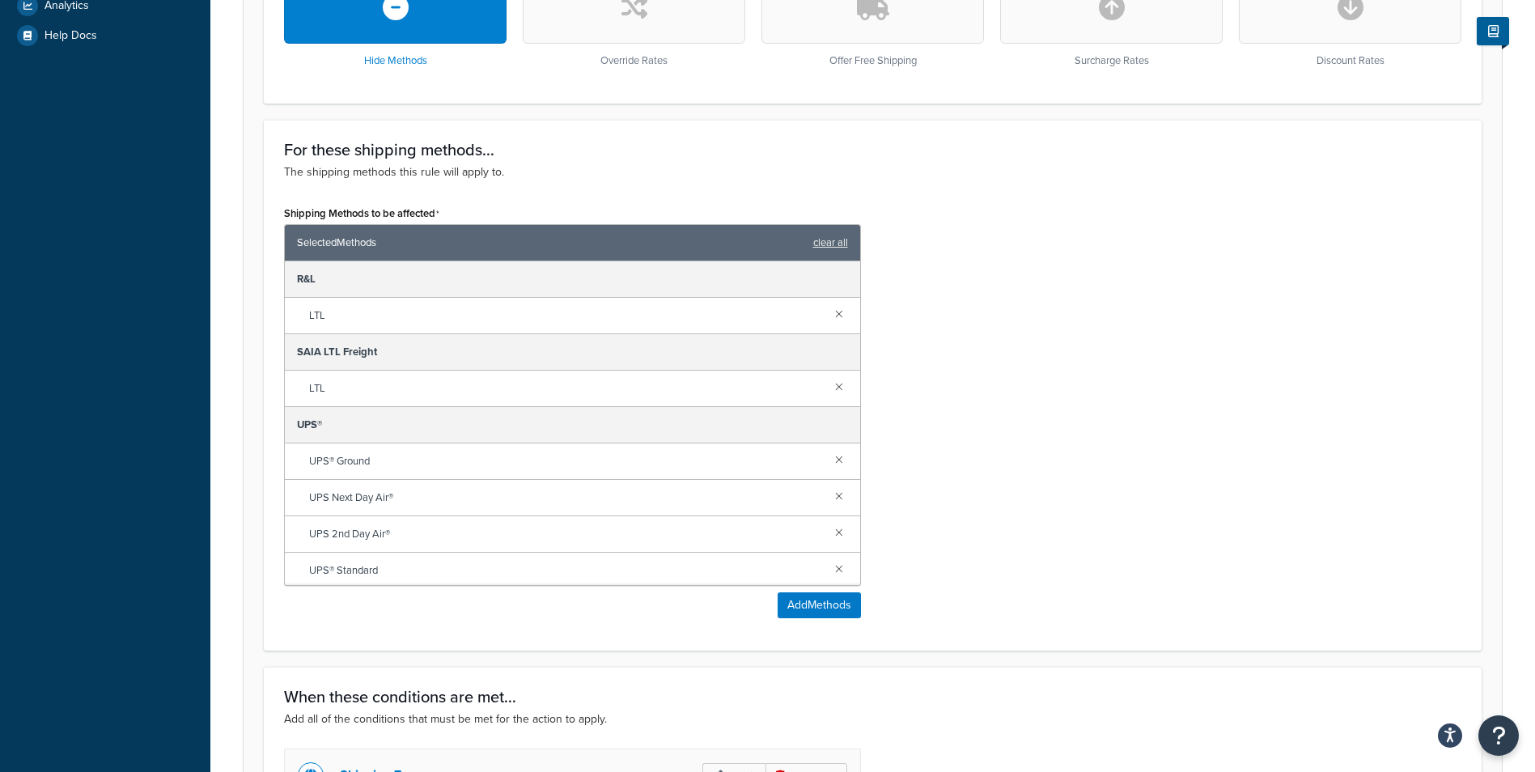
scroll to position [861, 0]
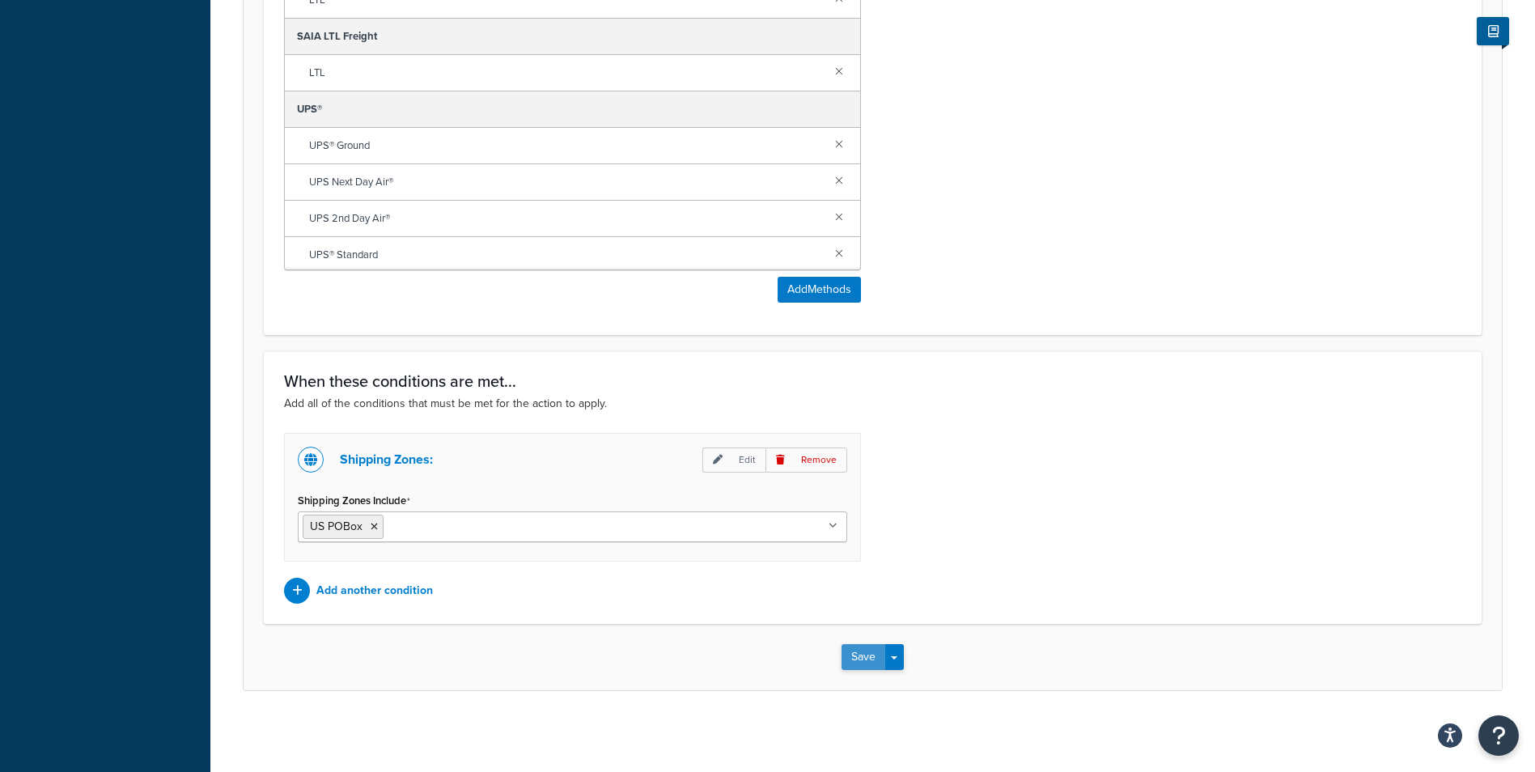
click at [854, 659] on button "Save" at bounding box center [863, 657] width 44 height 26
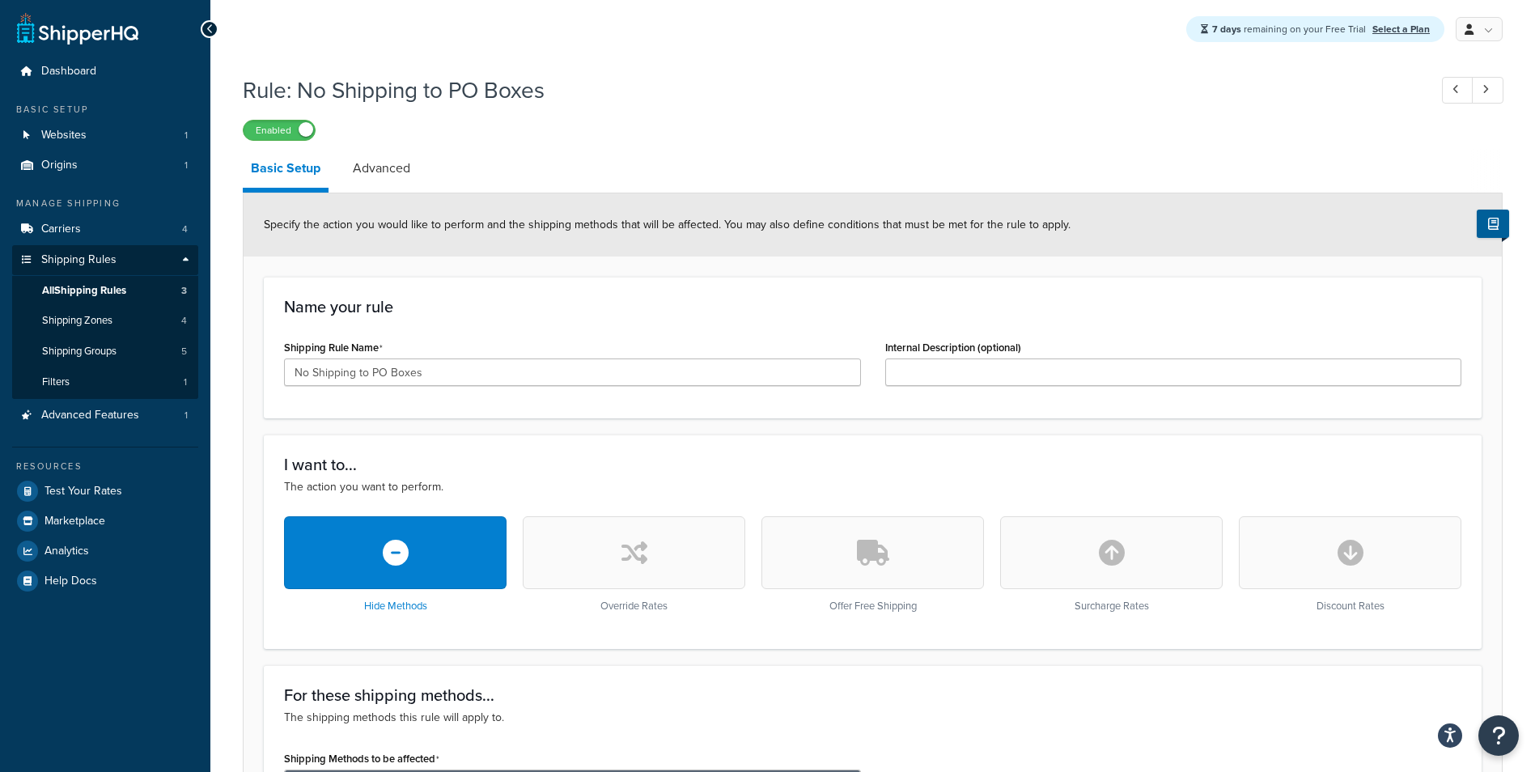
click at [980, 459] on h3 "I want to..." at bounding box center [872, 464] width 1177 height 18
click at [978, 450] on div "I want to... The action you want to perform. Hide Methods Override Rates Offer …" at bounding box center [872, 541] width 1217 height 214
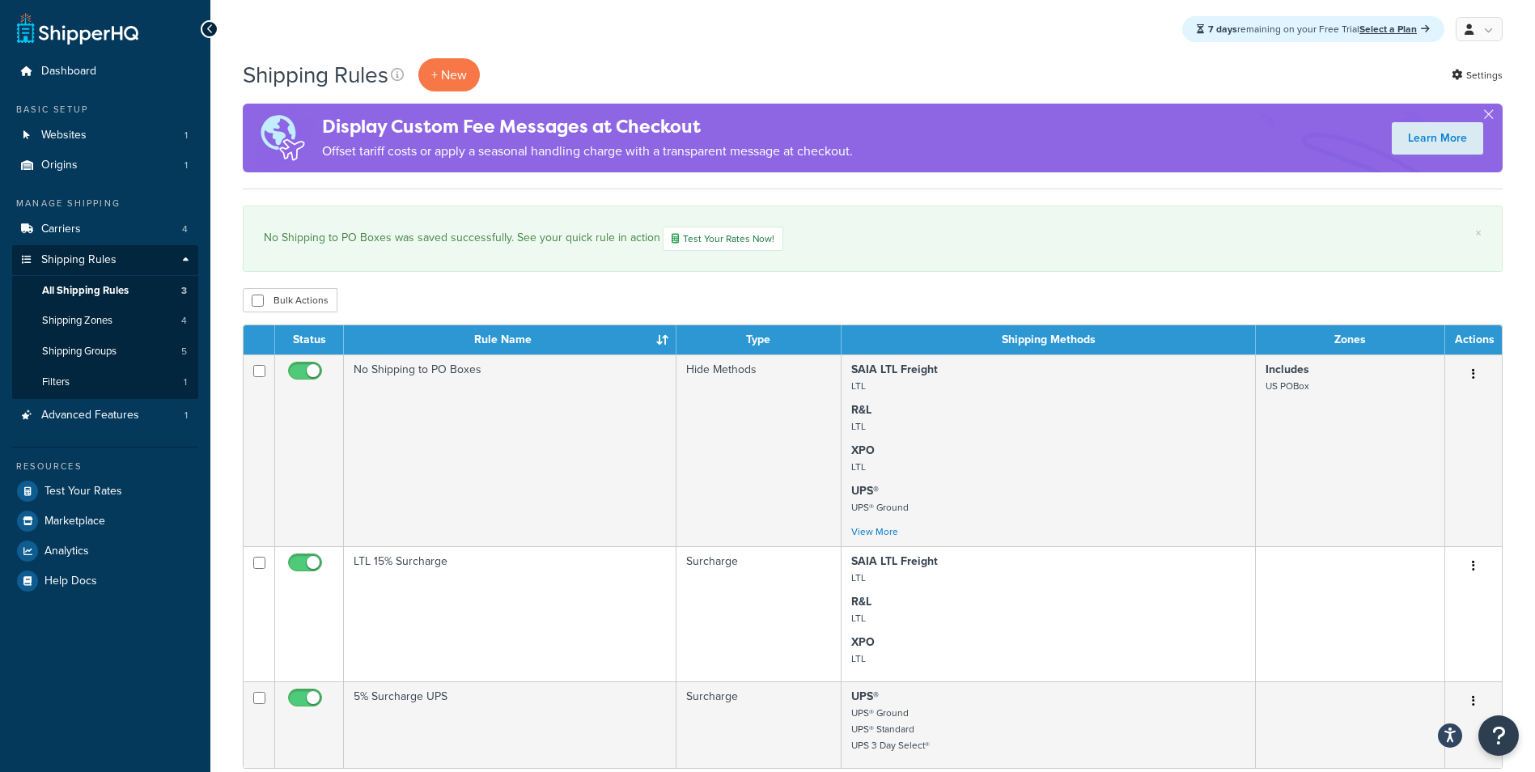
click at [952, 32] on div "7 days remaining on your Free Trial Select a Plan My Profile Billing Global Set…" at bounding box center [872, 29] width 1324 height 58
click at [967, 59] on div "Shipping Rules + New Settings" at bounding box center [872, 74] width 1259 height 33
click at [985, 297] on div "Bulk Actions Duplicate [GEOGRAPHIC_DATA]" at bounding box center [872, 300] width 1259 height 24
click at [951, 284] on div "Shipping Rules + New Settings Display Custom Fee Messages at Checkout Offset ta…" at bounding box center [872, 594] width 1324 height 1073
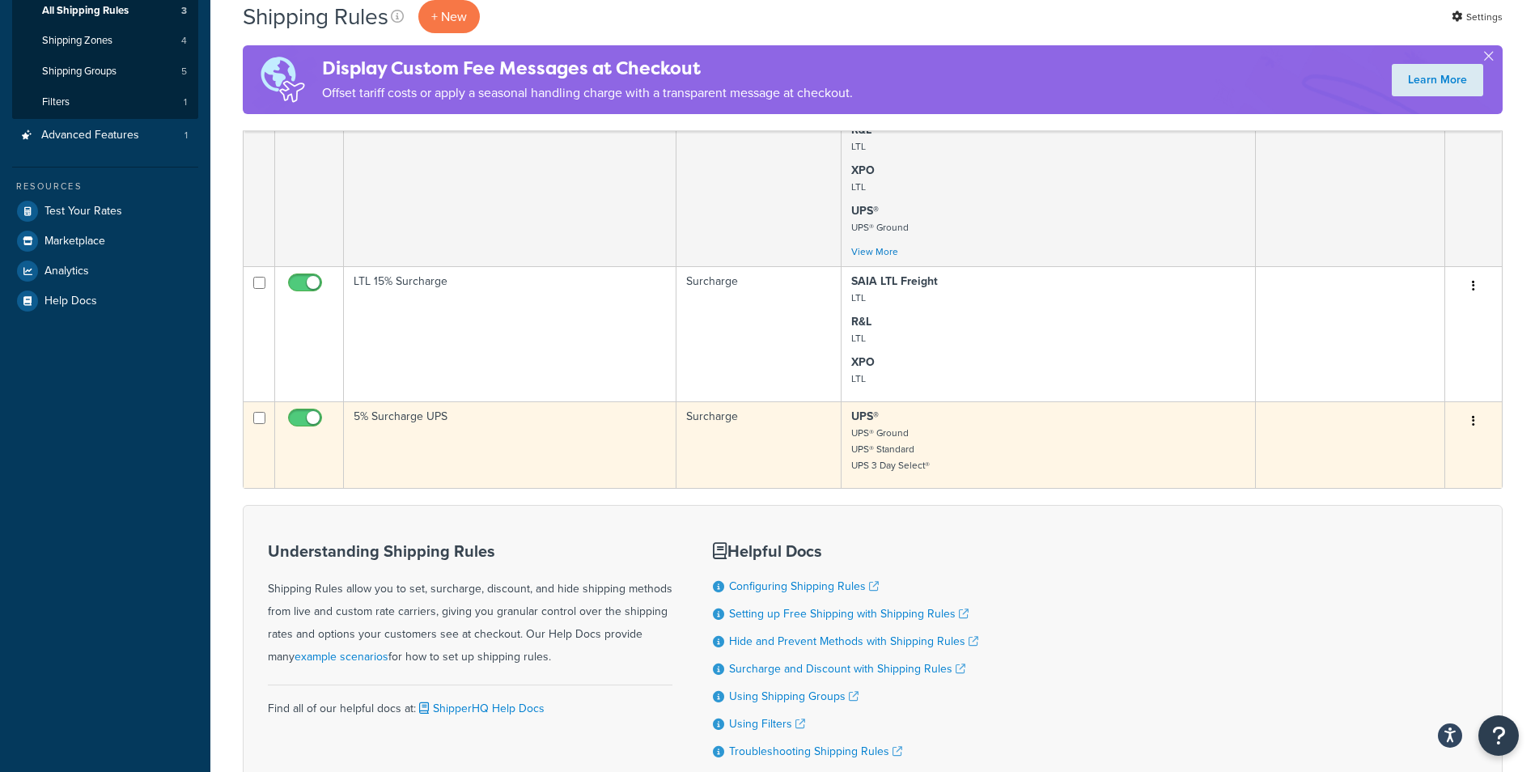
scroll to position [400, 0]
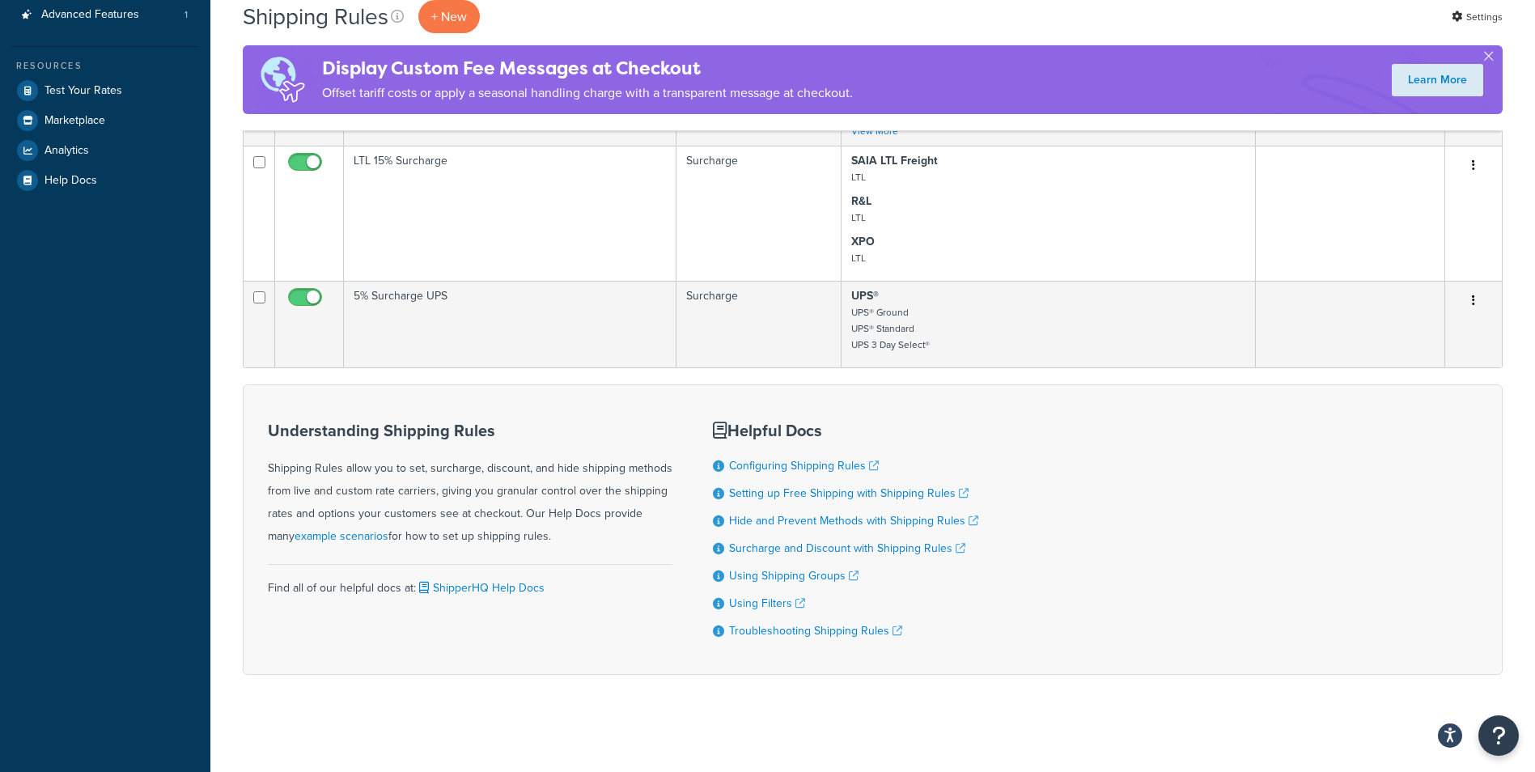
click at [1048, 423] on div "Understanding Shipping Rules Shipping Rules allow you to set, surcharge, discou…" at bounding box center [872, 529] width 1259 height 290
click at [1077, 464] on div "Understanding Shipping Rules Shipping Rules allow you to set, surcharge, discou…" at bounding box center [872, 529] width 1259 height 290
drag, startPoint x: 1104, startPoint y: 498, endPoint x: 1175, endPoint y: 588, distance: 114.1
click at [1108, 504] on div "Understanding Shipping Rules Shipping Rules allow you to set, surcharge, discou…" at bounding box center [872, 529] width 1259 height 290
drag, startPoint x: 1175, startPoint y: 588, endPoint x: 1187, endPoint y: 607, distance: 23.3
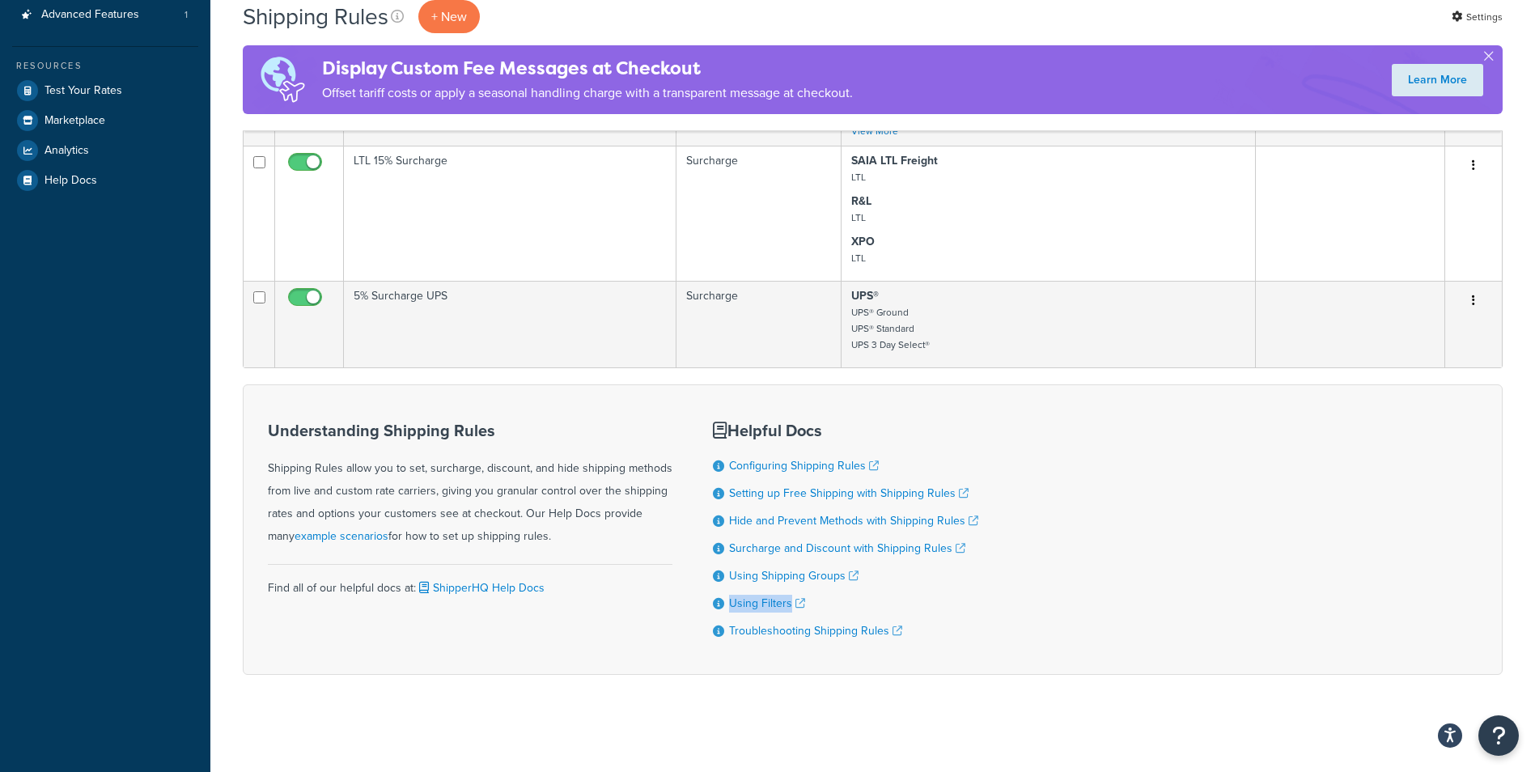
click at [1183, 603] on div "Understanding Shipping Rules Shipping Rules allow you to set, surcharge, discou…" at bounding box center [872, 529] width 1259 height 290
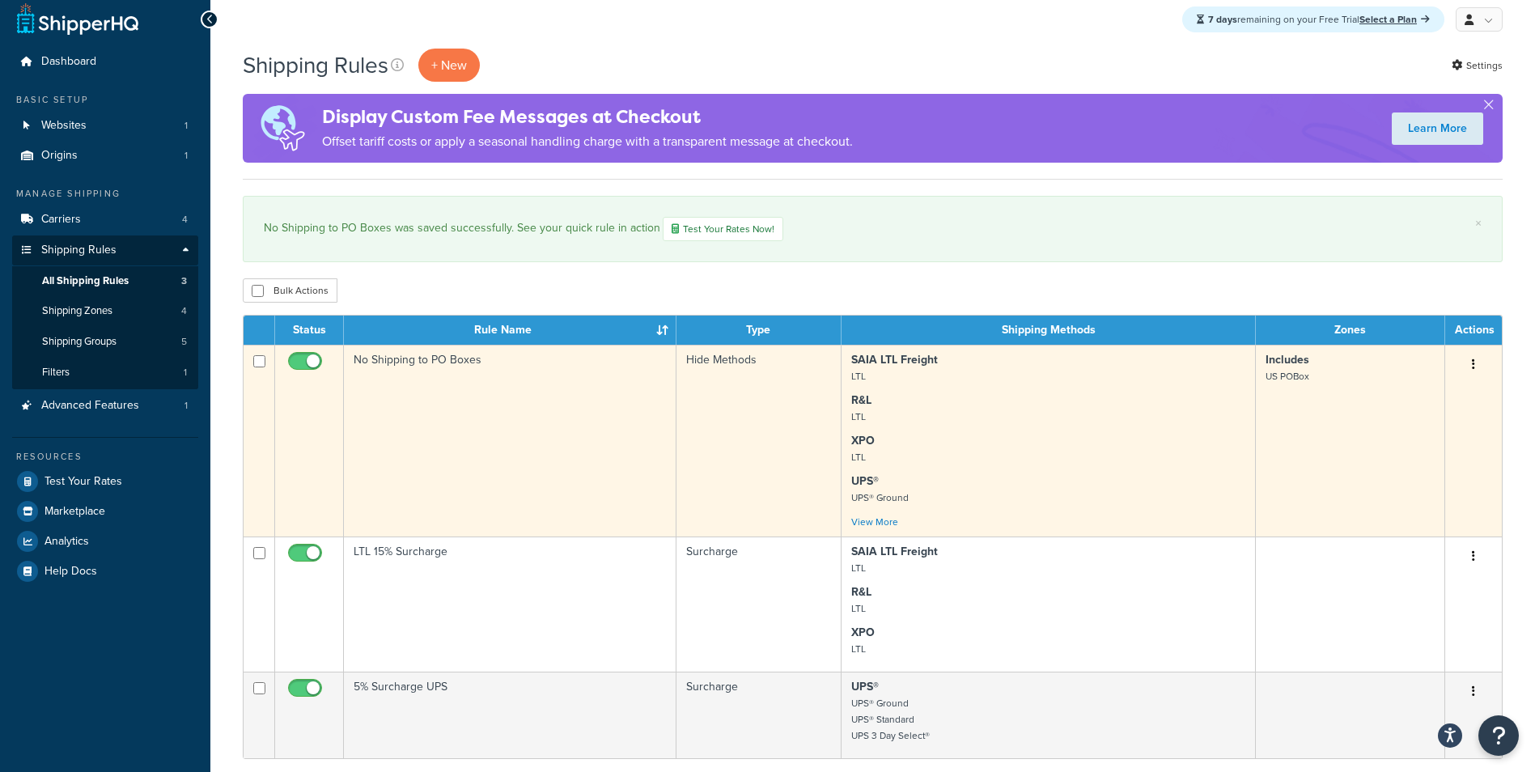
scroll to position [0, 0]
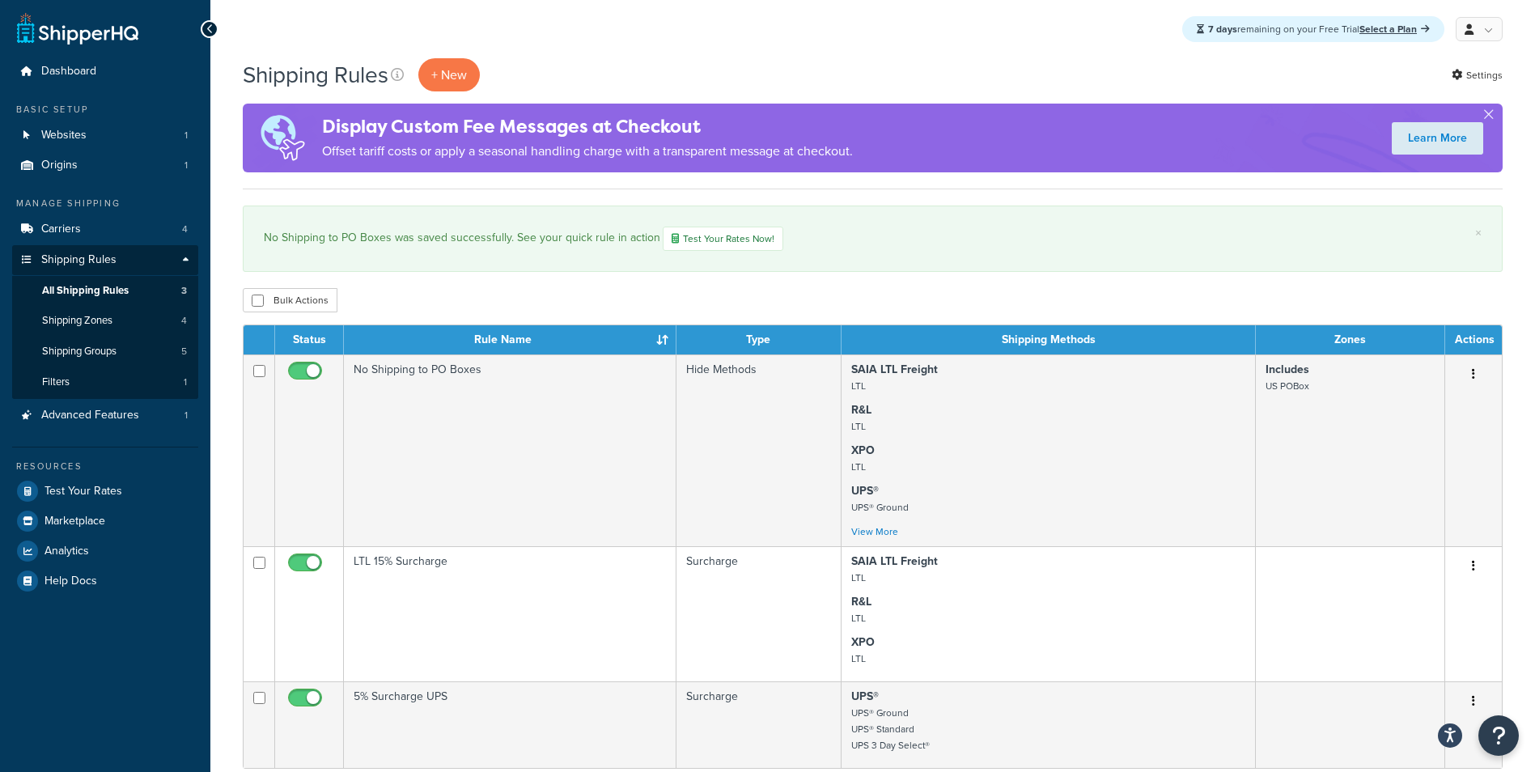
click at [968, 80] on div "Shipping Rules + New Settings" at bounding box center [872, 74] width 1259 height 33
click at [955, 66] on div "Shipping Rules + New Settings" at bounding box center [872, 74] width 1259 height 33
click at [911, 53] on div "7 days remaining on your Free Trial Select a Plan My Profile Billing Global Set…" at bounding box center [872, 29] width 1324 height 58
click at [944, 53] on div "7 days remaining on your Free Trial Select a Plan My Profile Billing Global Set…" at bounding box center [872, 29] width 1324 height 58
click at [998, 282] on div "Shipping Rules + New Settings Display Custom Fee Messages at Checkout Offset ta…" at bounding box center [872, 594] width 1324 height 1073
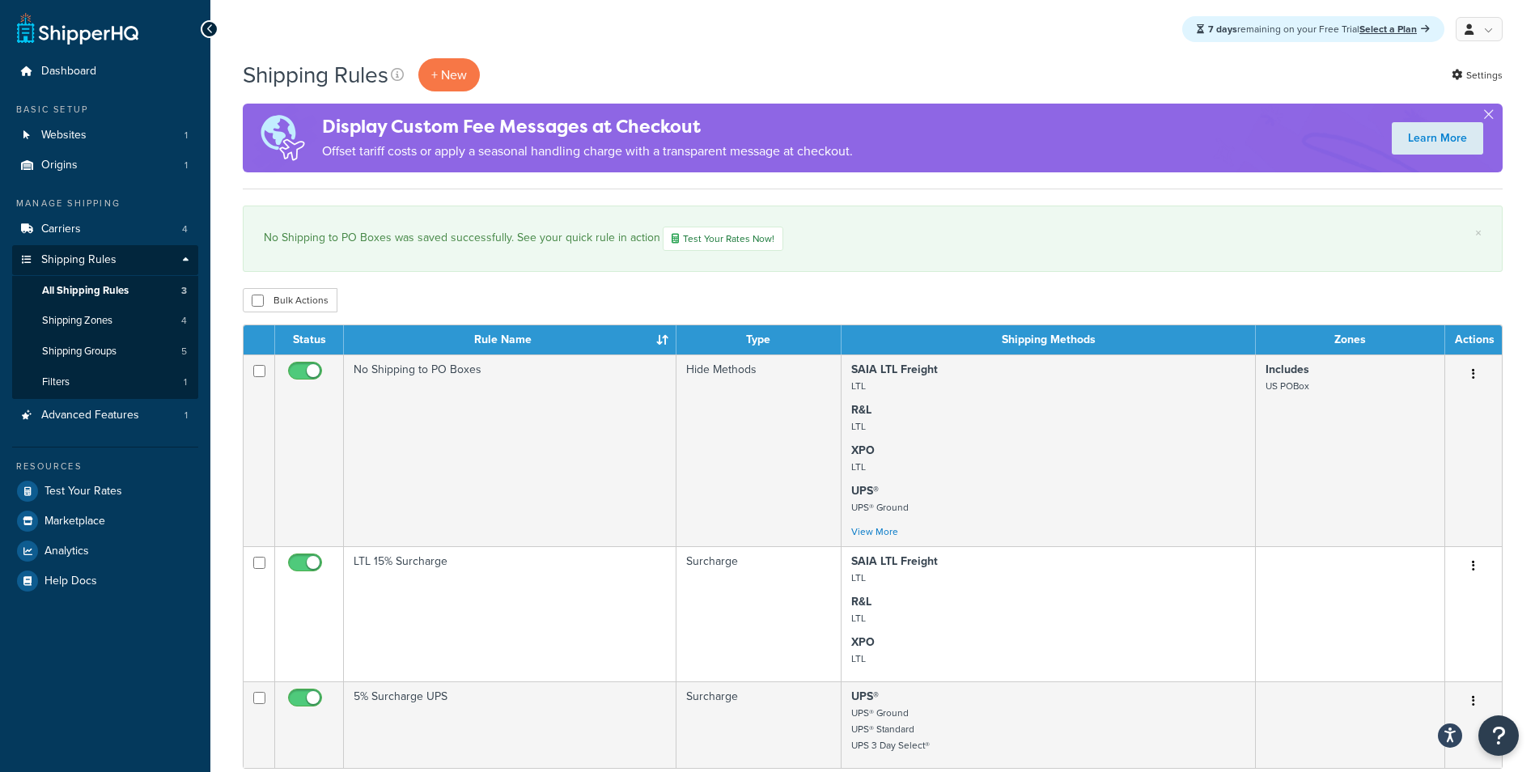
click at [1019, 285] on div "Shipping Rules + New Settings Display Custom Fee Messages at Checkout Offset ta…" at bounding box center [872, 594] width 1324 height 1073
click at [985, 315] on div "Shipping Rules + New Settings Display Custom Fee Messages at Checkout Offset ta…" at bounding box center [872, 594] width 1324 height 1073
click at [977, 307] on div "Bulk Actions Duplicate [GEOGRAPHIC_DATA]" at bounding box center [872, 300] width 1259 height 24
click at [968, 87] on div "Shipping Rules + New Settings" at bounding box center [872, 74] width 1259 height 33
click at [963, 73] on div "Shipping Rules + New Settings" at bounding box center [872, 74] width 1259 height 33
